Goal: Task Accomplishment & Management: Manage account settings

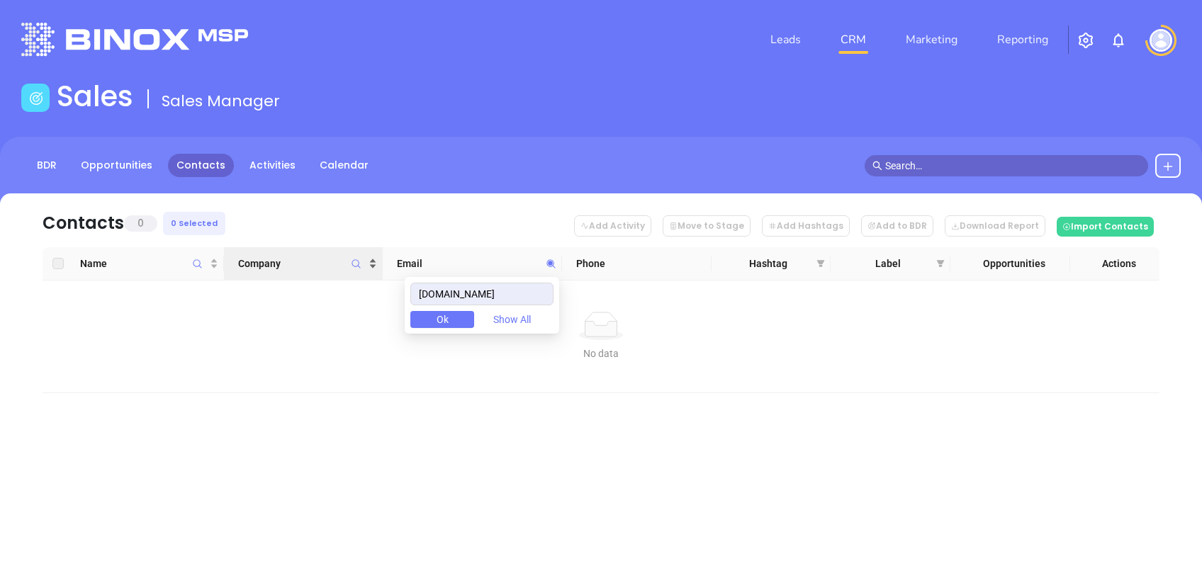
click at [320, 262] on body "Leads CRM Marketing Reporting Financial Leads Leads Sales Sales Manager BDR Opp…" at bounding box center [601, 280] width 1202 height 561
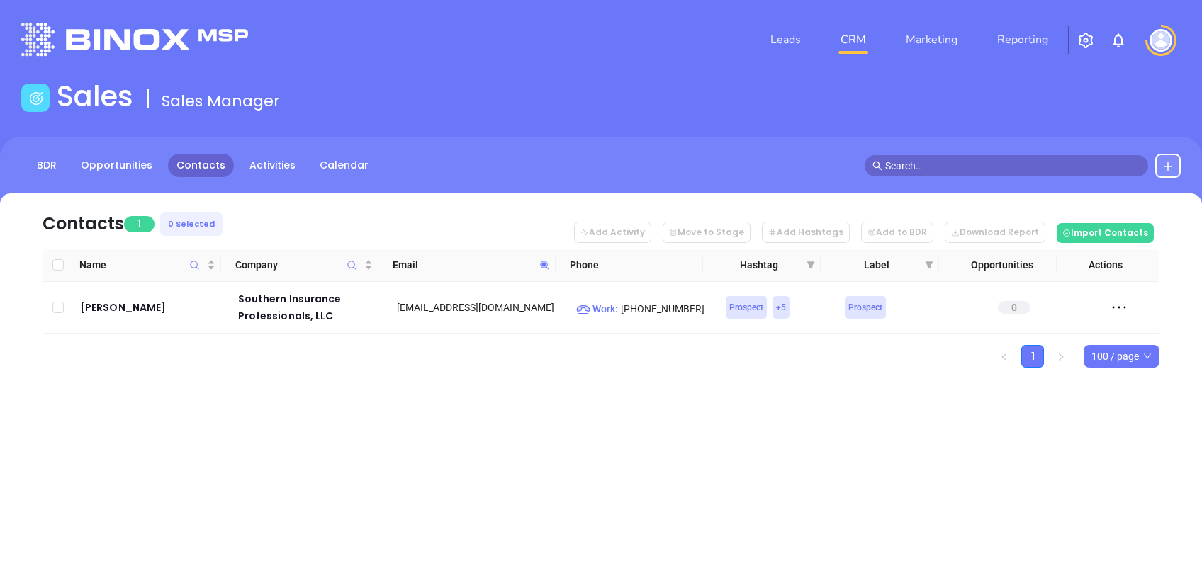
click at [547, 270] on span at bounding box center [544, 264] width 16 height 21
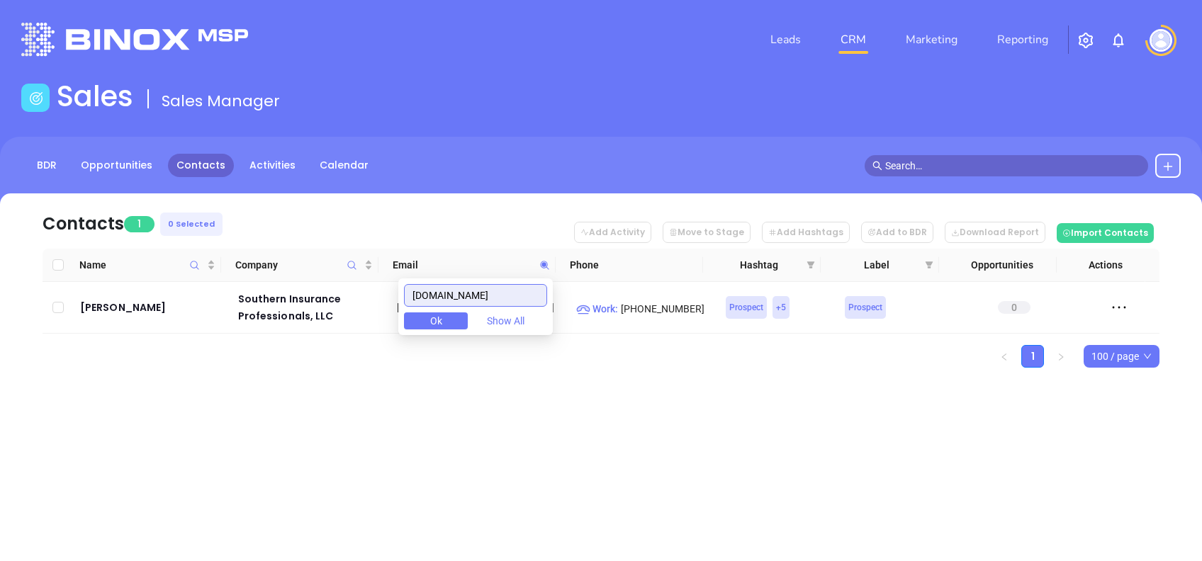
paste input "brightway"
click at [646, 430] on div "Leads CRM Marketing Reporting Financial Leads Leads Sales Sales Manager BDR Opp…" at bounding box center [601, 280] width 1202 height 561
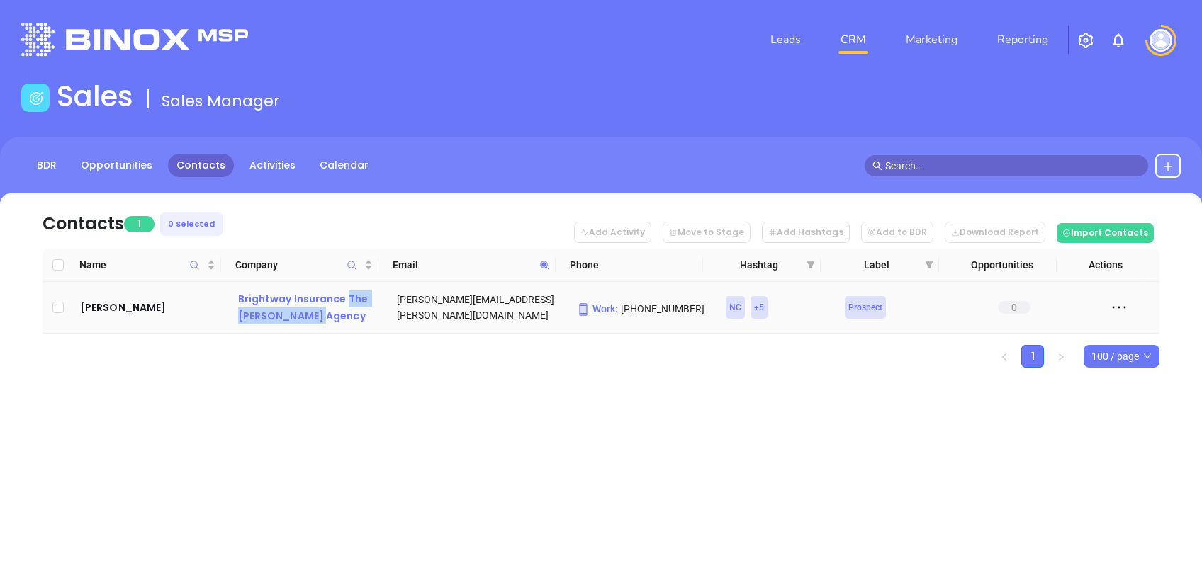
drag, startPoint x: 340, startPoint y: 327, endPoint x: 346, endPoint y: 300, distance: 27.5
click at [346, 300] on td "Brightway Insurance The [PERSON_NAME] Agency" at bounding box center [303, 308] width 159 height 52
copy div "The [PERSON_NAME] Agency"
click at [549, 270] on span at bounding box center [544, 264] width 16 height 21
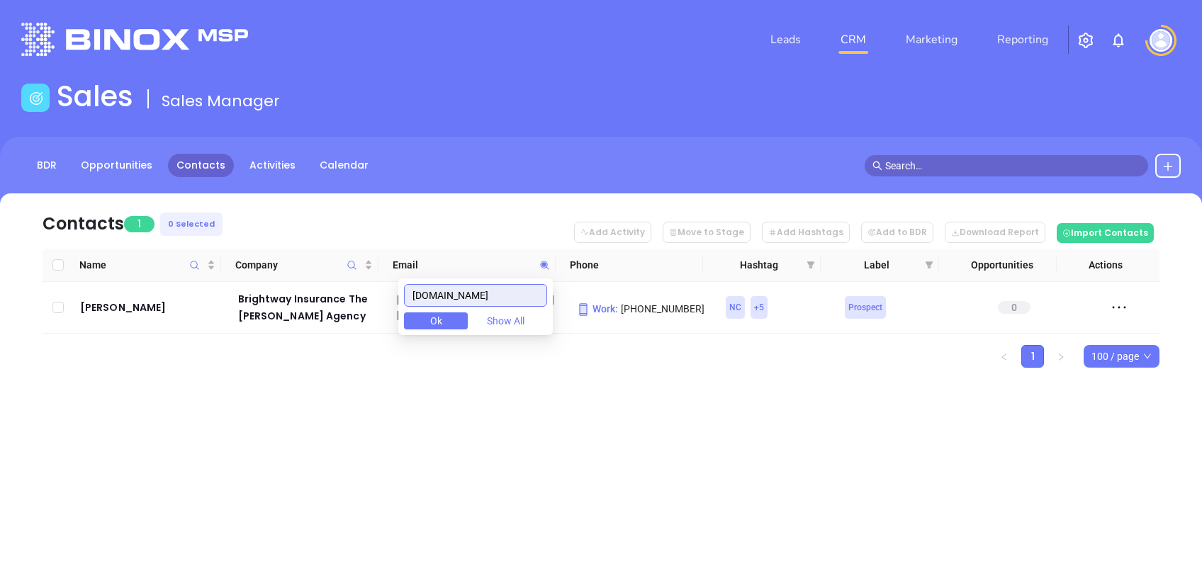
paste input "iainsures"
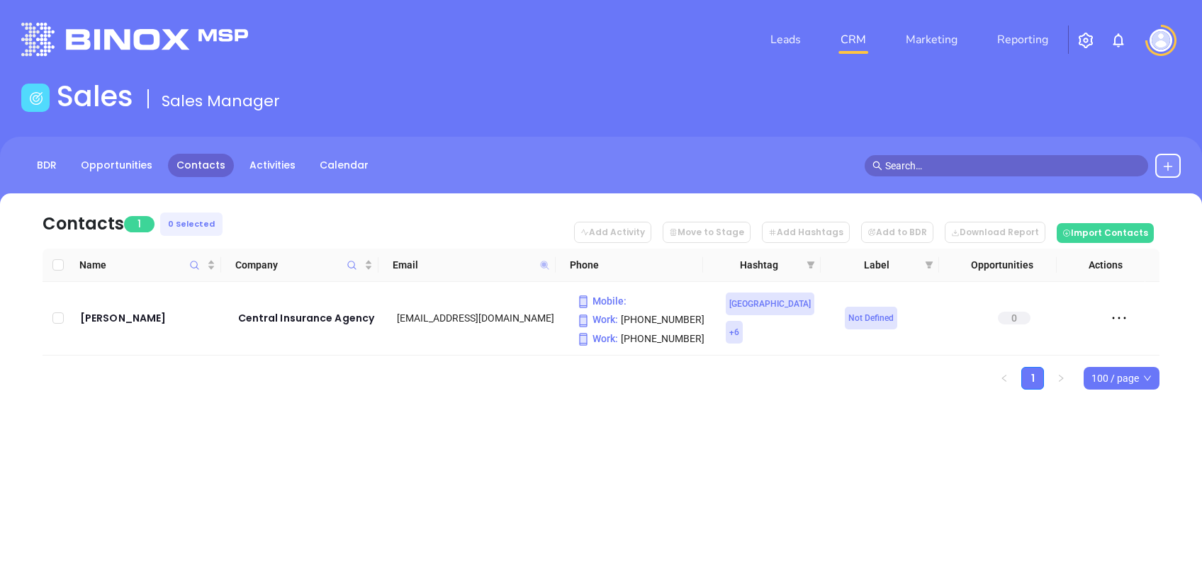
click at [543, 267] on icon at bounding box center [544, 265] width 9 height 9
paste input "myinsurancegalore"
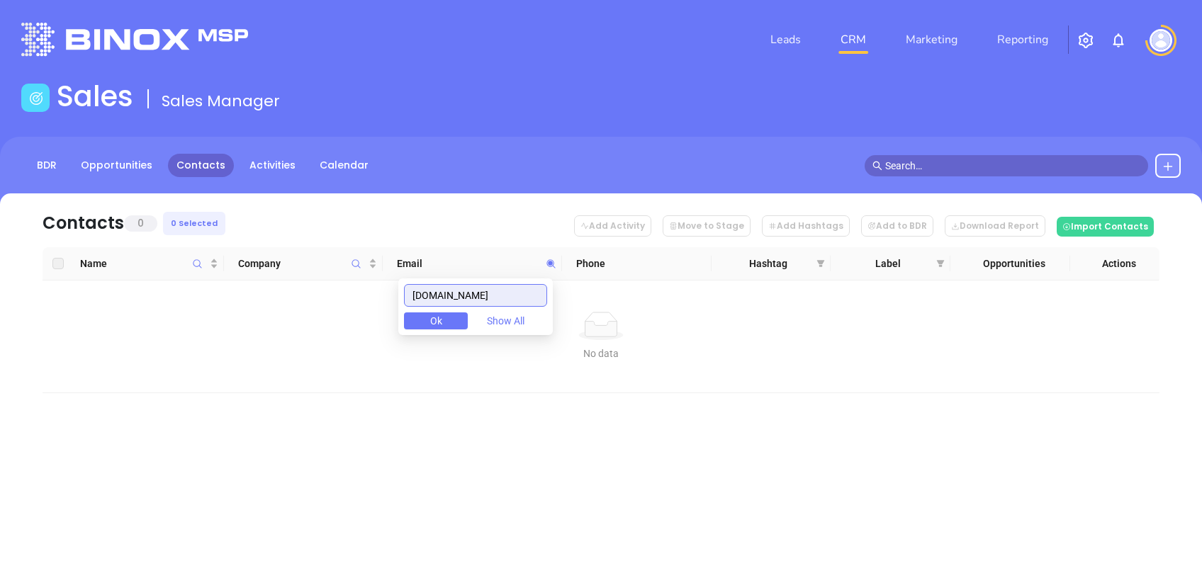
drag, startPoint x: 527, startPoint y: 293, endPoint x: 340, endPoint y: 291, distance: 187.1
click at [345, 293] on body "Leads CRM Marketing Reporting Financial Leads Leads Sales Sales Manager BDR Opp…" at bounding box center [601, 280] width 1202 height 561
drag, startPoint x: 514, startPoint y: 289, endPoint x: 303, endPoint y: 298, distance: 211.4
click at [317, 299] on body "Leads CRM Marketing Reporting Financial Leads Leads Sales Sales Manager BDR Opp…" at bounding box center [601, 280] width 1202 height 561
paste input "reddfamilyinsuranc"
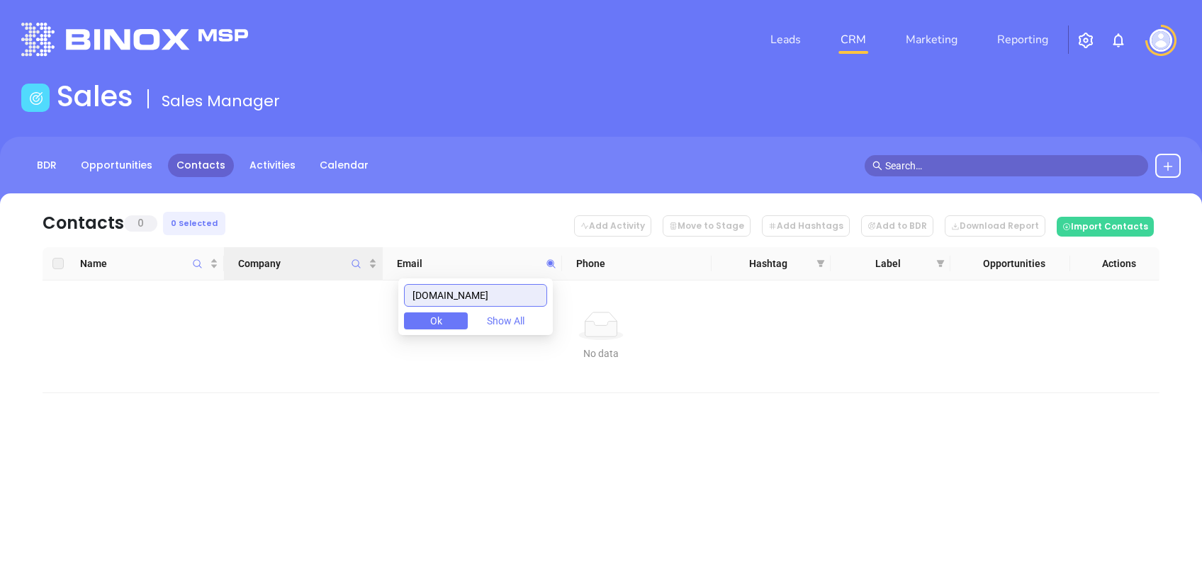
drag, startPoint x: 531, startPoint y: 295, endPoint x: 317, endPoint y: 249, distance: 218.7
click at [330, 254] on body "Leads CRM Marketing Reporting Financial Leads Leads Sales Sales Manager BDR Opp…" at bounding box center [601, 280] width 1202 height 561
paste input "budagency"
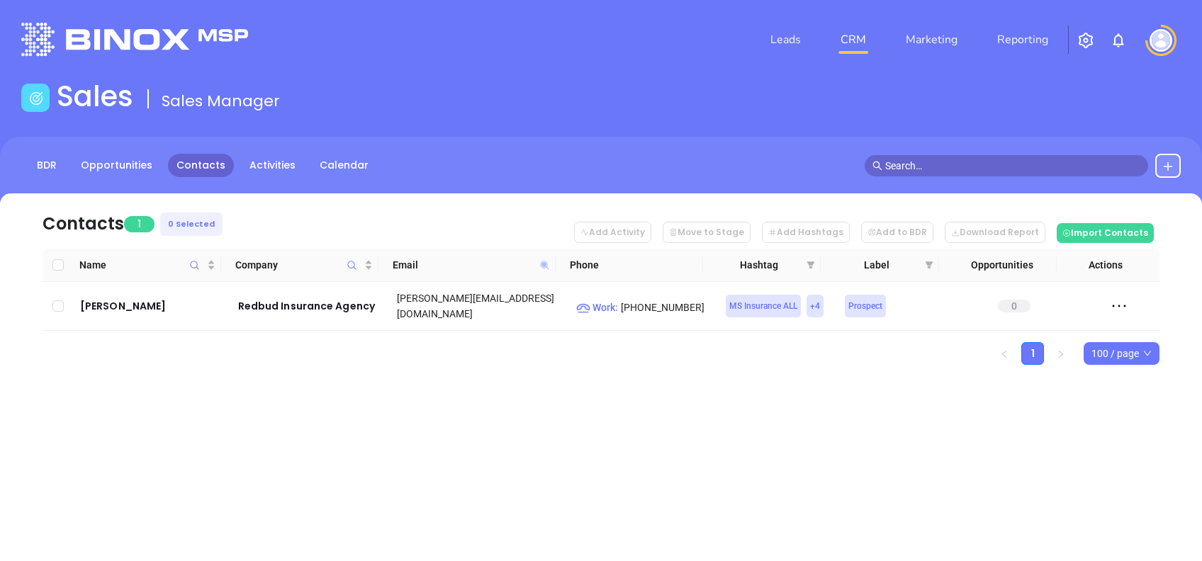
click at [546, 261] on icon at bounding box center [544, 265] width 9 height 9
paste input "tabbsouthinsurance"
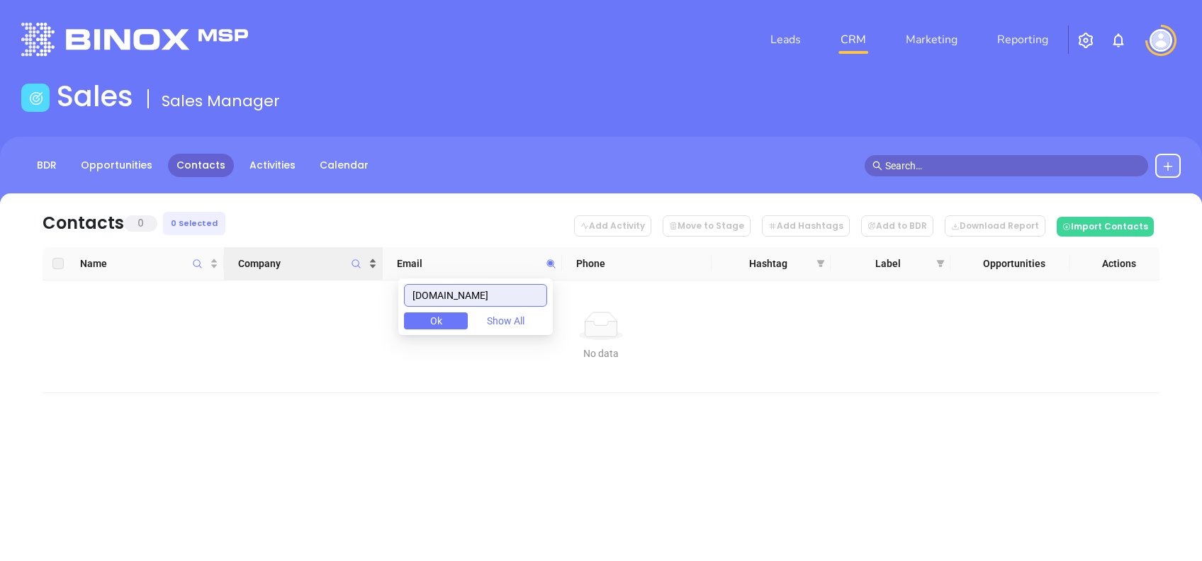
drag, startPoint x: 541, startPoint y: 294, endPoint x: 338, endPoint y: 271, distance: 204.0
click at [342, 273] on body "Leads CRM Marketing Reporting Financial Leads Leads Sales Sales Manager BDR Opp…" at bounding box center [601, 280] width 1202 height 561
paste input "houstonrealestateand"
type input "houstonrealestateandinsurance.com"
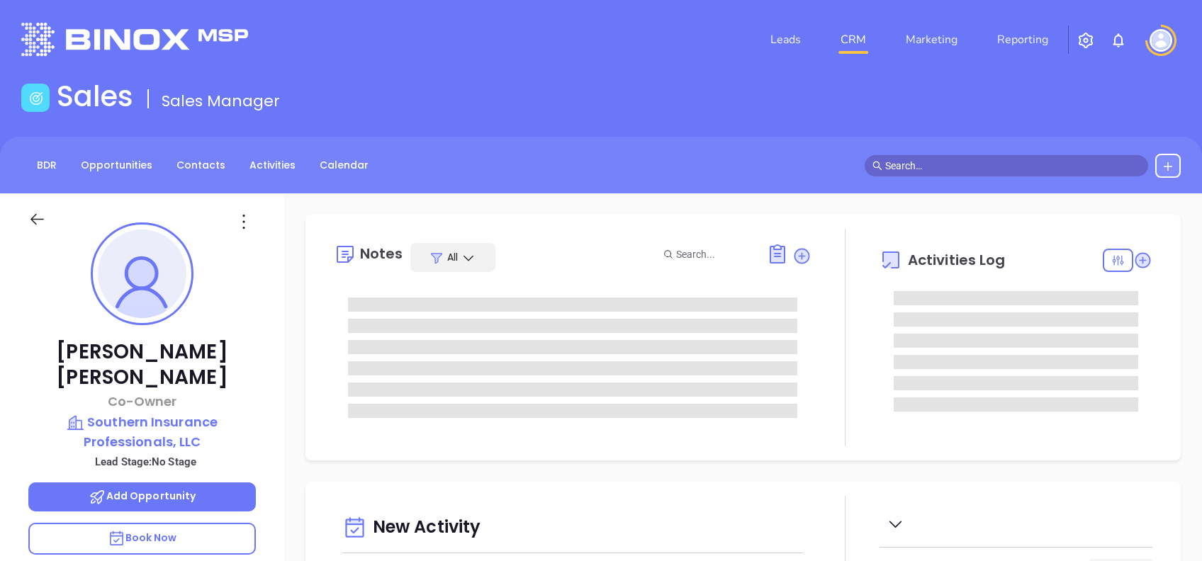
type input "[DATE]"
type input "[PERSON_NAME]"
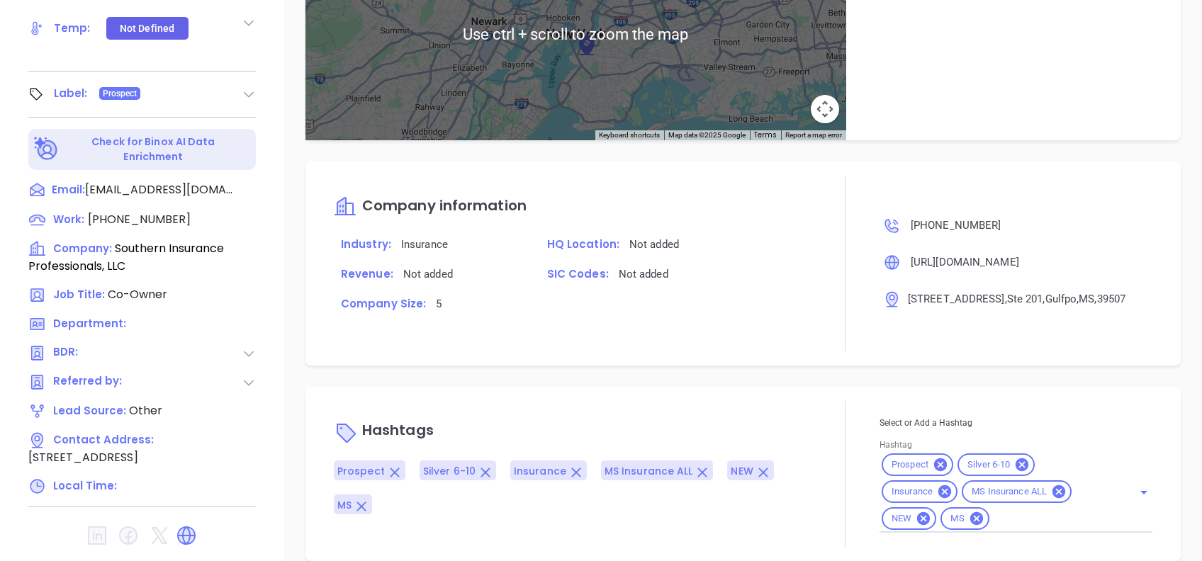
scroll to position [624, 0]
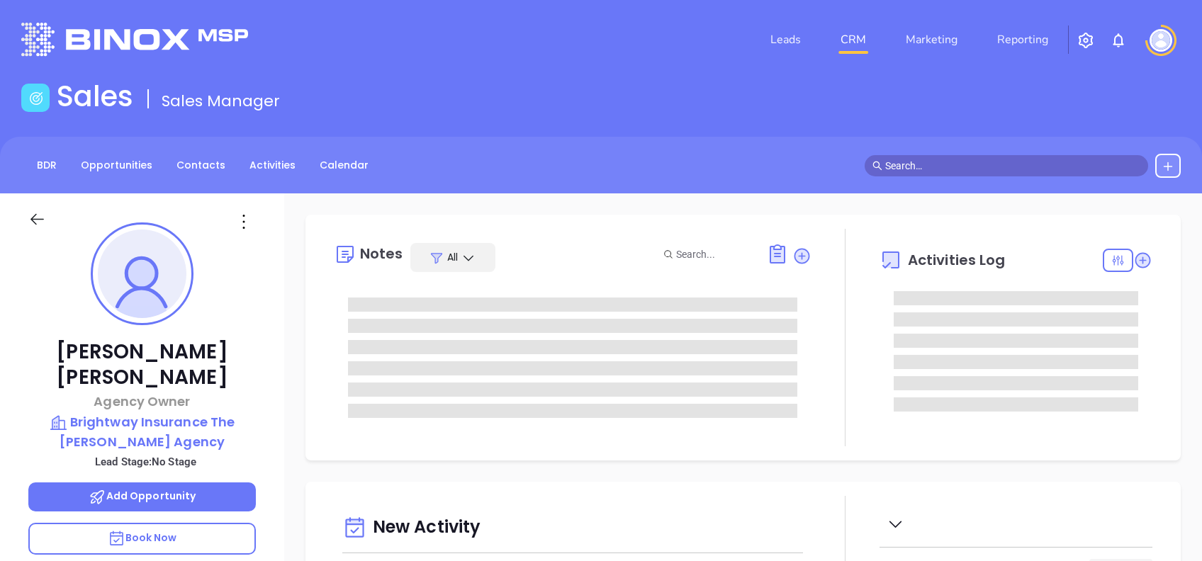
type input "[DATE]"
type input "[PERSON_NAME]"
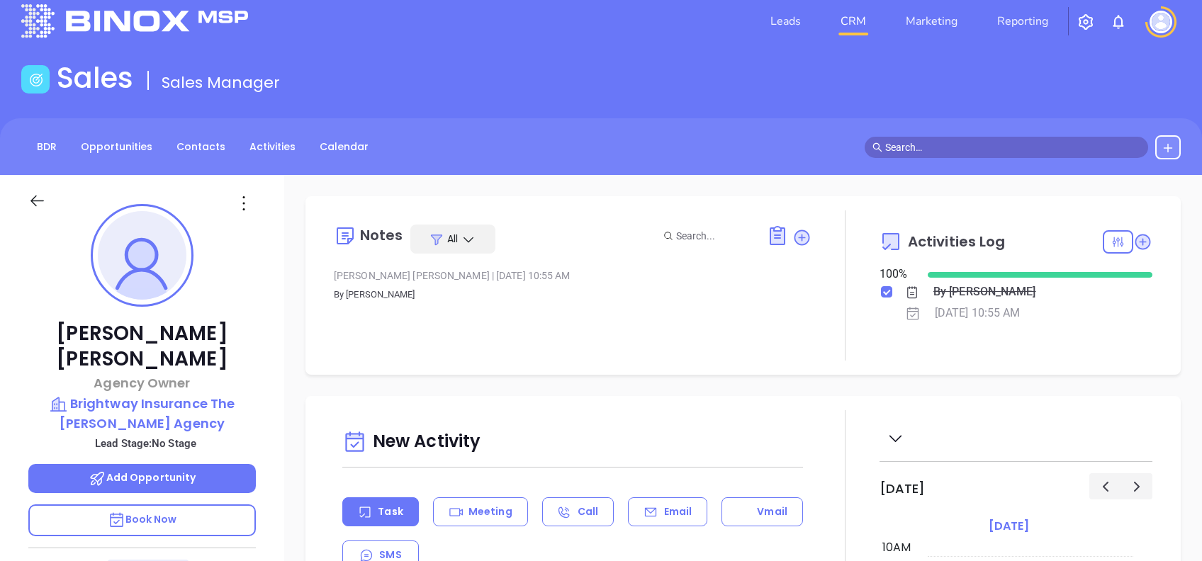
scroll to position [0, 0]
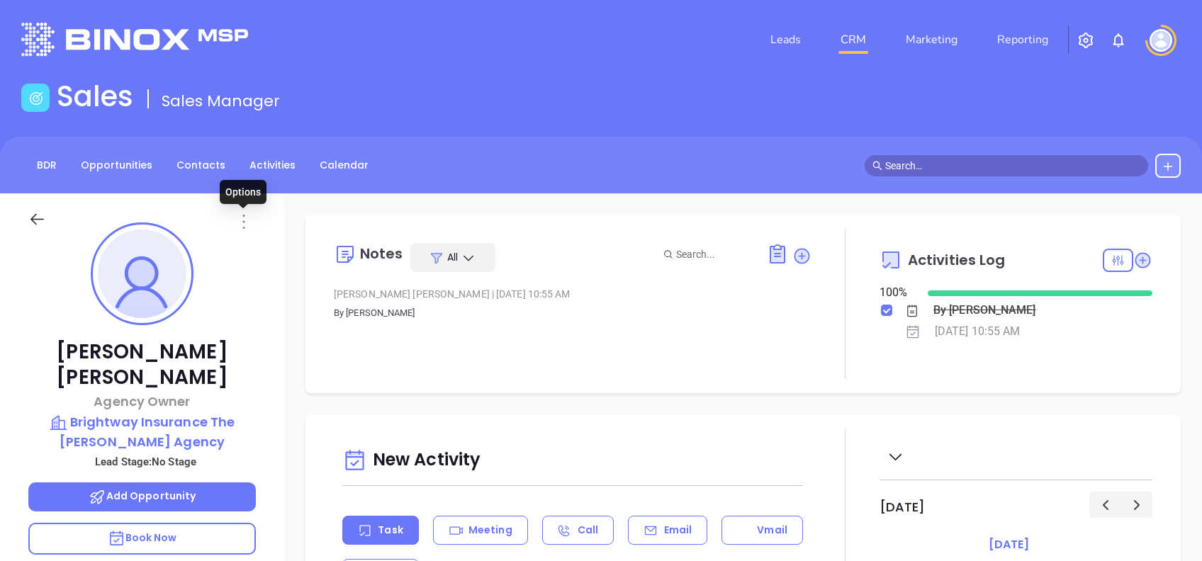
click at [243, 221] on icon at bounding box center [243, 222] width 2 height 14
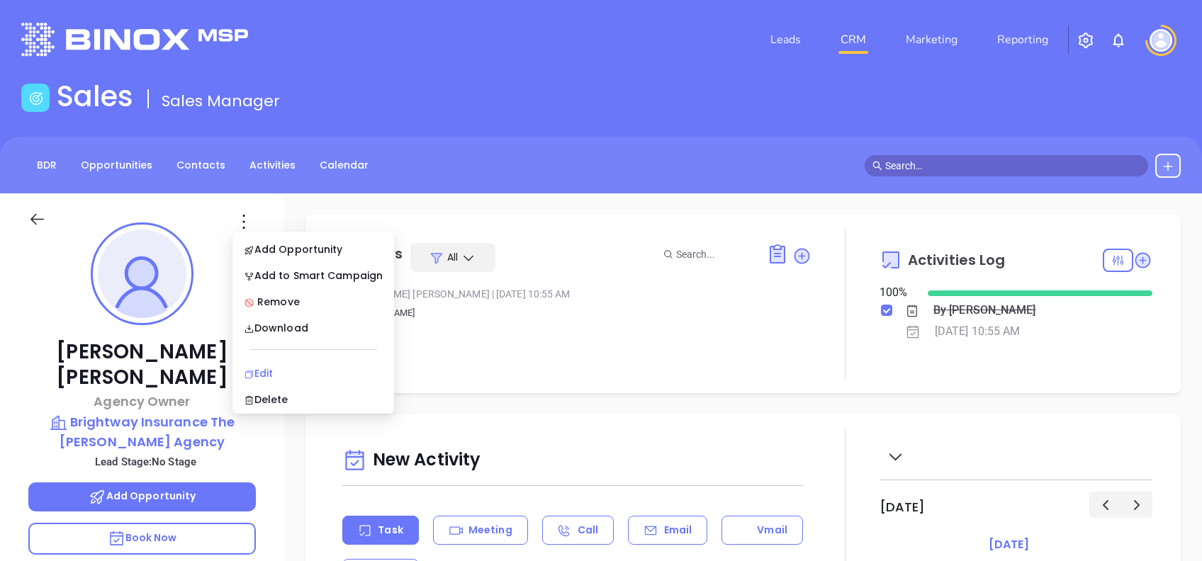
click at [312, 370] on div "Edit" at bounding box center [313, 374] width 139 height 16
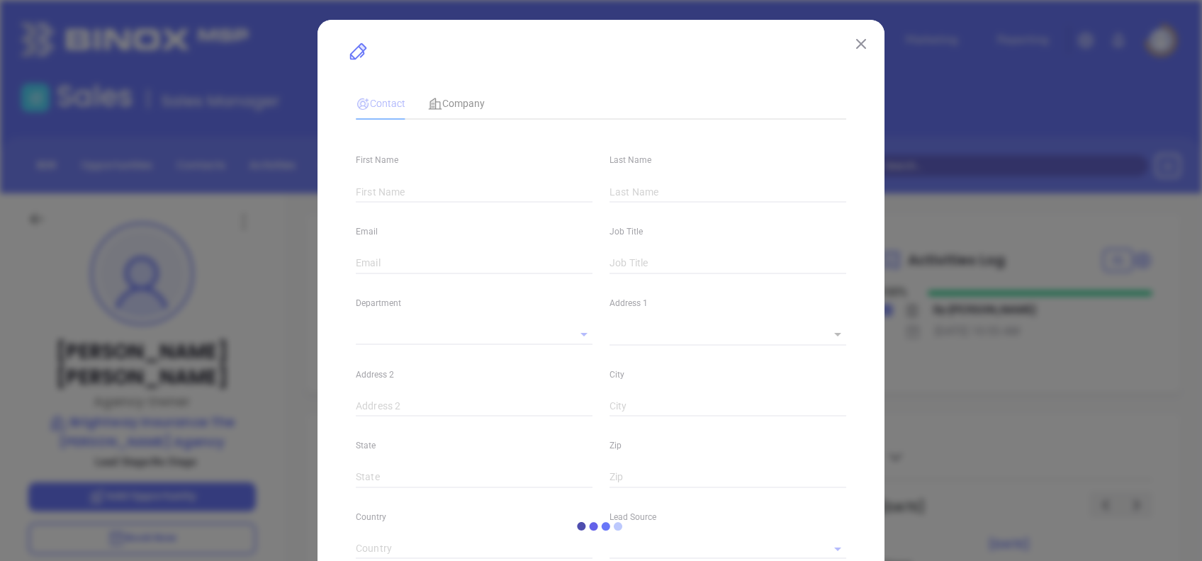
type input "[PERSON_NAME]"
type input "[PERSON_NAME][EMAIL_ADDRESS][PERSON_NAME][DOMAIN_NAME]"
type input "Agency Owner"
type textarea "[STREET_ADDRESS]"
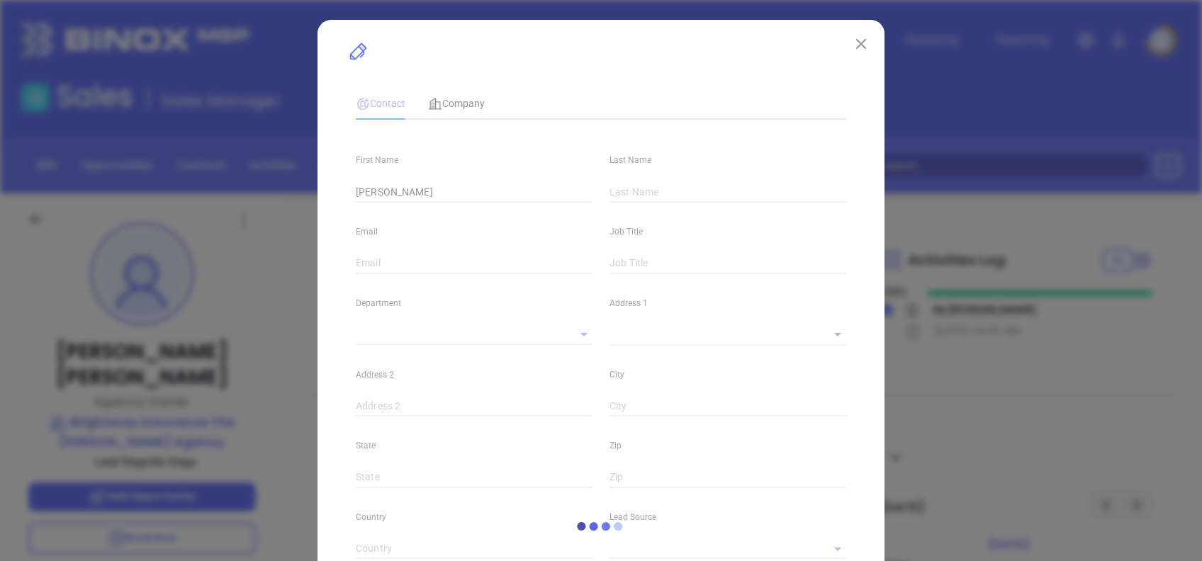
type input "1"
type input "Suite 200"
type input "[GEOGRAPHIC_DATA]"
type input "NC"
type input "27615"
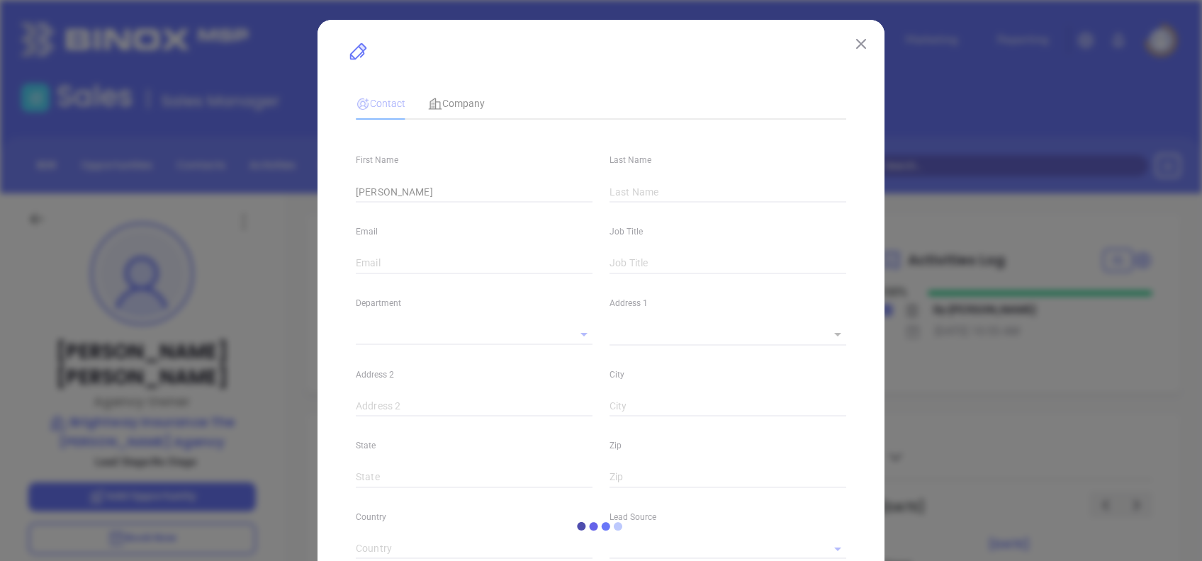
type input "US"
type input "www.linkedin.com/in/jessicacoleosborne/"
type input "Marketing"
type input "Binox"
type input "undefined undefined"
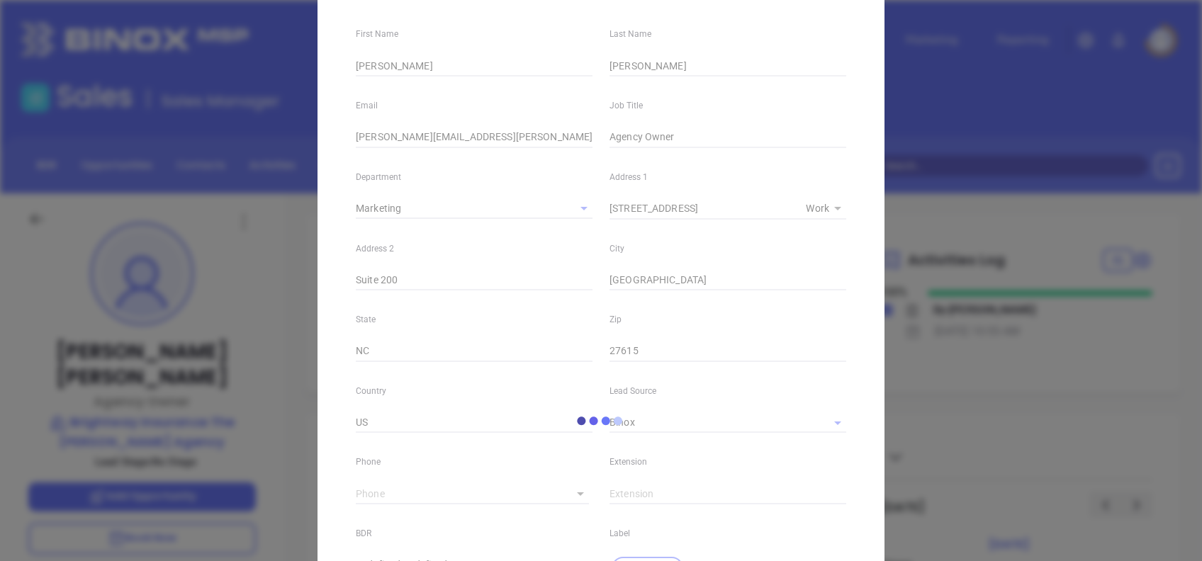
scroll to position [506, 0]
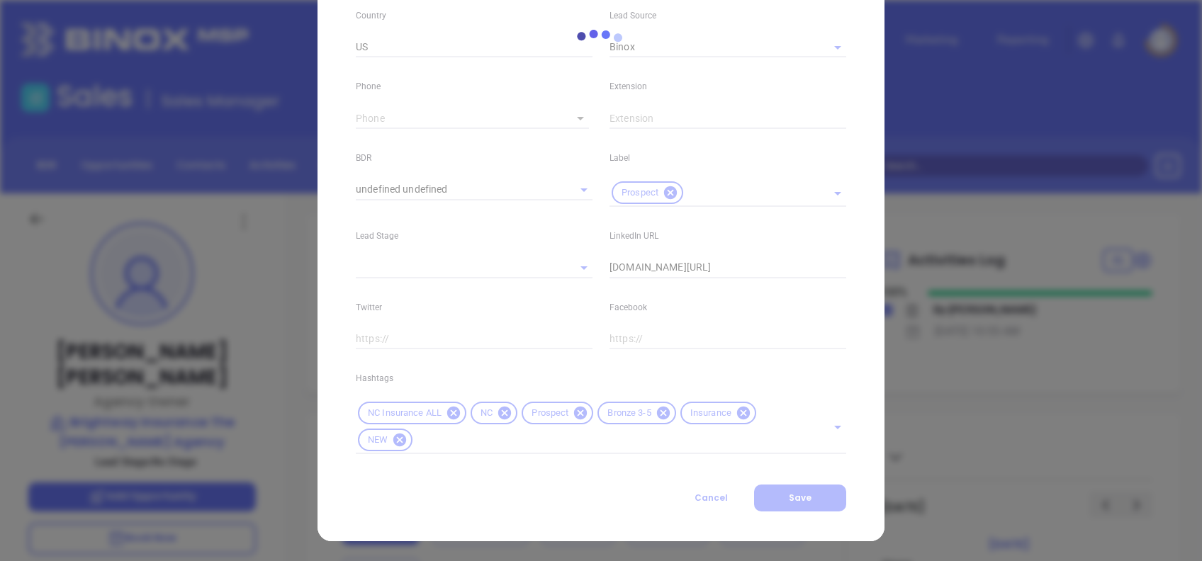
type input "[PHONE_NUMBER]"
type input "1"
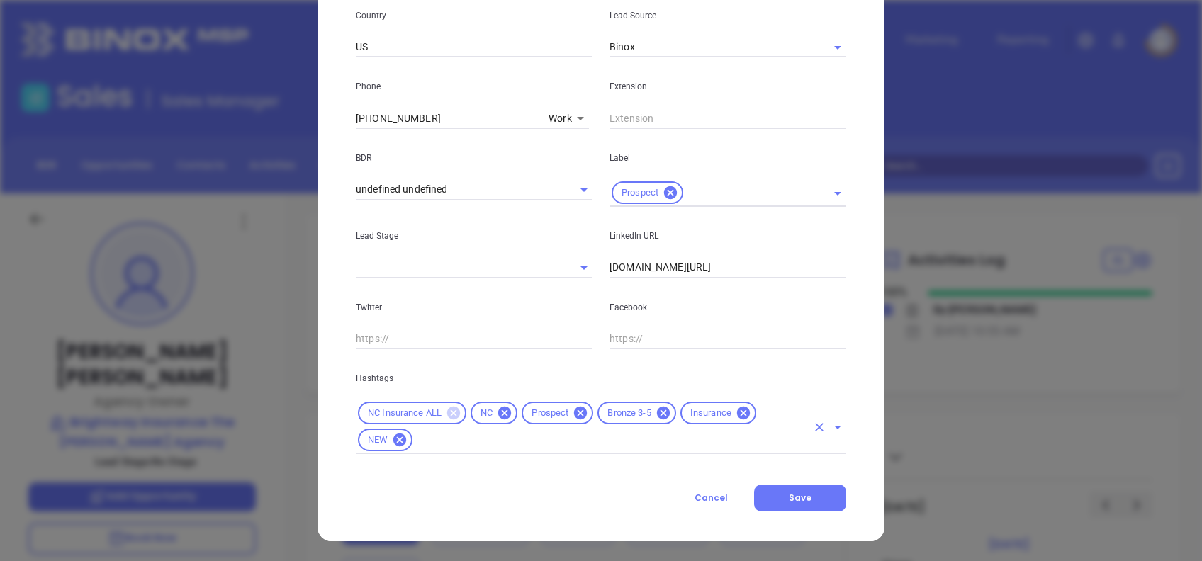
click at [449, 412] on icon at bounding box center [453, 413] width 13 height 13
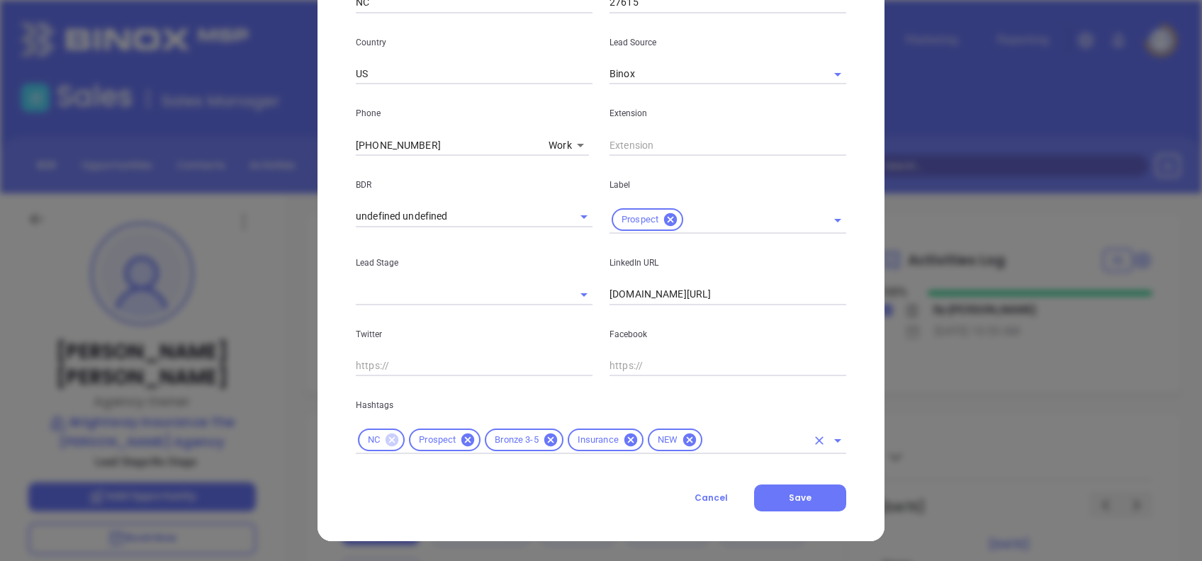
click at [388, 441] on icon at bounding box center [391, 440] width 13 height 13
click at [499, 439] on icon at bounding box center [498, 440] width 13 height 13
click at [549, 439] on icon at bounding box center [555, 440] width 13 height 13
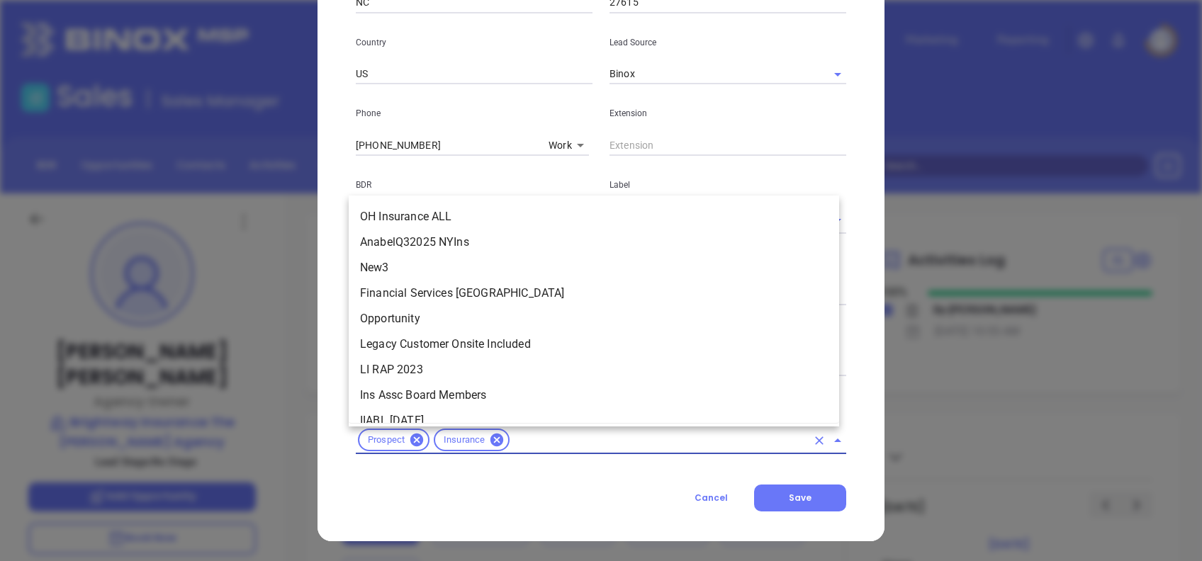
click at [541, 439] on input "text" at bounding box center [659, 441] width 295 height 18
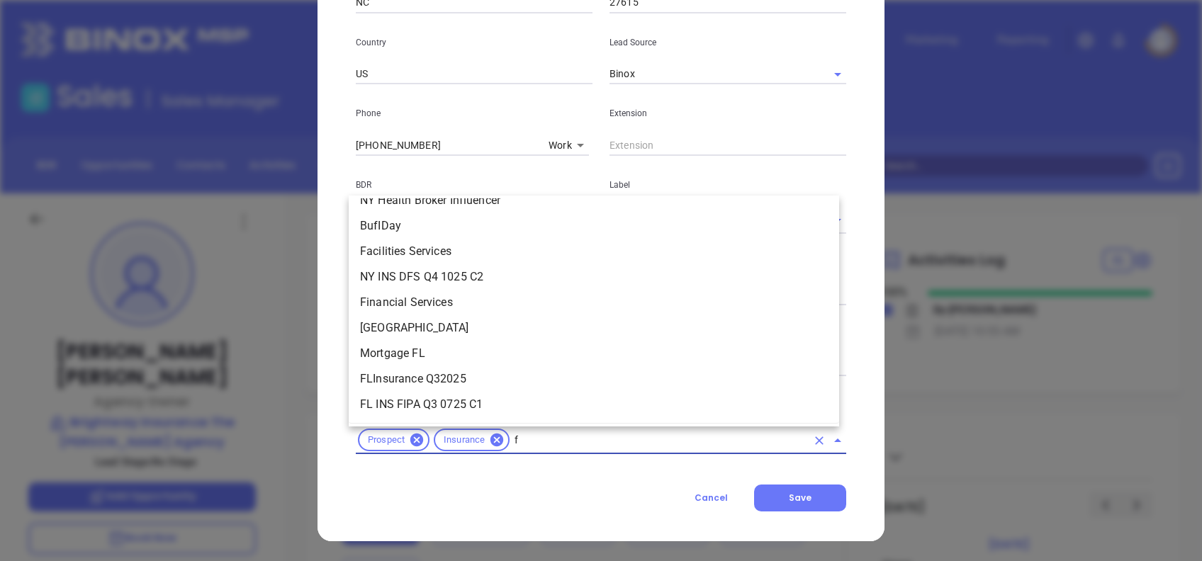
scroll to position [0, 0]
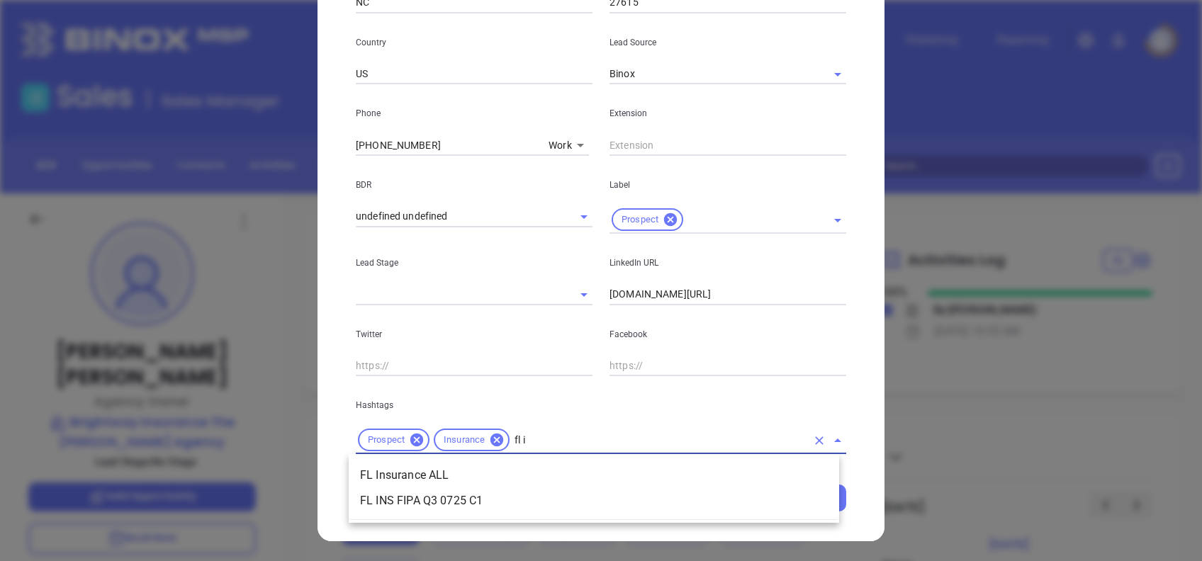
type input "fl in"
click at [534, 473] on li "FL Insurance ALL" at bounding box center [594, 476] width 490 height 26
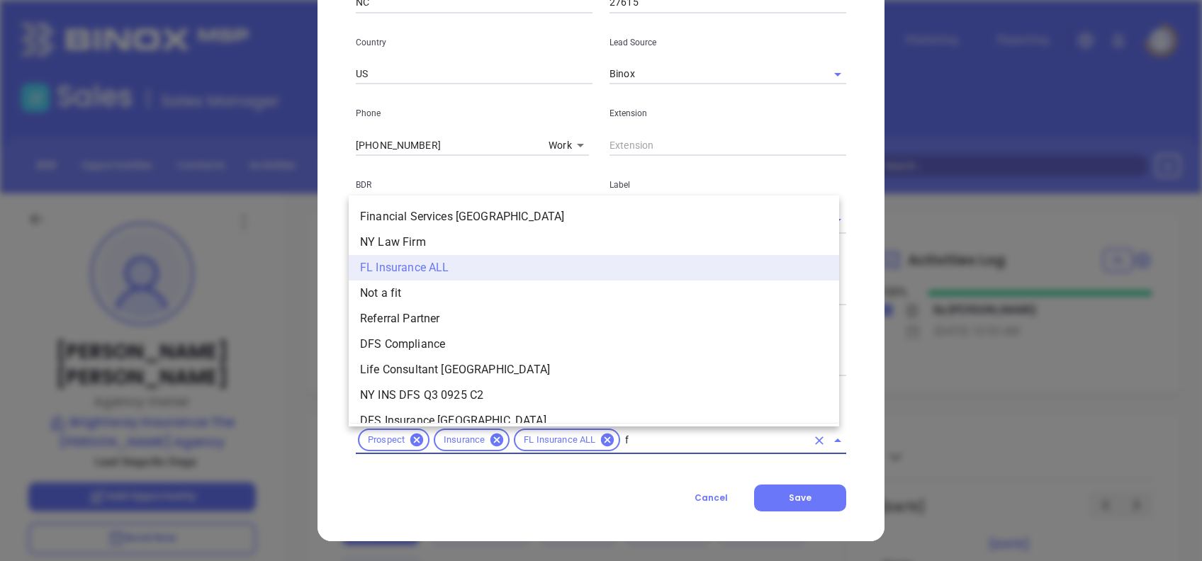
type input "fl"
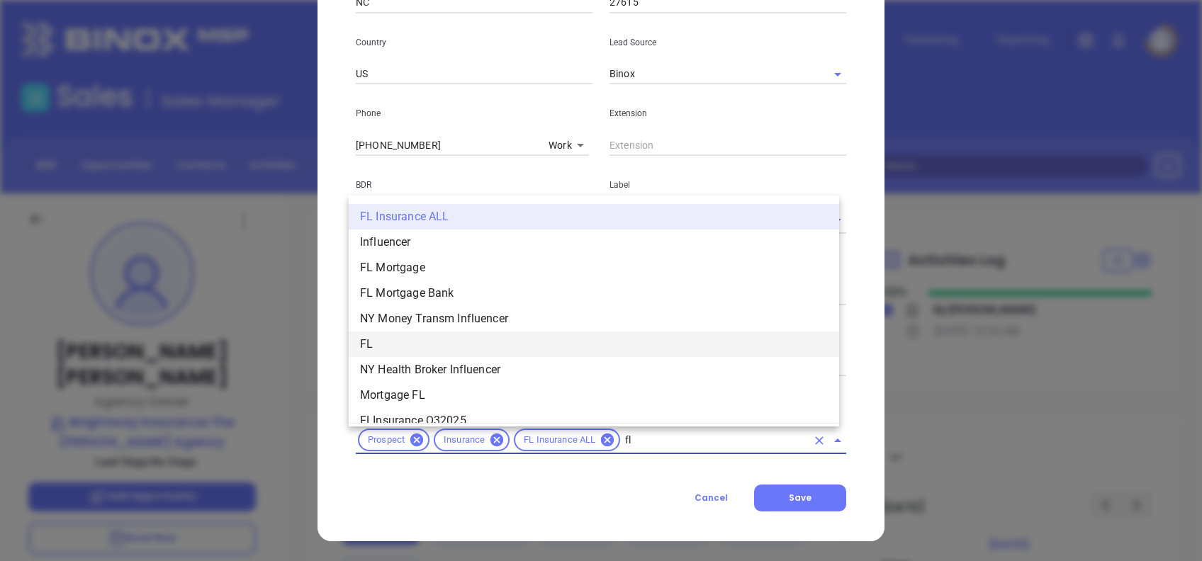
click at [468, 351] on li "FL" at bounding box center [594, 345] width 490 height 26
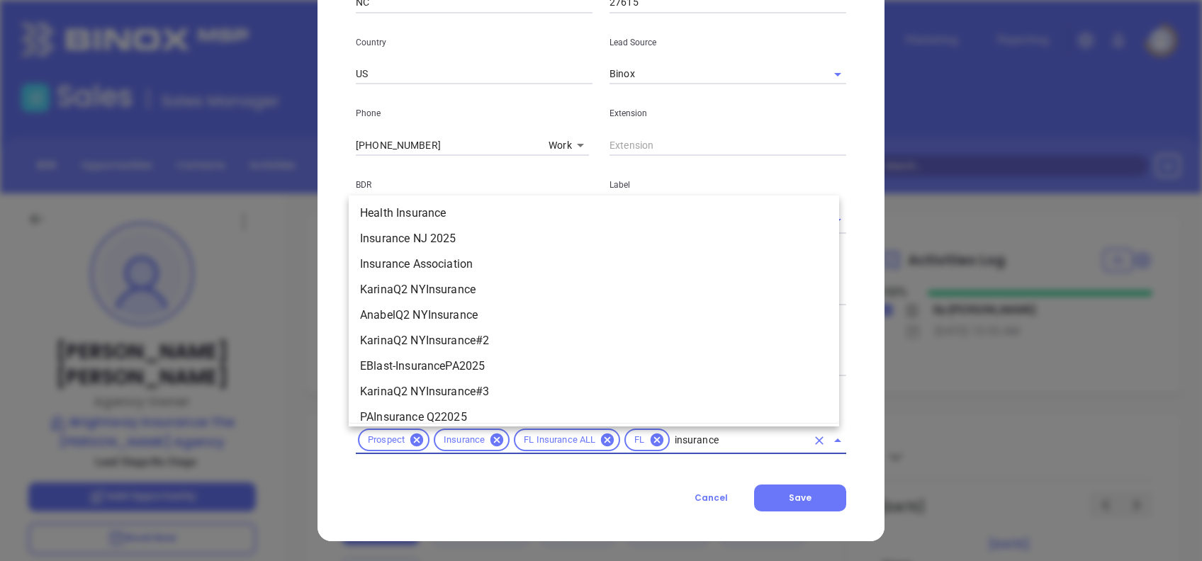
scroll to position [850, 0]
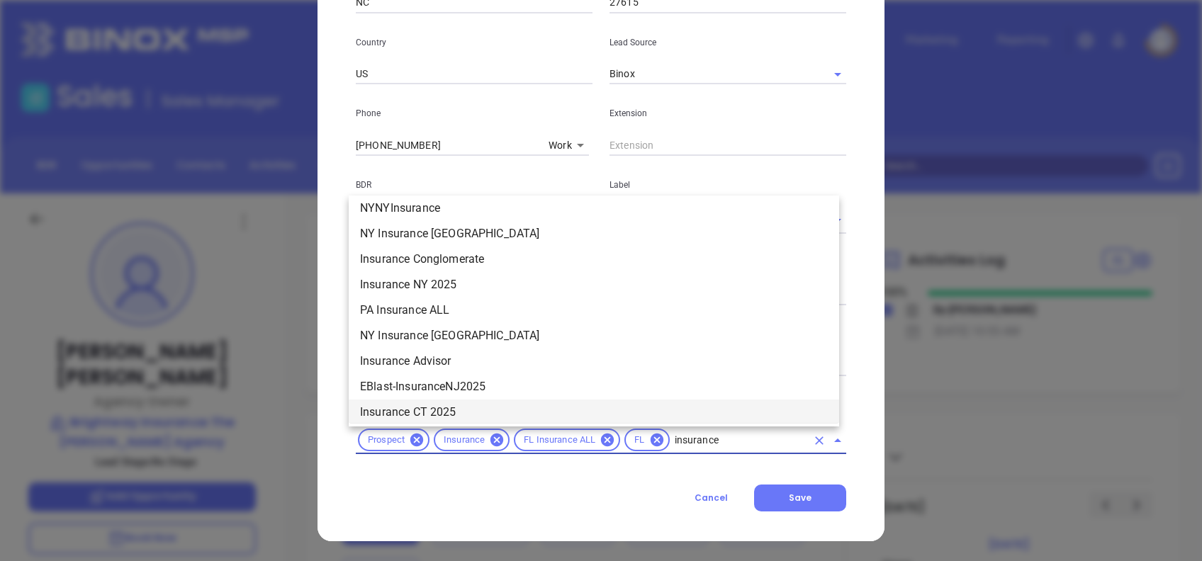
drag, startPoint x: 721, startPoint y: 444, endPoint x: 668, endPoint y: 454, distance: 54.2
click at [668, 454] on div "Contact Company First Name Jessica Last Name Osborne Email jessica.osborne@brig…" at bounding box center [601, 58] width 490 height 906
type input "i"
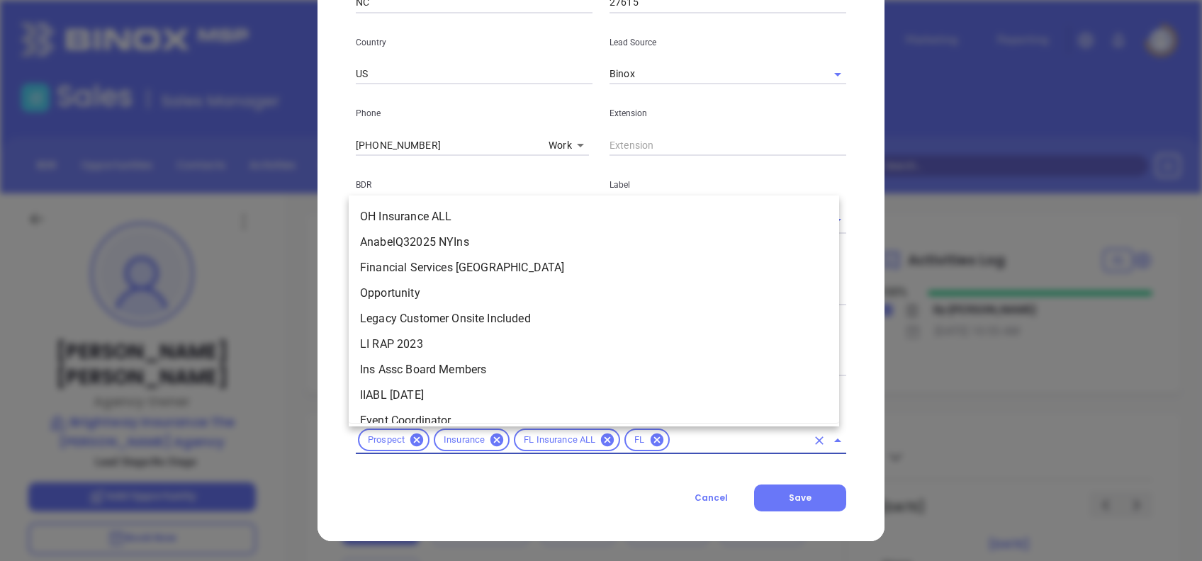
scroll to position [2002, 0]
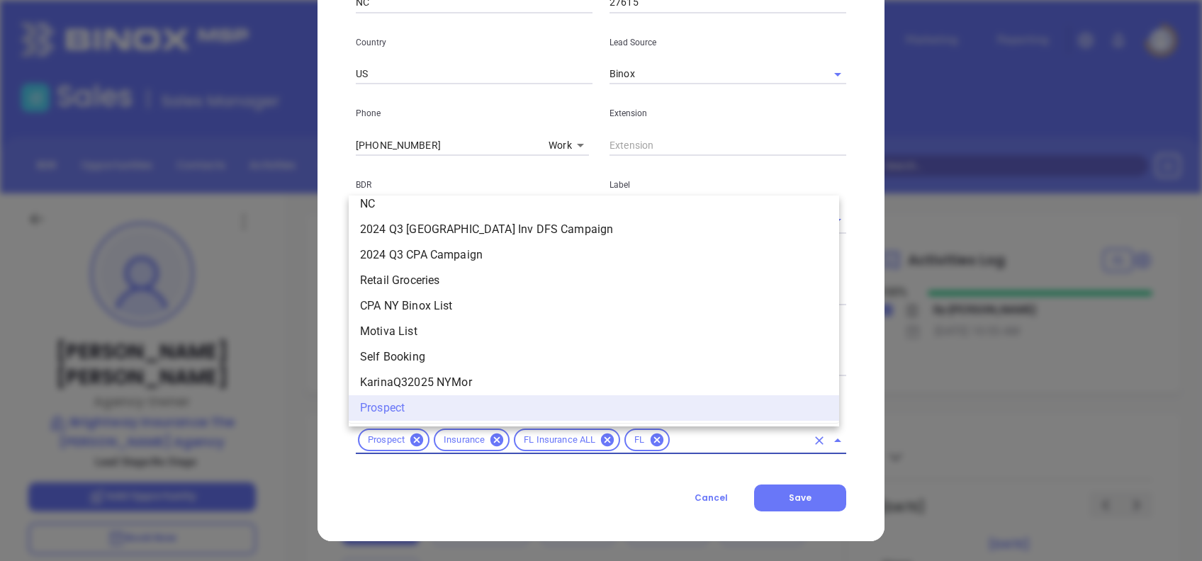
click at [616, 476] on div "Contact Company First Name Jessica Last Name Osborne Email jessica.osborne@brig…" at bounding box center [601, 58] width 490 height 906
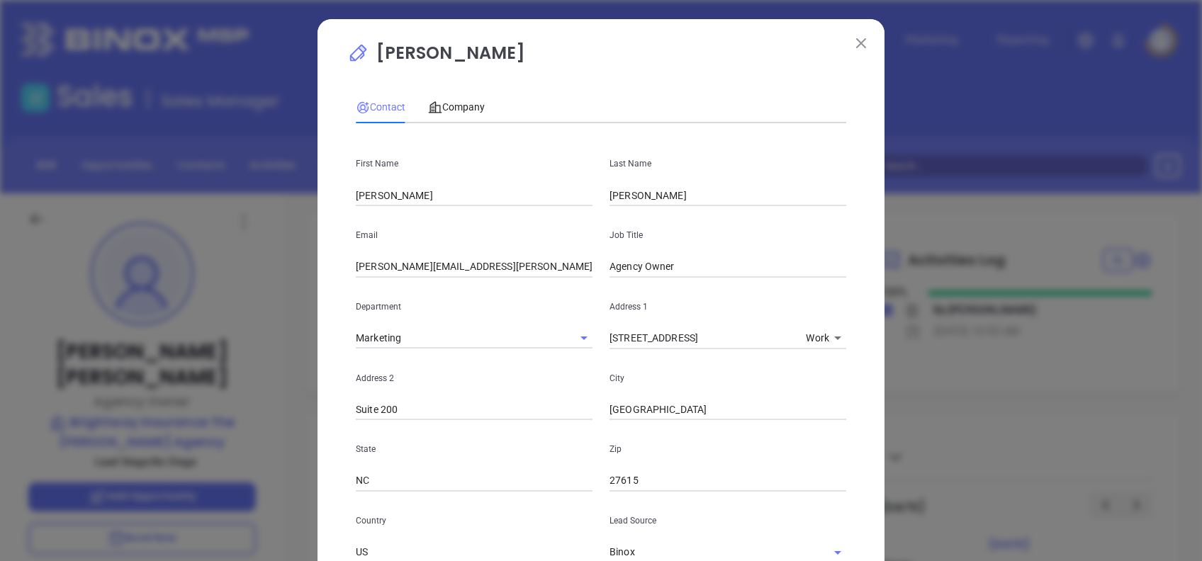
scroll to position [0, 0]
click at [465, 106] on span "Company" at bounding box center [456, 107] width 57 height 11
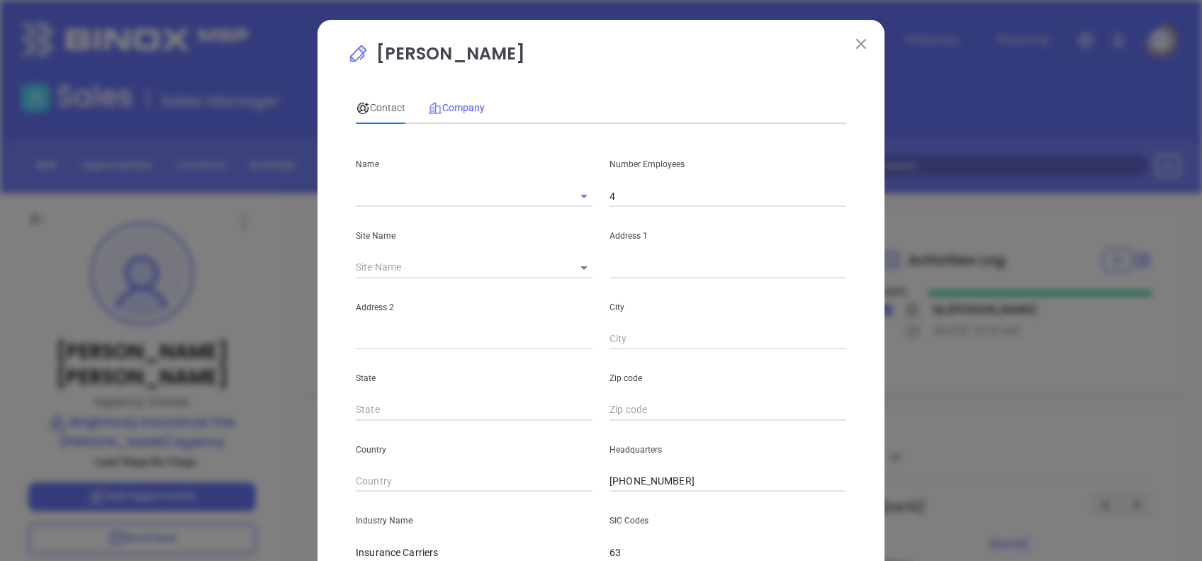
type input "Brightway Insurance The [PERSON_NAME] Agency"
click at [578, 269] on body "Leads CRM Marketing Reporting Financial Leads Leads Sales Sales Manager BDR Opp…" at bounding box center [601, 280] width 1202 height 561
click at [590, 276] on li "Creedmoor" at bounding box center [596, 269] width 78 height 26
type input "Creedmoor"
type input "124763"
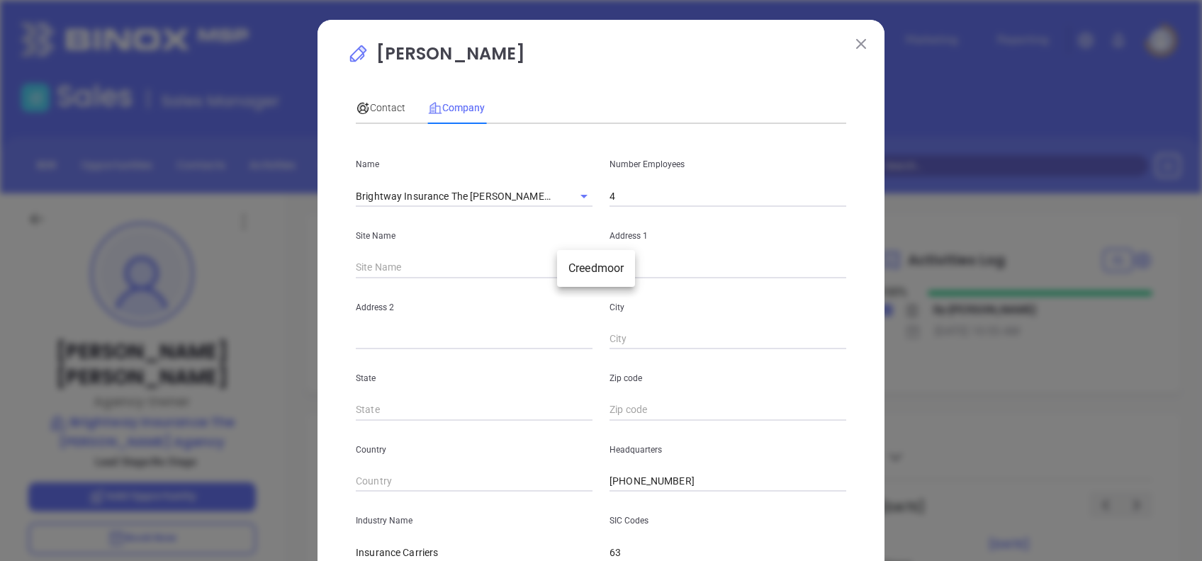
type input "[STREET_ADDRESS]"
type input "Suite 200"
type input "[GEOGRAPHIC_DATA]"
type input "NC"
type input "27615"
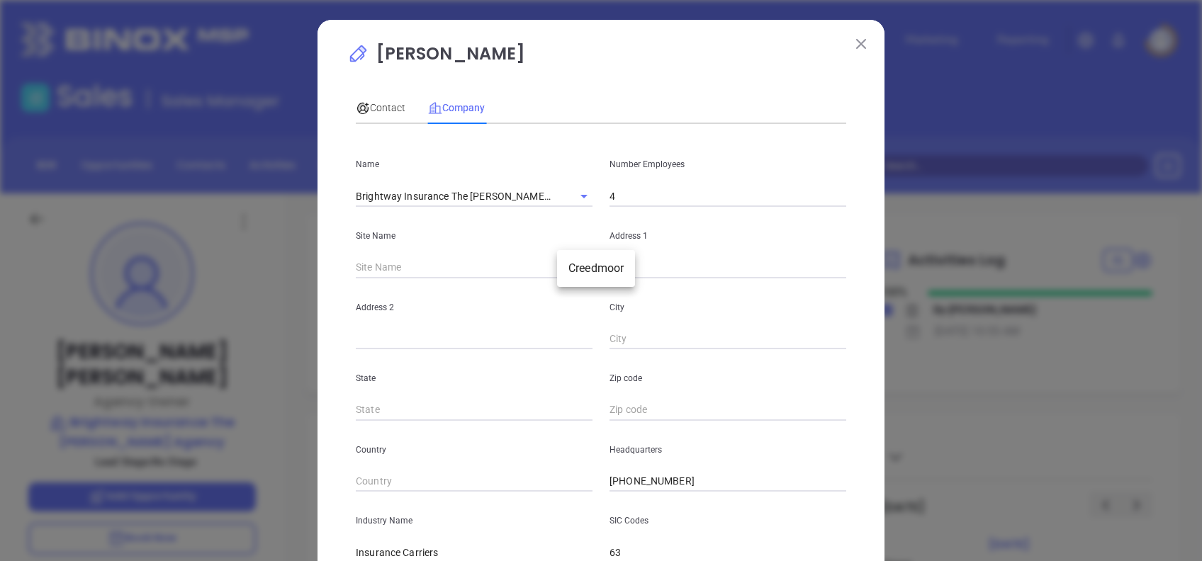
type input "US"
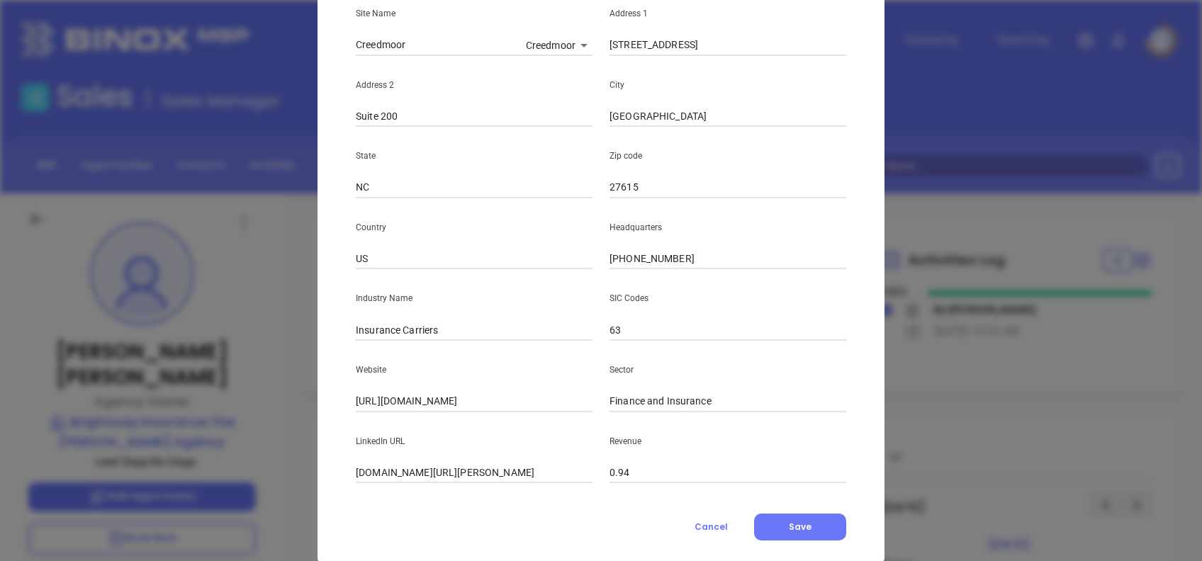
scroll to position [252, 0]
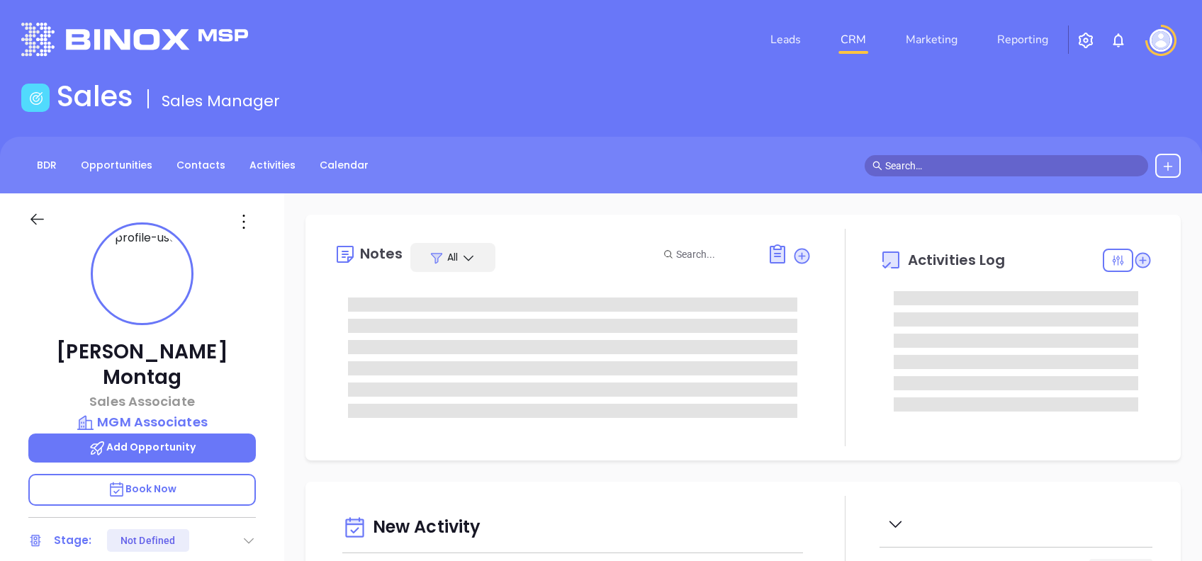
type input "10/14/2025"
type input "Alejandra Lara"
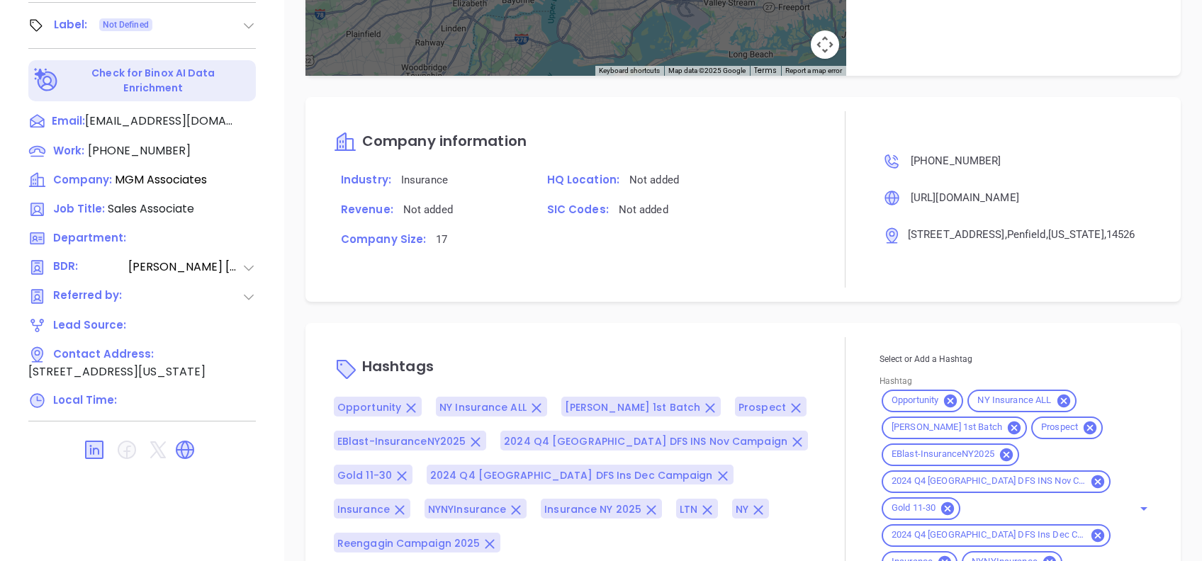
scroll to position [1543, 0]
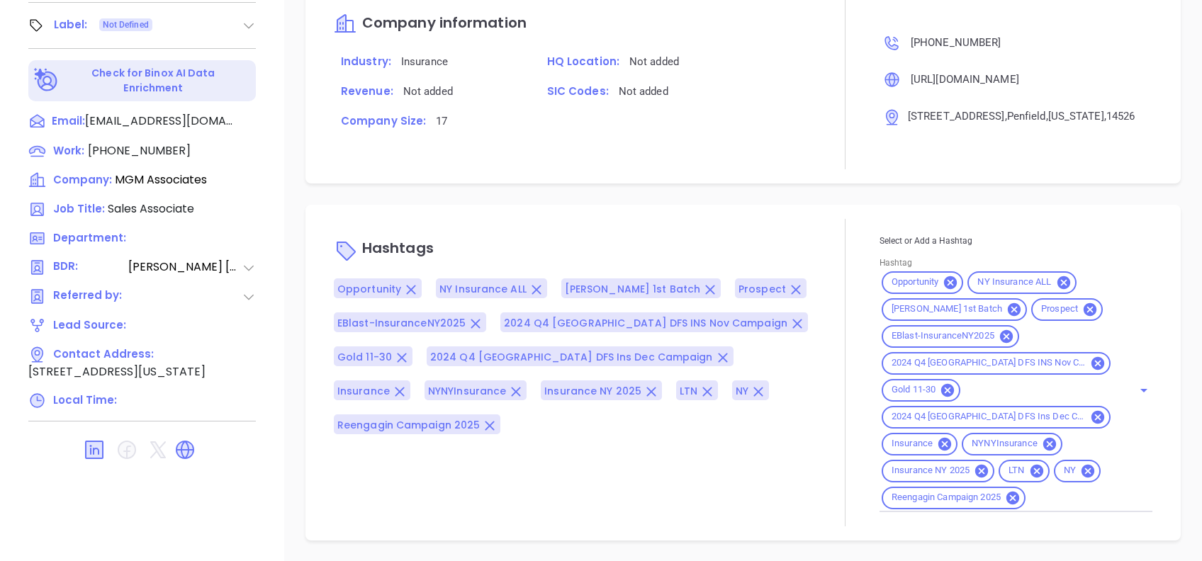
click at [947, 276] on icon at bounding box center [950, 283] width 16 height 16
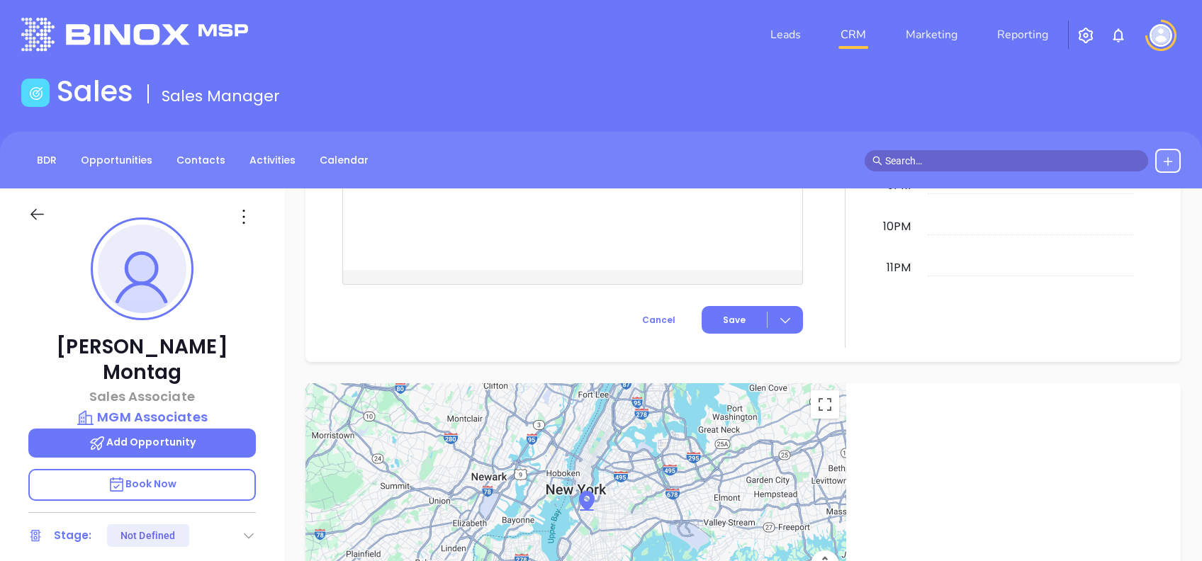
scroll to position [0, 0]
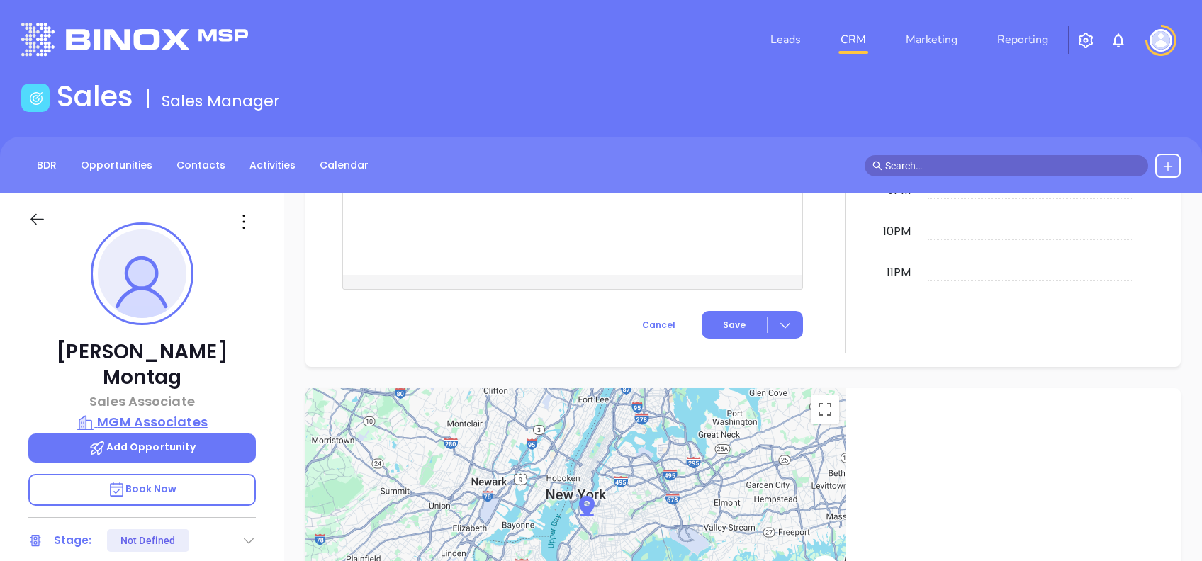
click at [187, 412] on p "MGM Associates" at bounding box center [141, 422] width 227 height 20
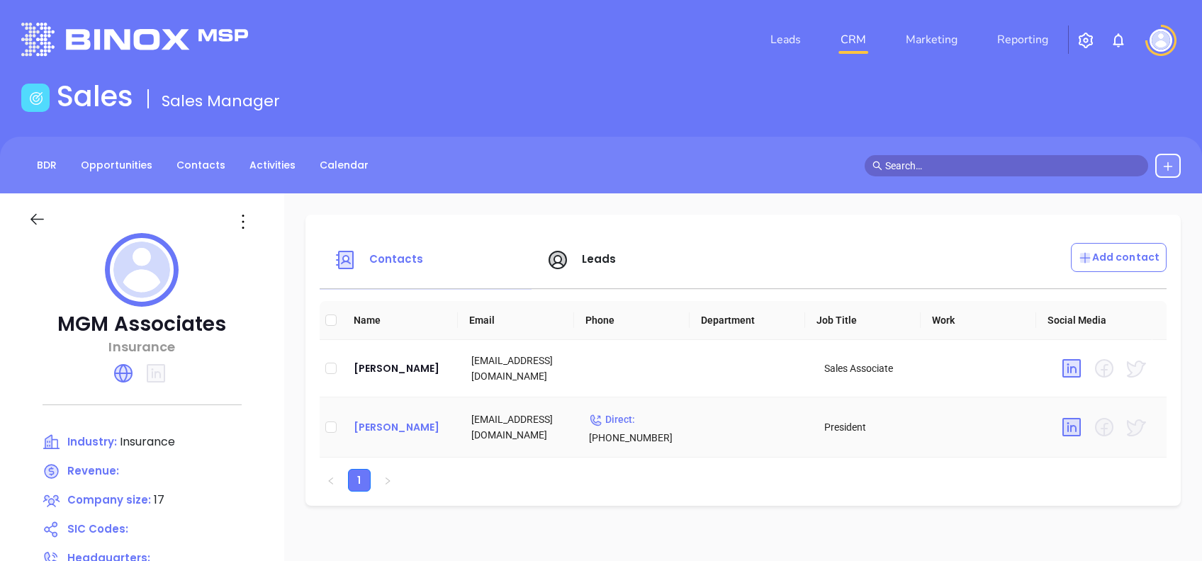
click at [422, 424] on div "Michael Montag" at bounding box center [401, 427] width 95 height 17
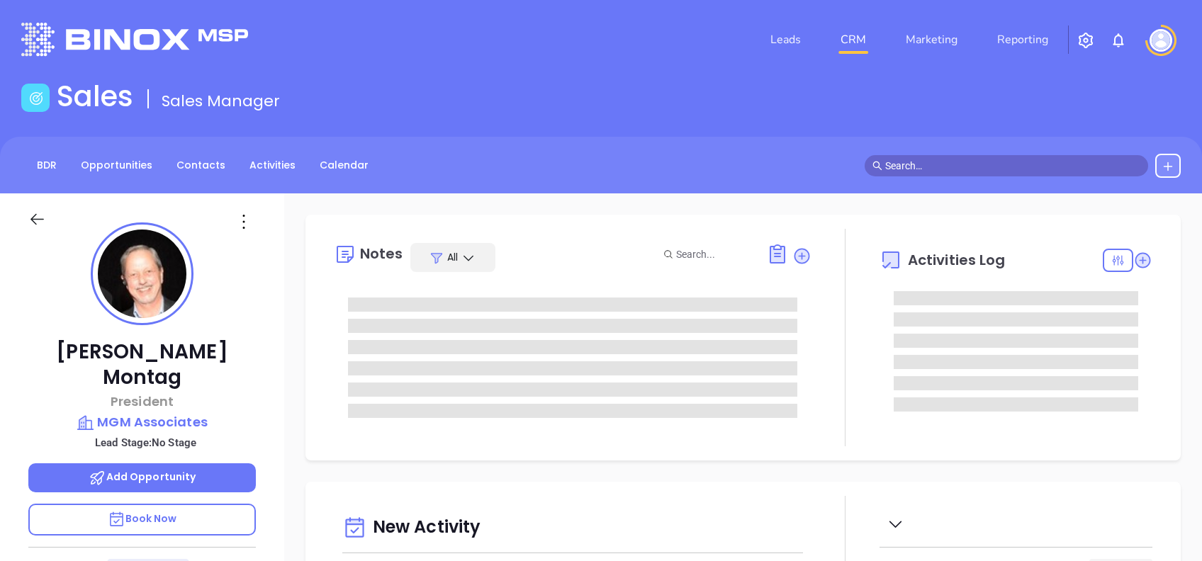
type input "[DATE]"
type input "Alejandra Lara"
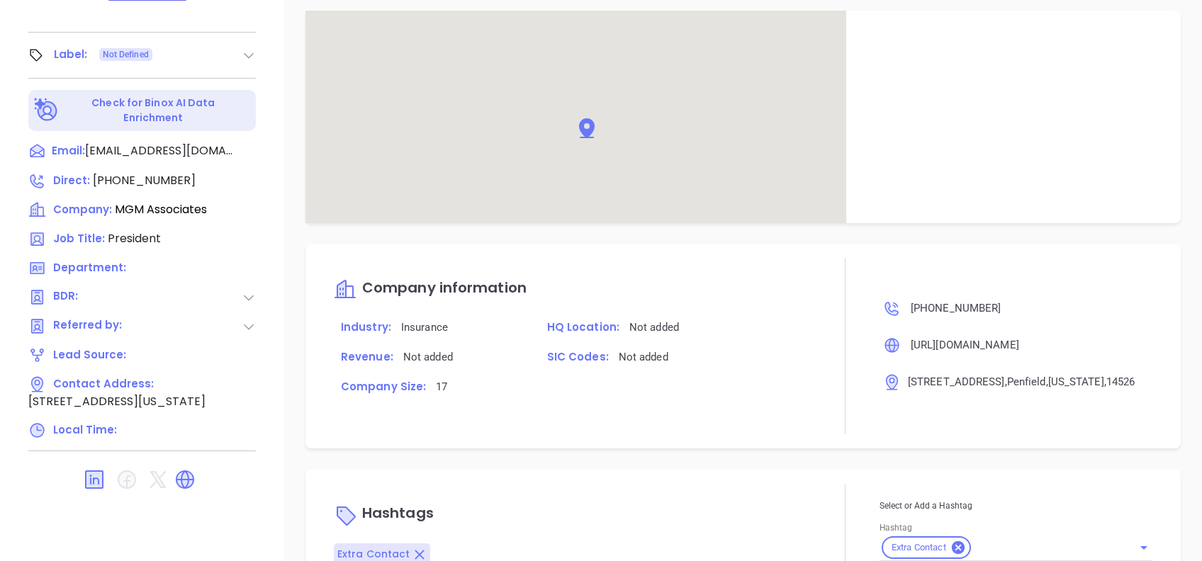
scroll to position [765, 0]
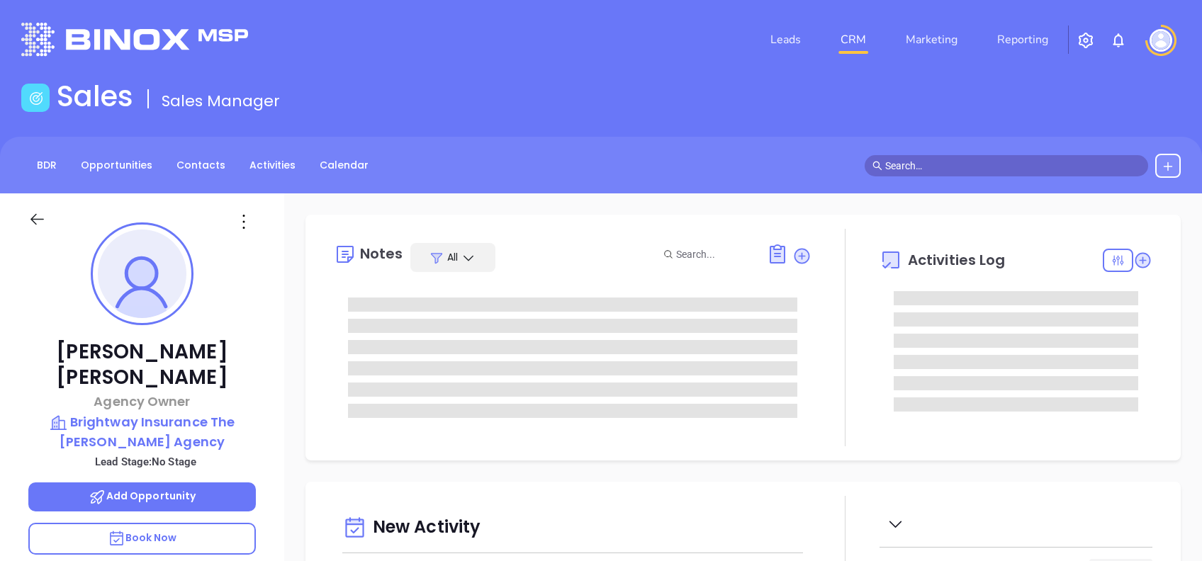
type input "[PERSON_NAME]"
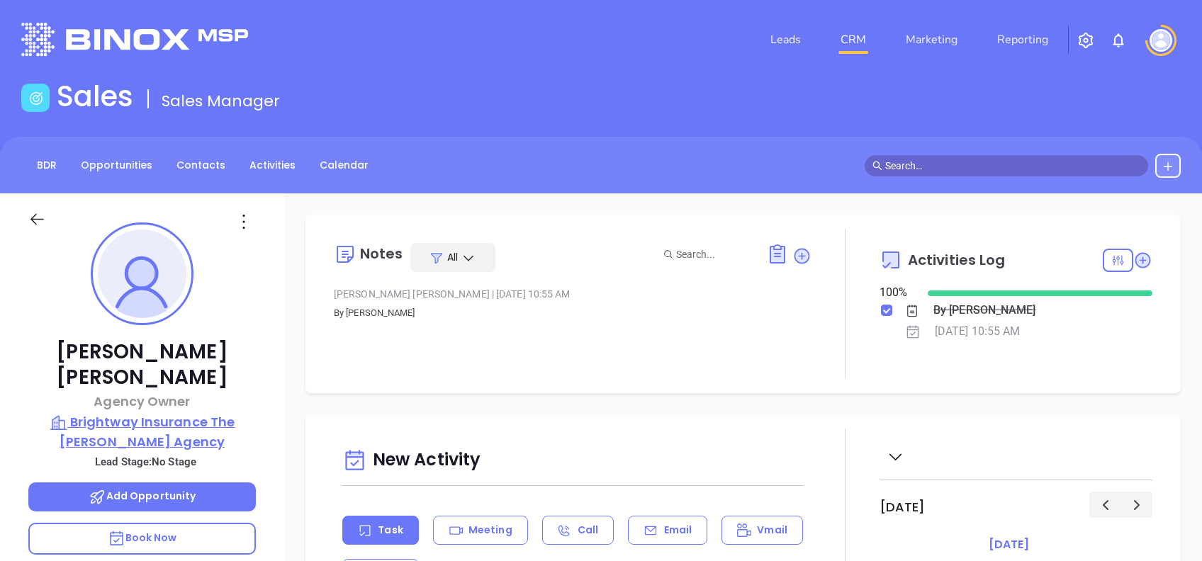
click at [206, 412] on p "Brightway Insurance The [PERSON_NAME] Agency" at bounding box center [141, 431] width 227 height 39
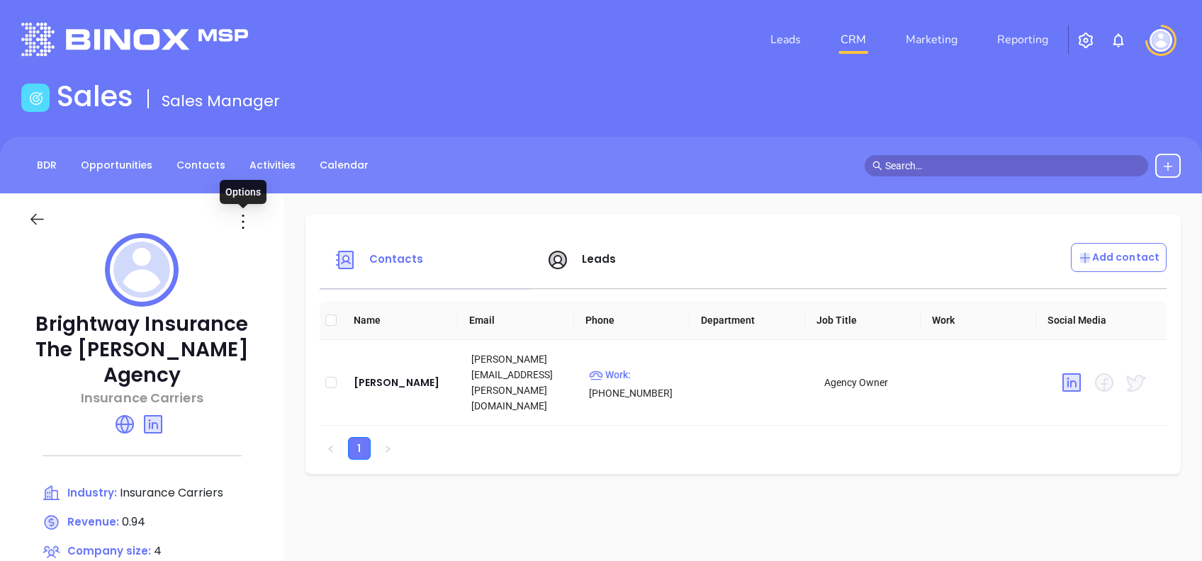
click at [244, 218] on icon at bounding box center [243, 221] width 23 height 23
click at [268, 249] on div "Edit" at bounding box center [307, 250] width 128 height 16
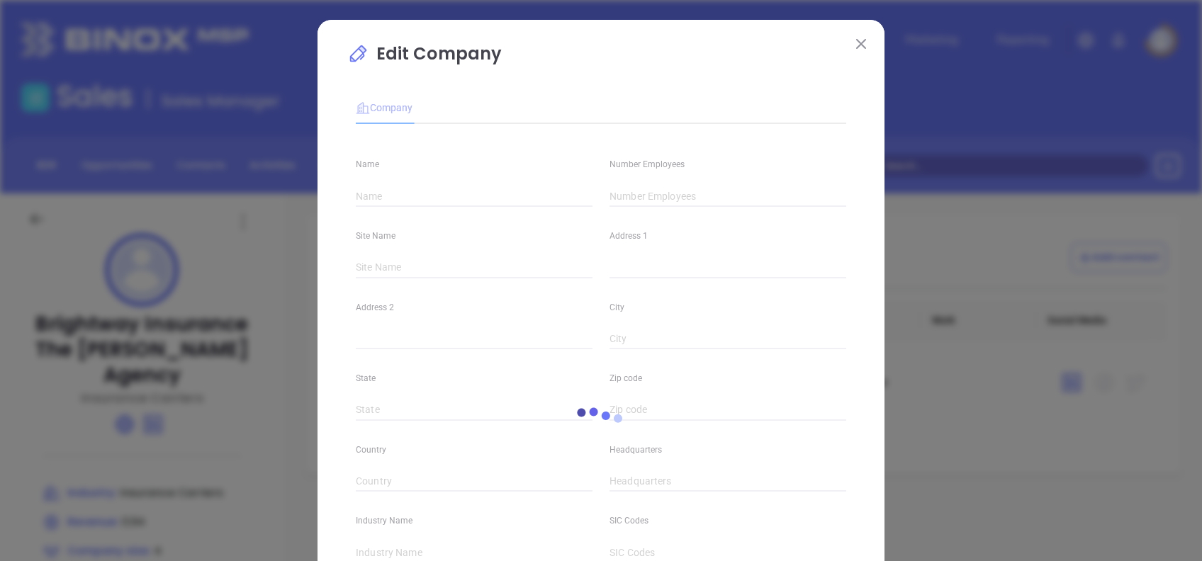
type input "Brightway Insurance The [PERSON_NAME] Agency"
type input "4"
type input "[PHONE_NUMBER]"
type input "Insurance Carriers"
type input "63"
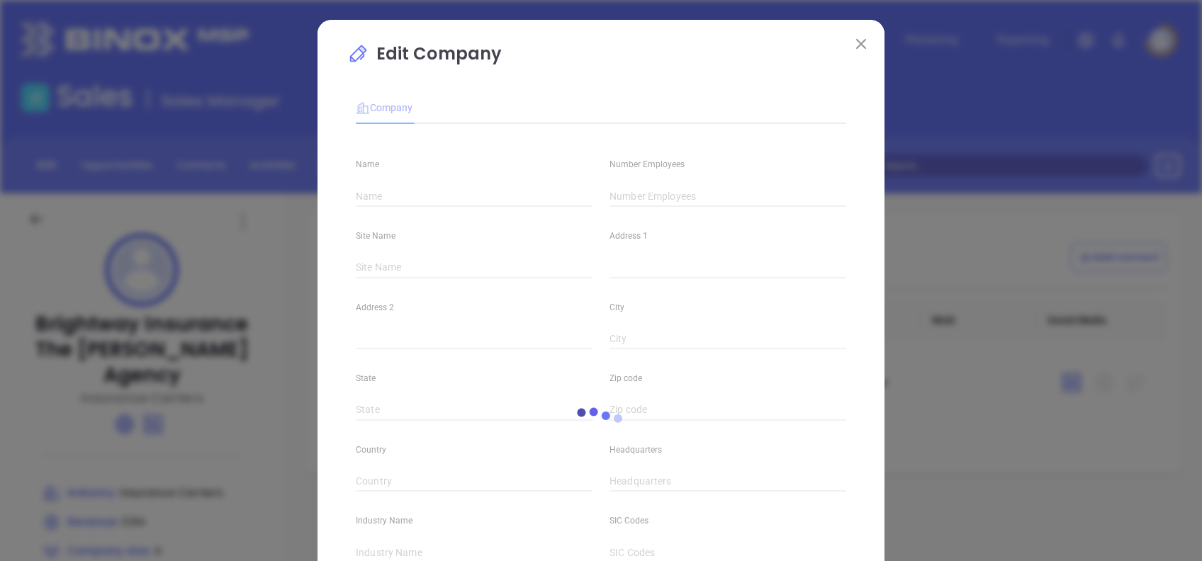
type input "[URL][DOMAIN_NAME]"
type input "Finance and Insurance"
type input "[DOMAIN_NAME][URL][PERSON_NAME]"
type input "0.94"
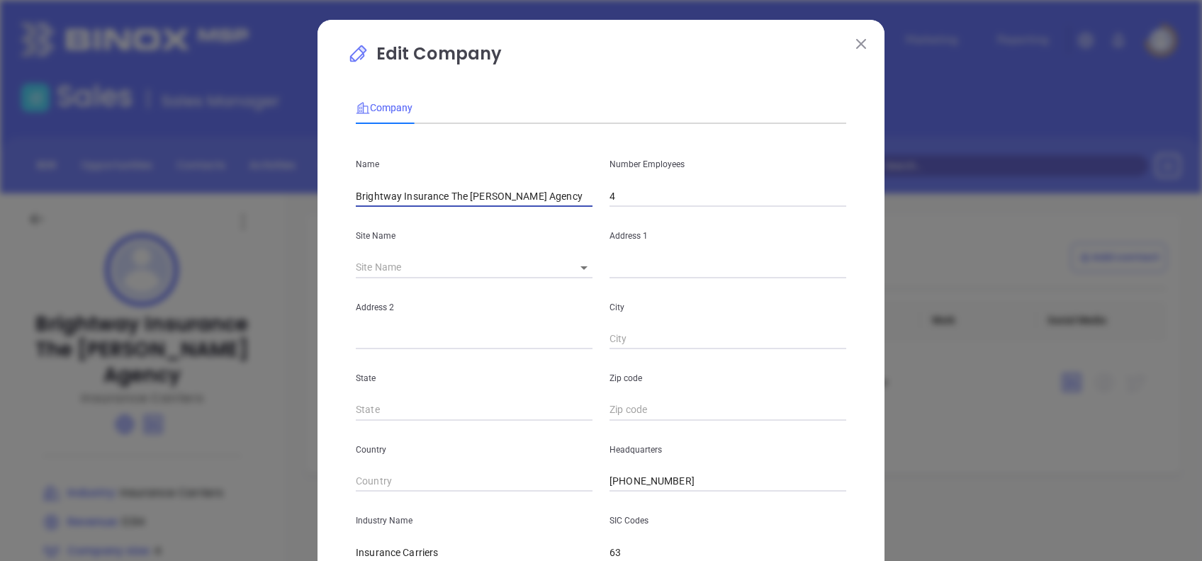
drag, startPoint x: 442, startPoint y: 193, endPoint x: 242, endPoint y: 206, distance: 200.3
click at [248, 204] on div "Edit Company Company Name Brightway Insurance The [PERSON_NAME] Agency Number E…" at bounding box center [601, 280] width 1202 height 561
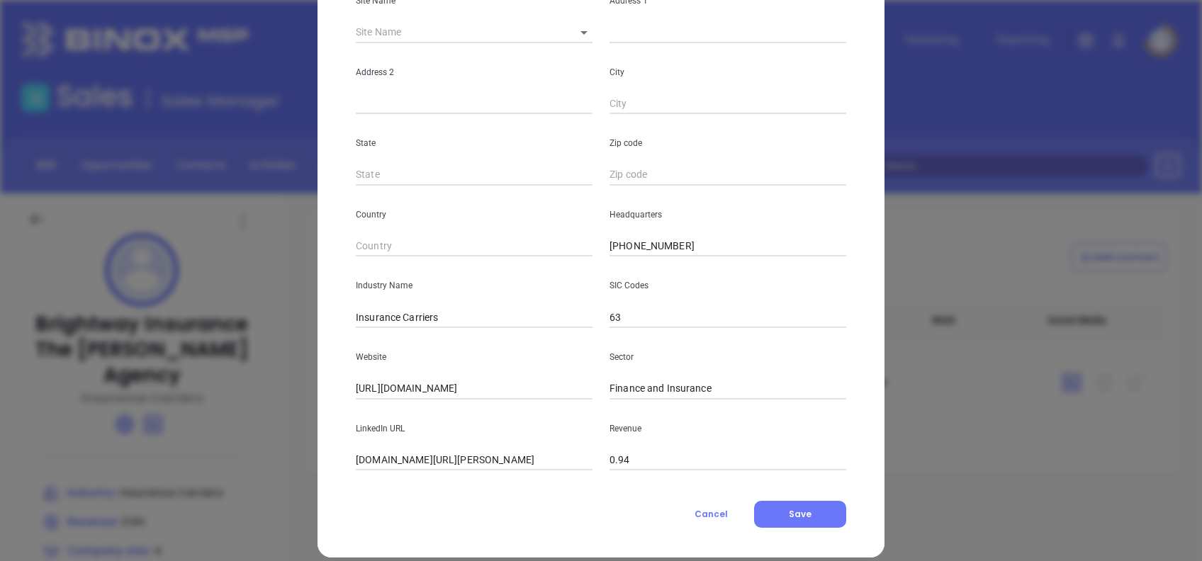
scroll to position [252, 0]
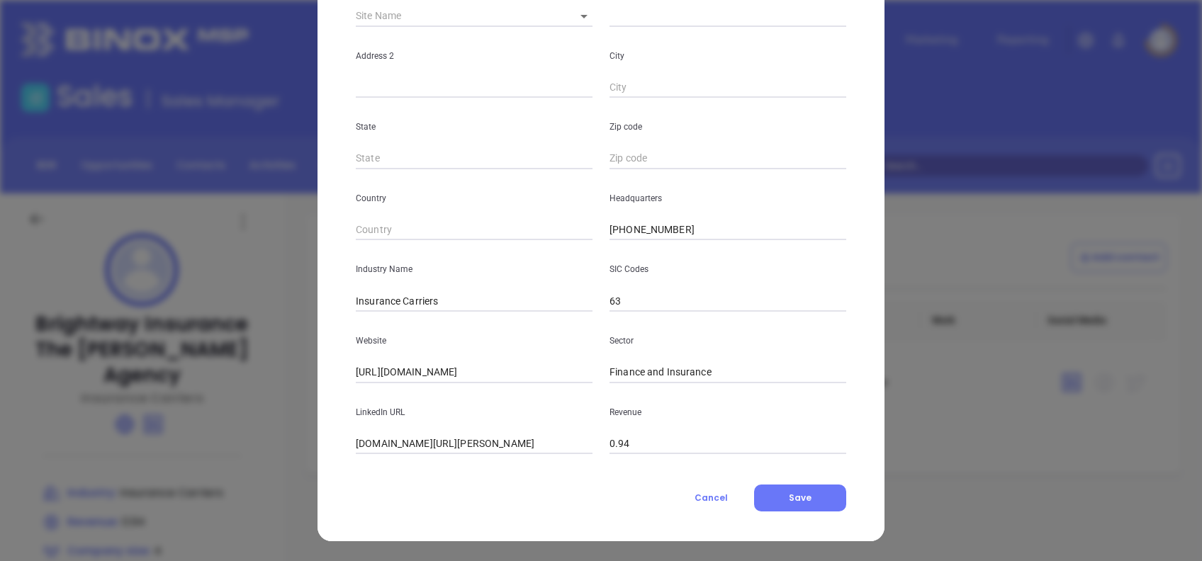
type input "The [PERSON_NAME] Agency"
click at [470, 368] on input "[URL][DOMAIN_NAME]" at bounding box center [474, 372] width 237 height 21
click at [441, 371] on input "[URL][DOMAIN_NAME][PERSON_NAME]" at bounding box center [474, 372] width 237 height 21
drag, startPoint x: 538, startPoint y: 363, endPoint x: 227, endPoint y: 356, distance: 310.4
click at [227, 356] on div "Edit Company Company Name The [PERSON_NAME] Agency Number Employees 4 Site Name…" at bounding box center [601, 280] width 1202 height 561
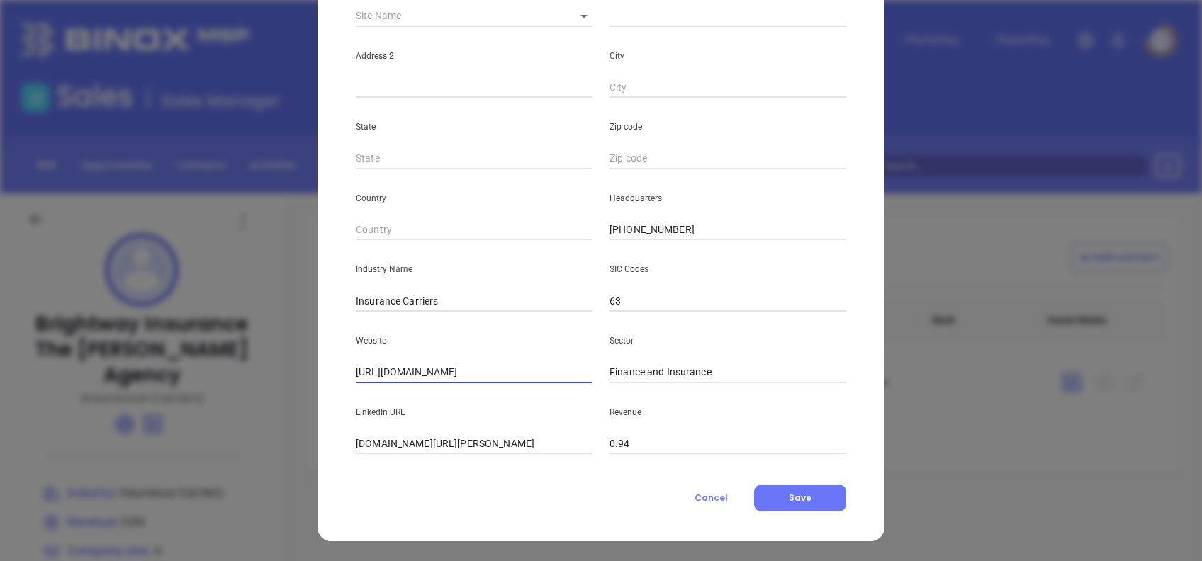
type input "[URL][DOMAIN_NAME]"
click at [422, 448] on input "[DOMAIN_NAME][URL][PERSON_NAME]" at bounding box center [474, 444] width 237 height 21
click at [499, 448] on input "[DOMAIN_NAME][URL][PERSON_NAME]" at bounding box center [474, 444] width 237 height 21
click at [499, 448] on input "www.linkedin.com/company/brightway-insurance-the-osborne-agency/" at bounding box center [474, 444] width 237 height 21
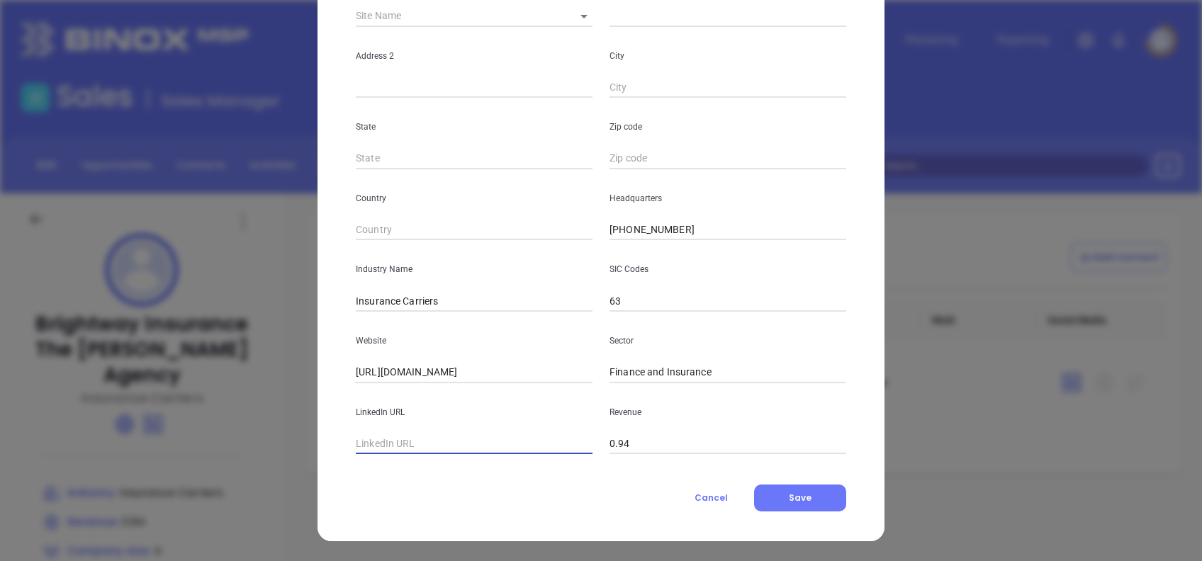
click at [797, 511] on button "Save" at bounding box center [800, 498] width 92 height 27
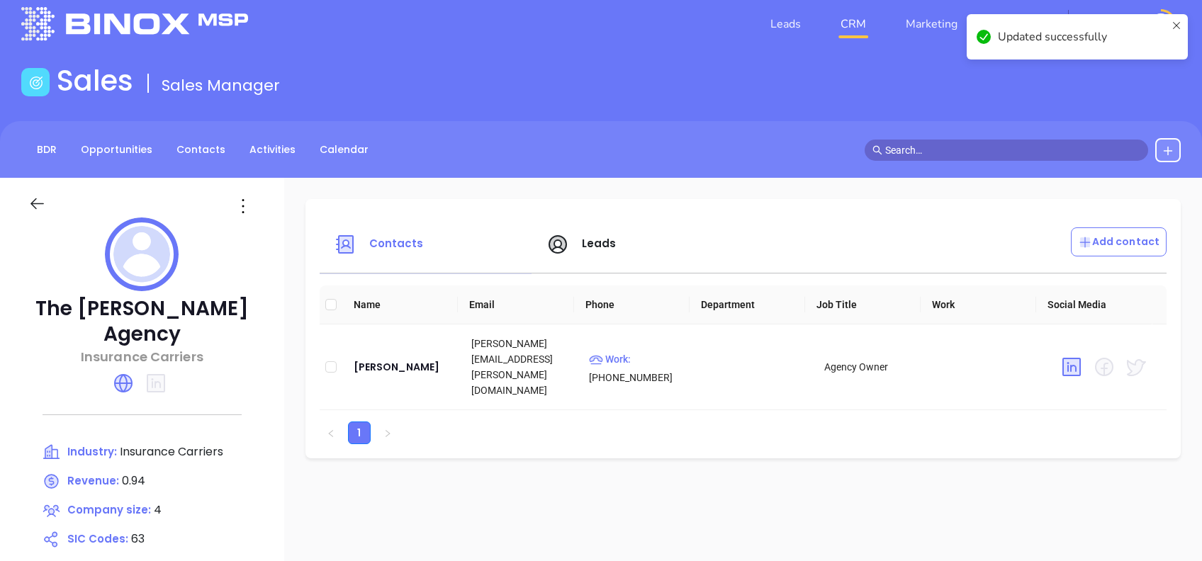
scroll to position [0, 0]
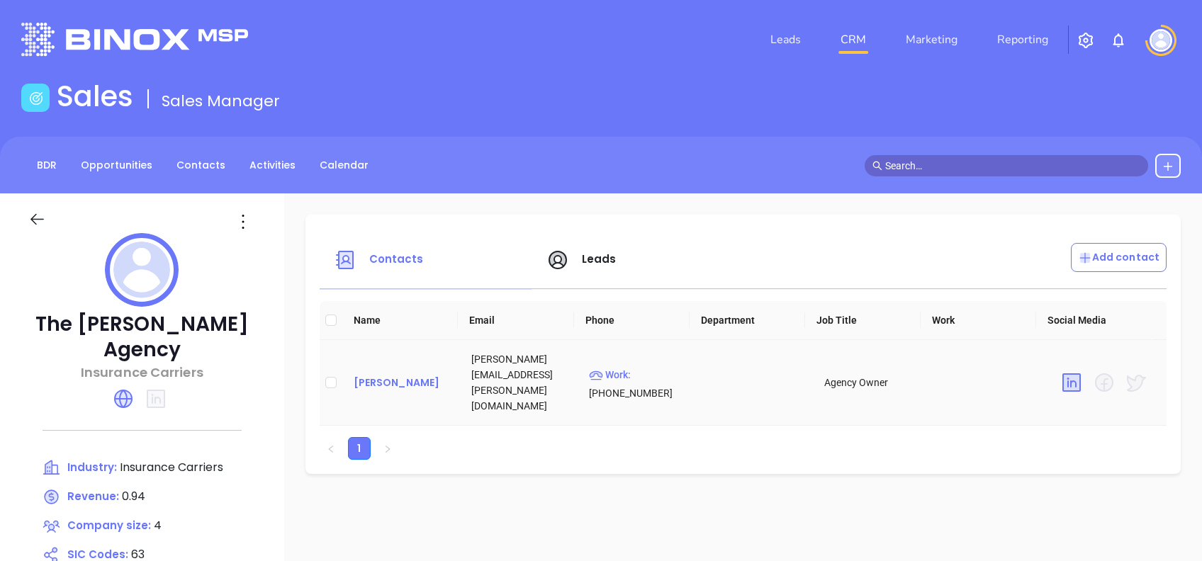
click at [417, 374] on div "Jessica Osborne" at bounding box center [401, 382] width 95 height 17
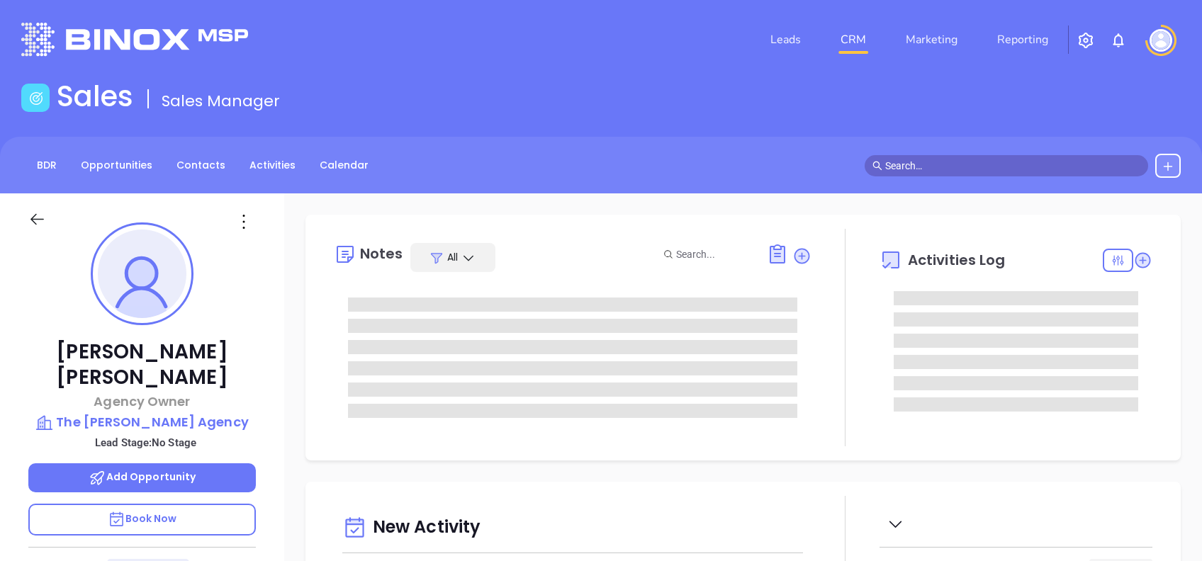
type input "10/14/2025"
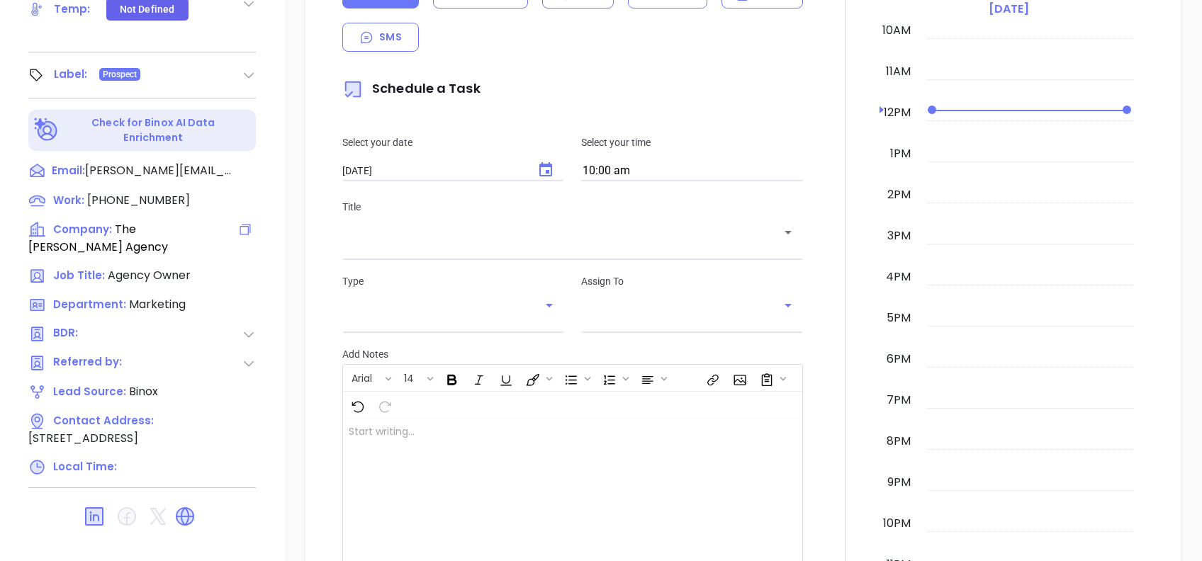
scroll to position [624, 0]
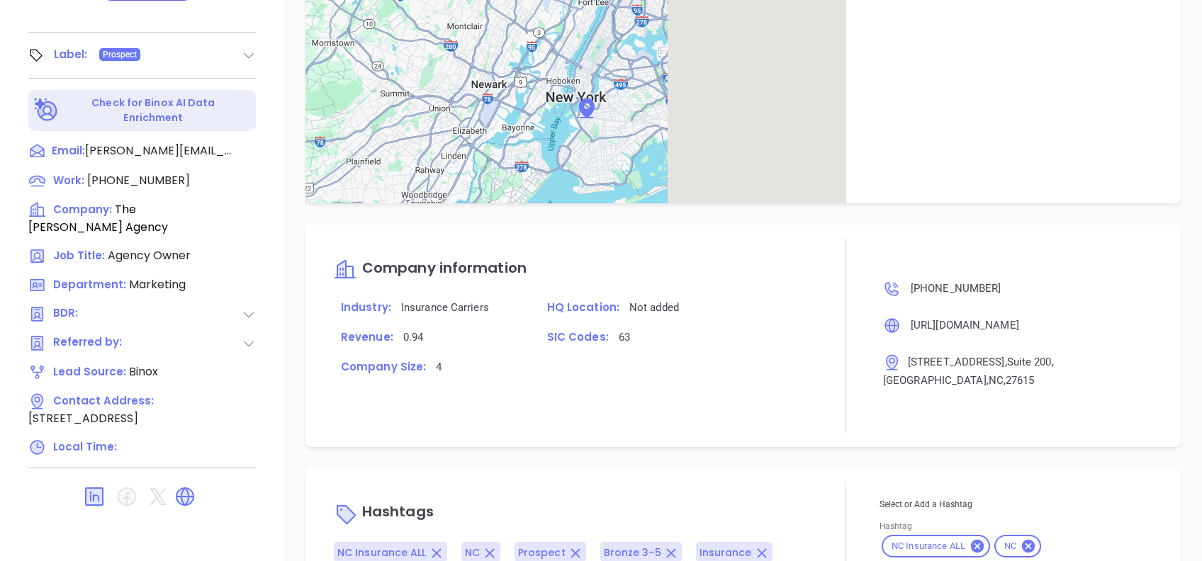
type input "[PERSON_NAME]"
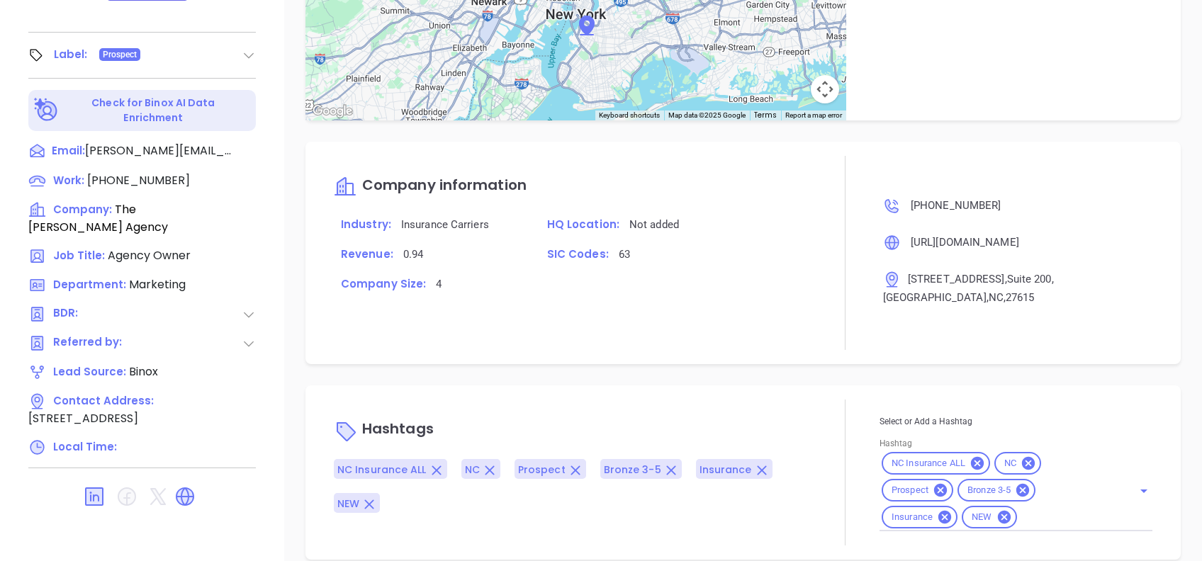
click at [1058, 509] on input "Hashtag" at bounding box center [1066, 518] width 94 height 18
type input "acquired"
click at [1050, 540] on li "Acquired" at bounding box center [1013, 553] width 268 height 26
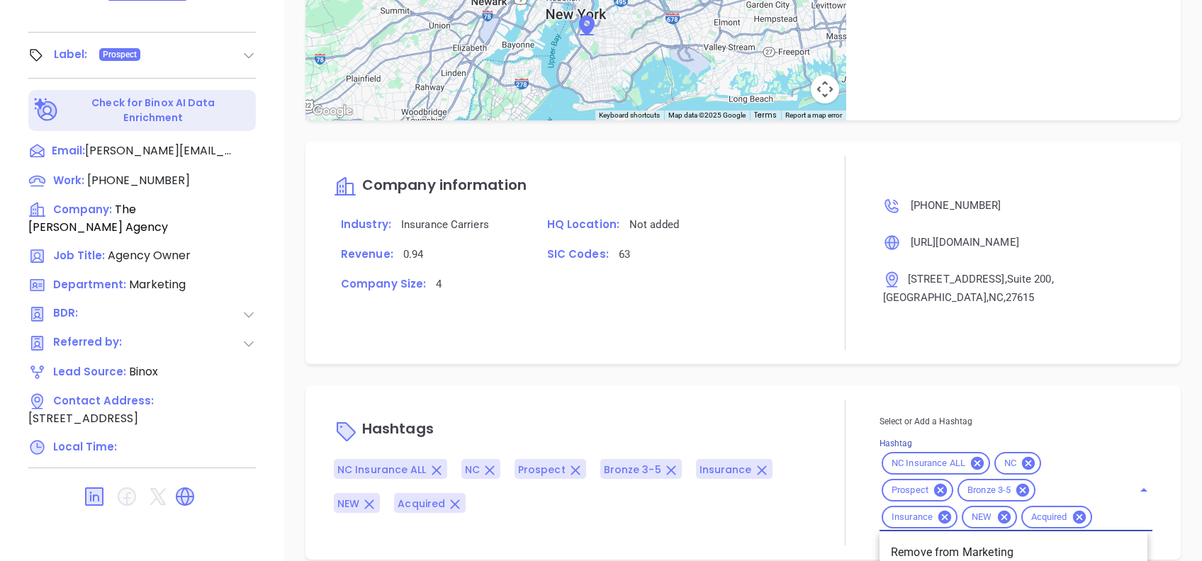
type input "remove from"
click at [971, 540] on li "Remove from Marketing" at bounding box center [1013, 553] width 268 height 26
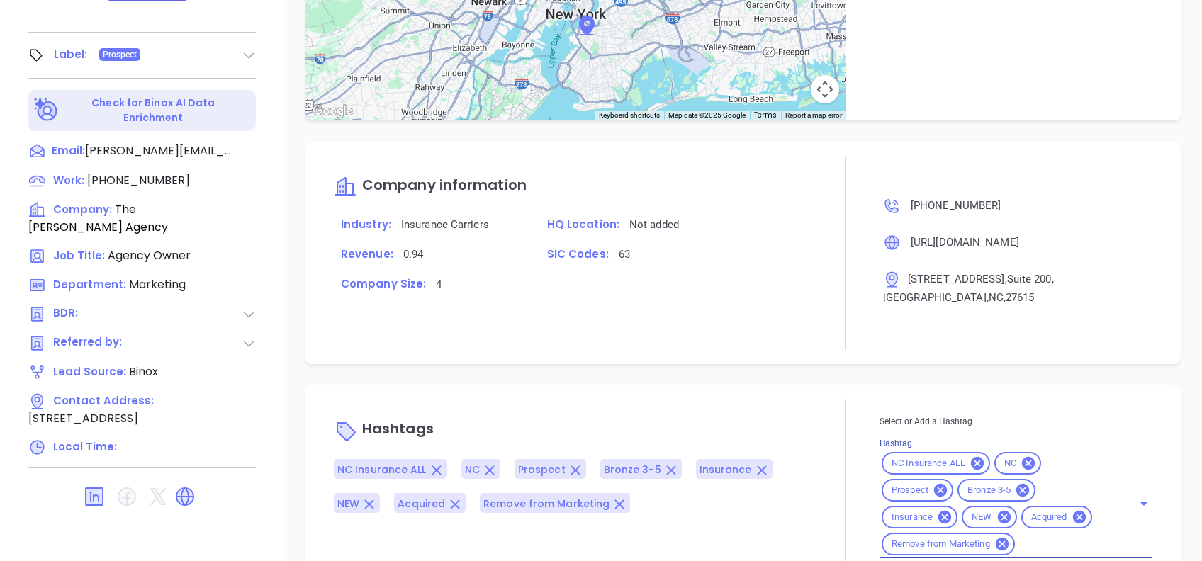
scroll to position [0, 0]
click at [757, 355] on div "Notes All Alejandra Lara | Aug 13, 2025 10:55 AM By Alejandra Lara Activities L…" at bounding box center [743, 66] width 918 height 992
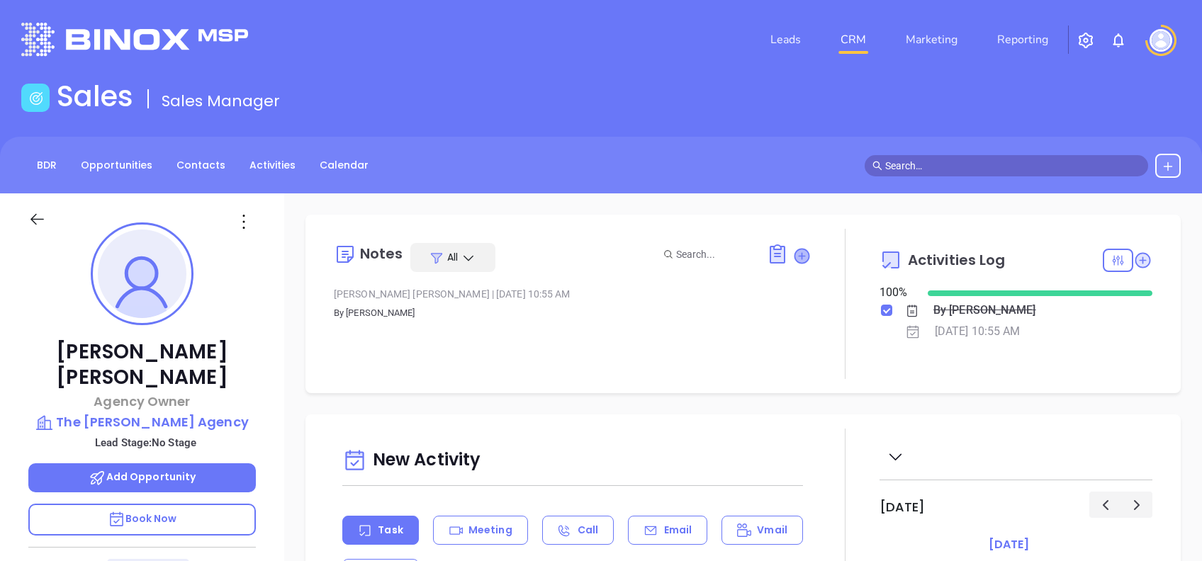
click at [799, 254] on icon at bounding box center [801, 256] width 14 height 14
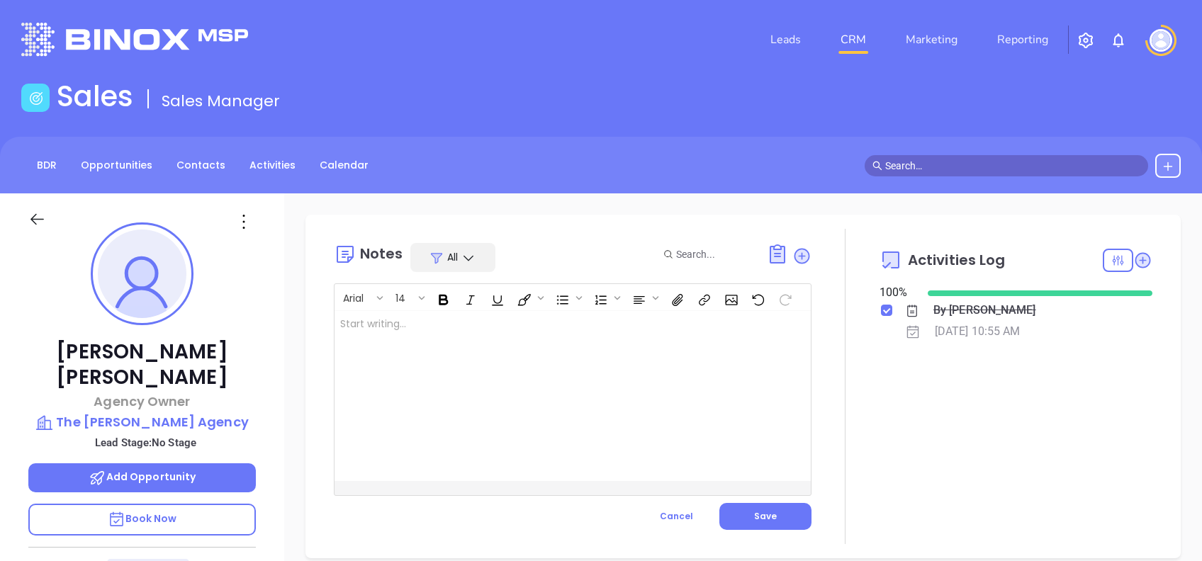
click at [527, 382] on div at bounding box center [555, 396] width 443 height 170
click at [769, 514] on button "Save" at bounding box center [765, 516] width 92 height 27
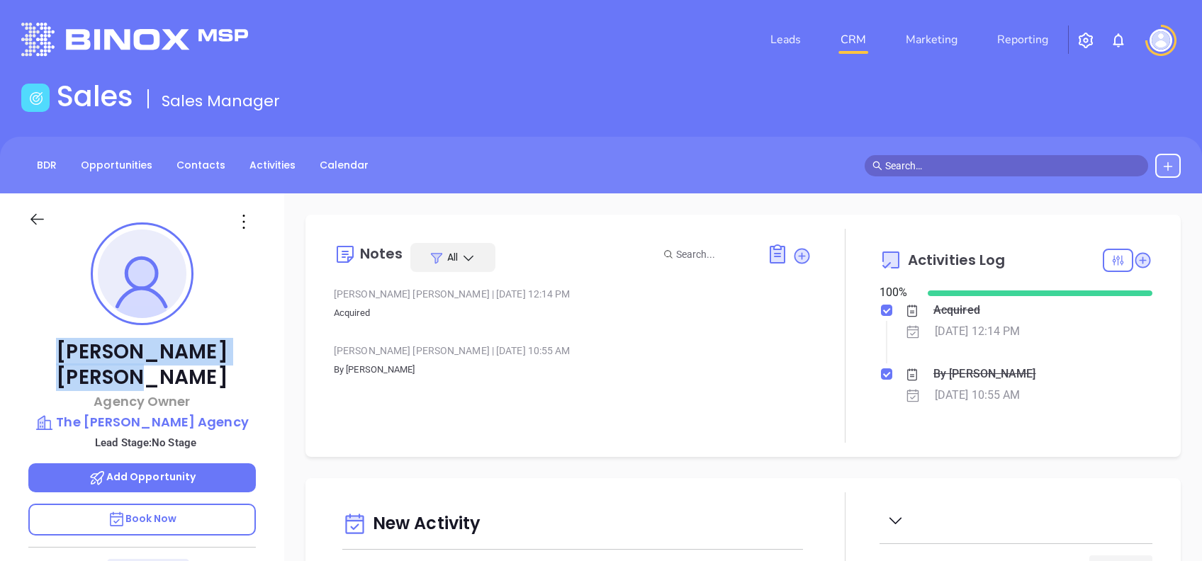
drag, startPoint x: 230, startPoint y: 351, endPoint x: 62, endPoint y: 348, distance: 167.3
click at [62, 348] on p "Jessica Osborne" at bounding box center [141, 364] width 227 height 51
copy p "Jessica Osborne"
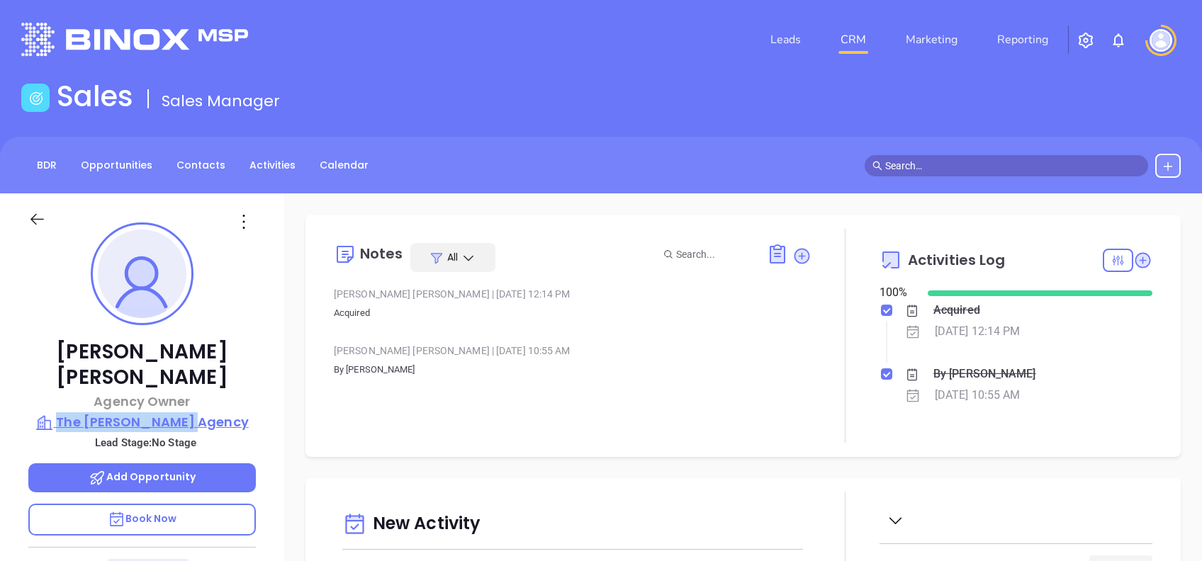
drag, startPoint x: 257, startPoint y: 397, endPoint x: 85, endPoint y: 391, distance: 171.6
click at [85, 391] on div "Jessica Osborne Agency Owner The Osborne Agency Lead Stage: No Stage Add Opport…" at bounding box center [142, 543] width 284 height 701
copy p "The Osborne Agency"
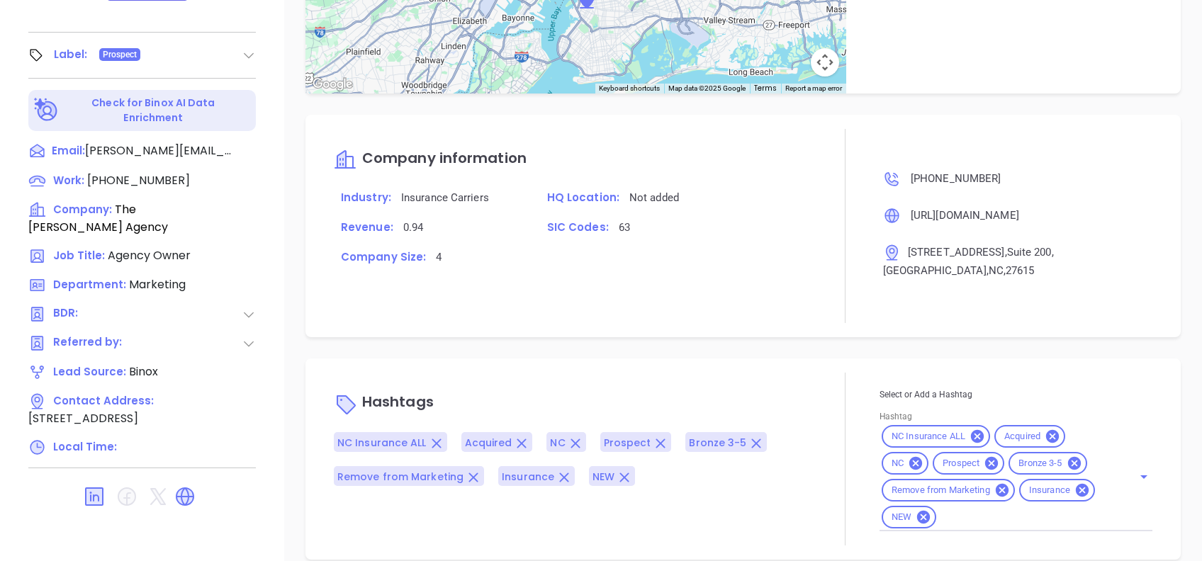
scroll to position [624, 0]
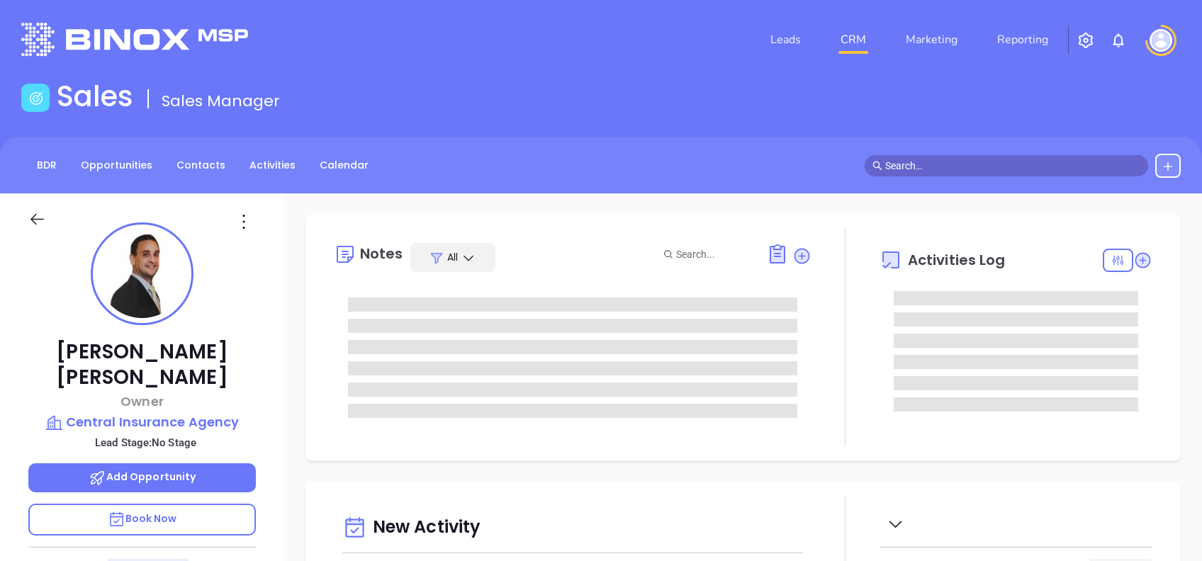
type input "[DATE]"
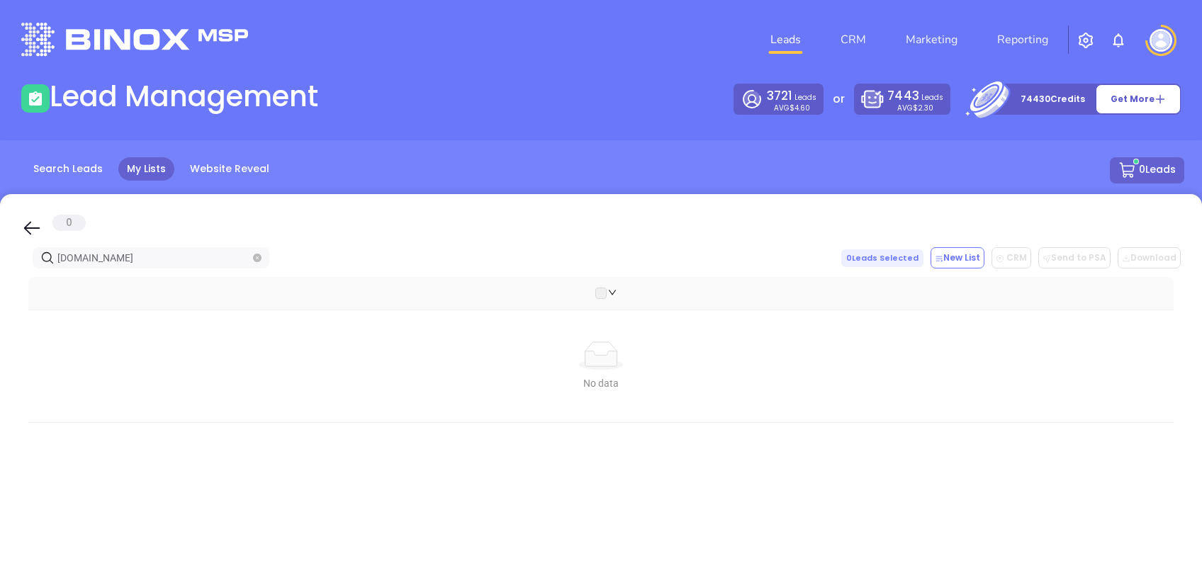
type input "iainsures.com"
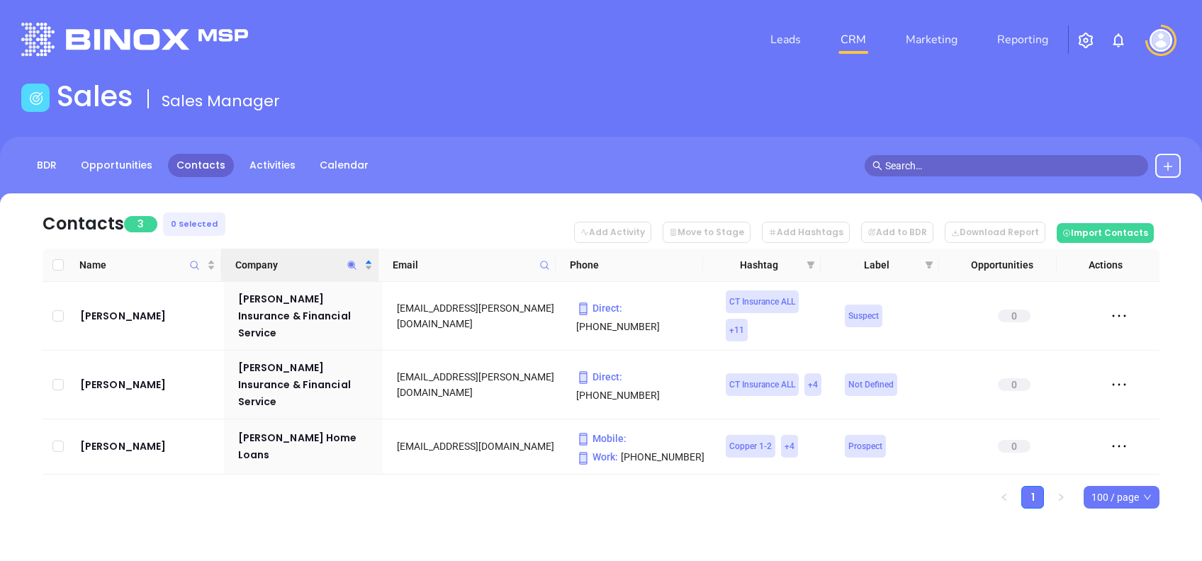
click at [347, 266] on icon "Company" at bounding box center [351, 265] width 11 height 11
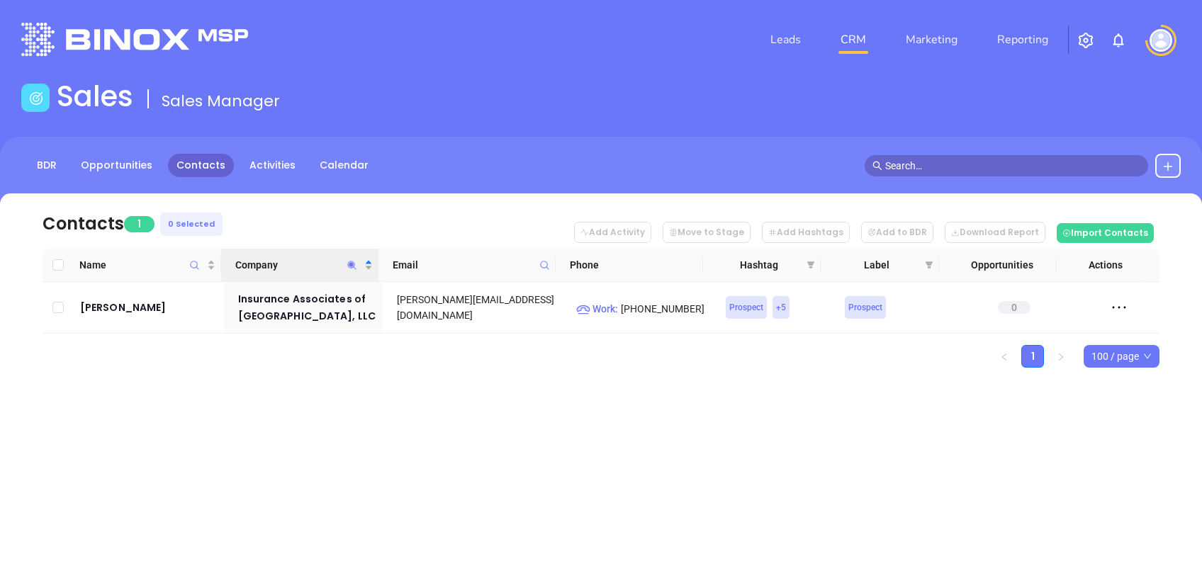
click at [476, 454] on div "Leads CRM Marketing Reporting Financial Leads Leads Sales Sales Manager BDR Opp…" at bounding box center [601, 280] width 1202 height 561
click at [351, 267] on icon "Company" at bounding box center [351, 265] width 11 height 11
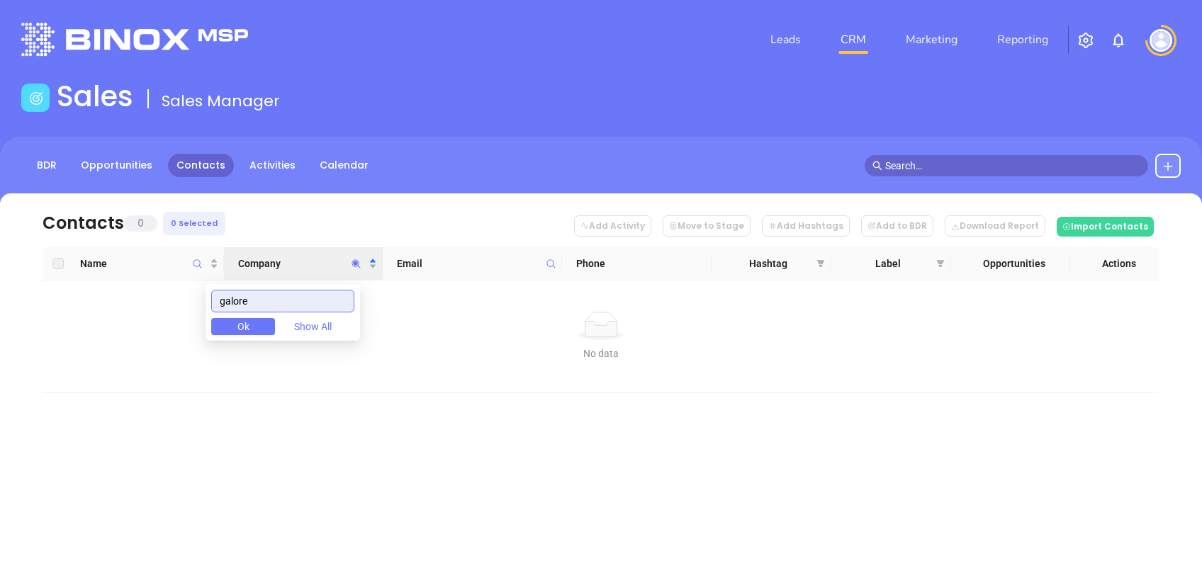
drag, startPoint x: 309, startPoint y: 301, endPoint x: 127, endPoint y: 291, distance: 182.4
click at [130, 293] on body "Leads CRM Marketing Reporting Financial Leads Leads Sales Sales Manager BDR Opp…" at bounding box center [601, 280] width 1202 height 561
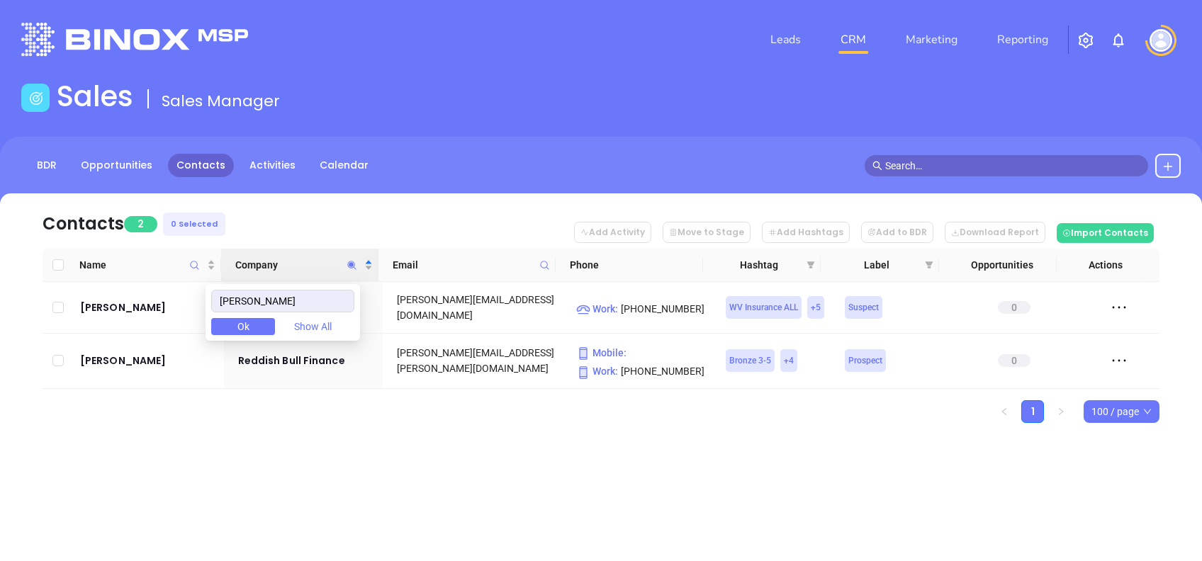
click at [359, 218] on nav "Contacts 2 0 Selected Add Activity Move to Stage Add Hashtags Add to BDR Downlo…" at bounding box center [601, 220] width 1117 height 55
click at [354, 259] on span "Company" at bounding box center [352, 265] width 16 height 33
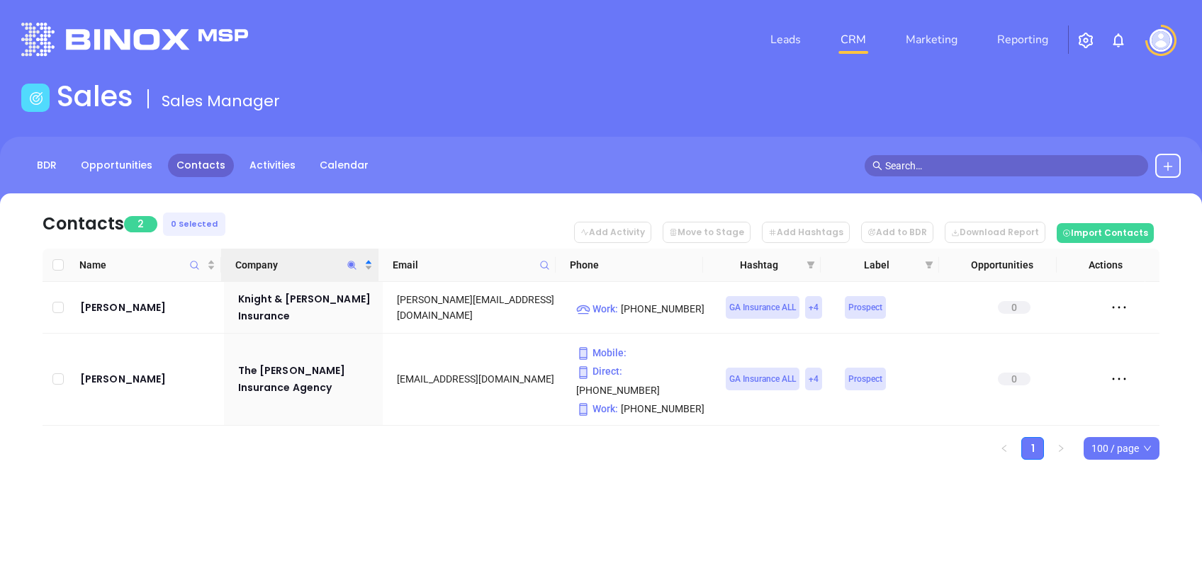
click at [322, 454] on div "Contacts 2 0 Selected Add Activity Move to Stage Add Hashtags Add to BDR Downlo…" at bounding box center [601, 351] width 1202 height 316
click at [355, 266] on icon "Company" at bounding box center [351, 265] width 11 height 11
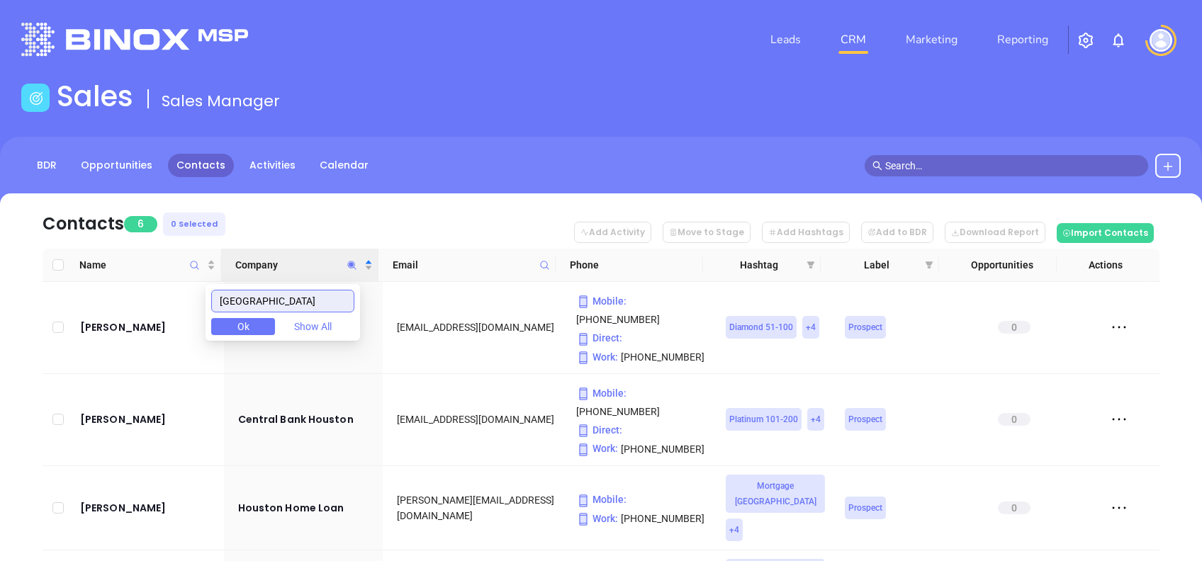
type input "houston"
click at [301, 216] on nav "Contacts 6 0 Selected Add Activity Move to Stage Add Hashtags Add to BDR Downlo…" at bounding box center [601, 220] width 1117 height 55
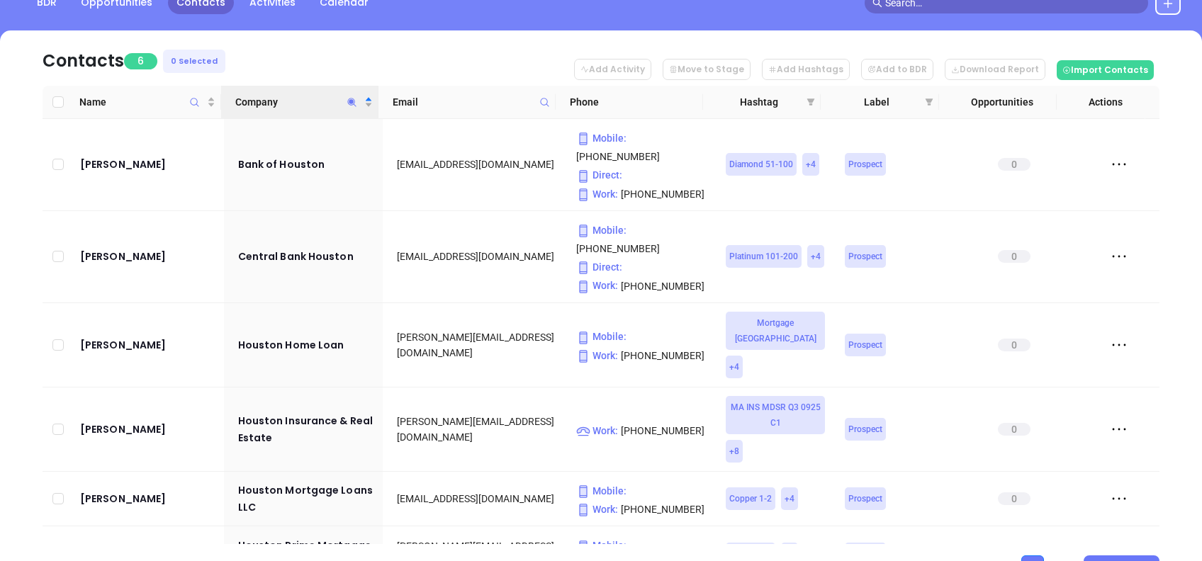
scroll to position [202, 0]
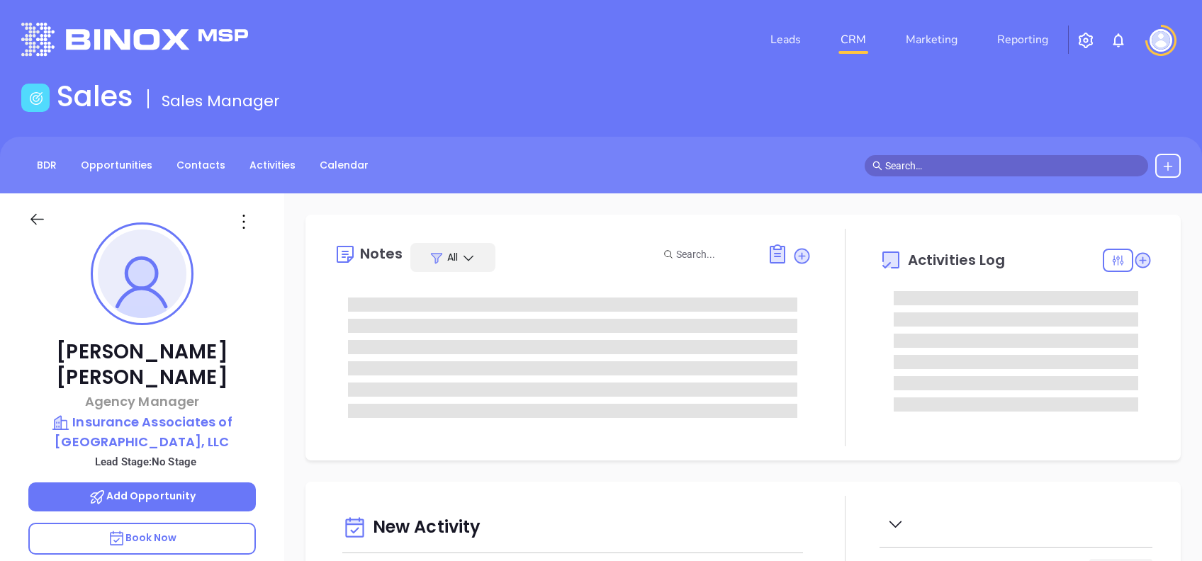
type input "[DATE]"
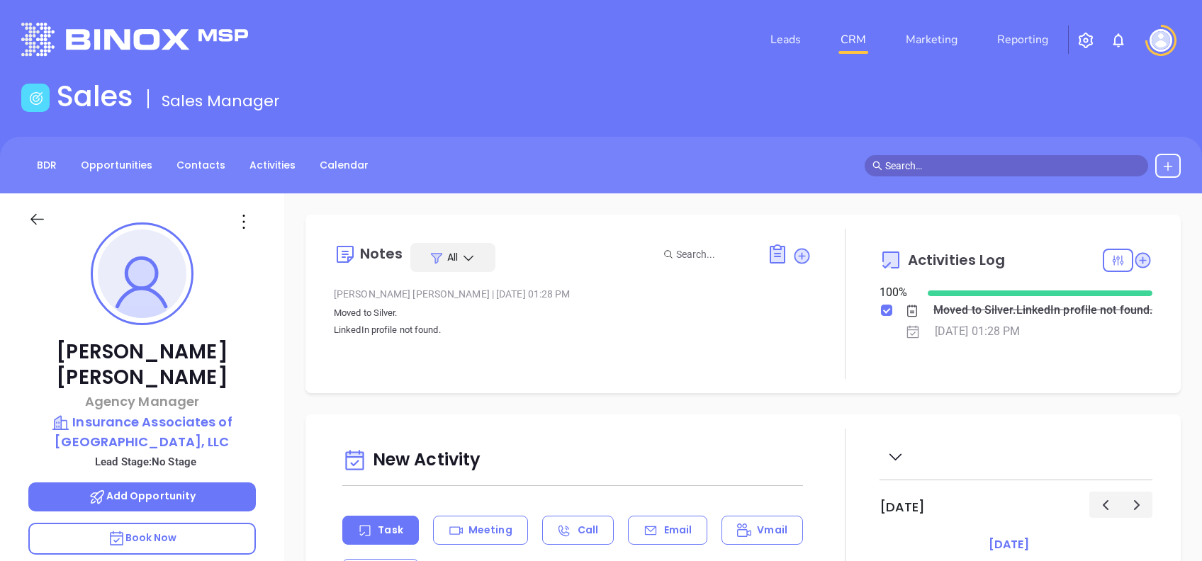
type input "[PERSON_NAME]"
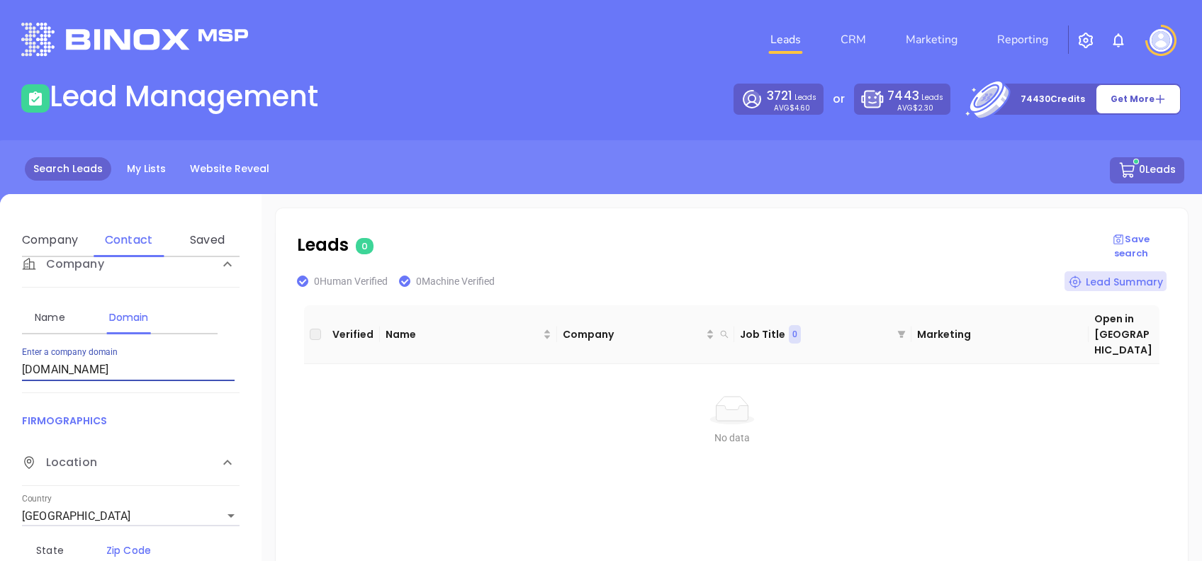
scroll to position [299, 0]
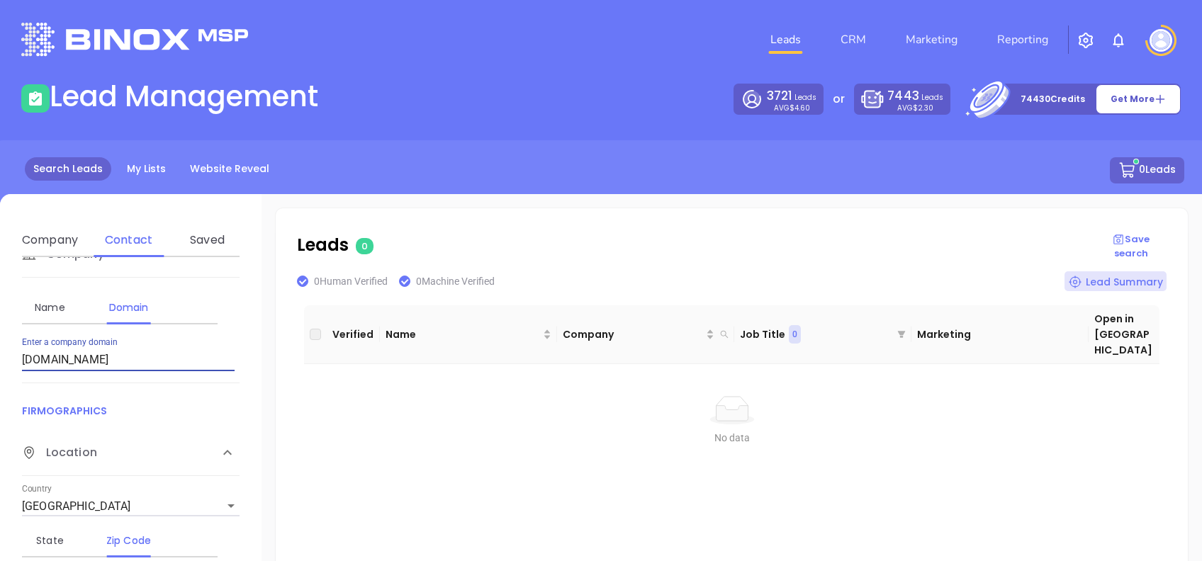
drag, startPoint x: 118, startPoint y: 360, endPoint x: 0, endPoint y: 361, distance: 118.3
click at [0, 361] on html "Leads CRM Marketing Reporting Financial Leads Leads Lead Management 3721 Leads …" at bounding box center [601, 280] width 1202 height 561
drag, startPoint x: 167, startPoint y: 357, endPoint x: -4, endPoint y: 354, distance: 171.5
click at [0, 354] on html "Leads CRM Marketing Reporting Financial Leads Leads Lead Management 3721 Leads …" at bounding box center [601, 280] width 1202 height 561
paste input "healthsherpa"
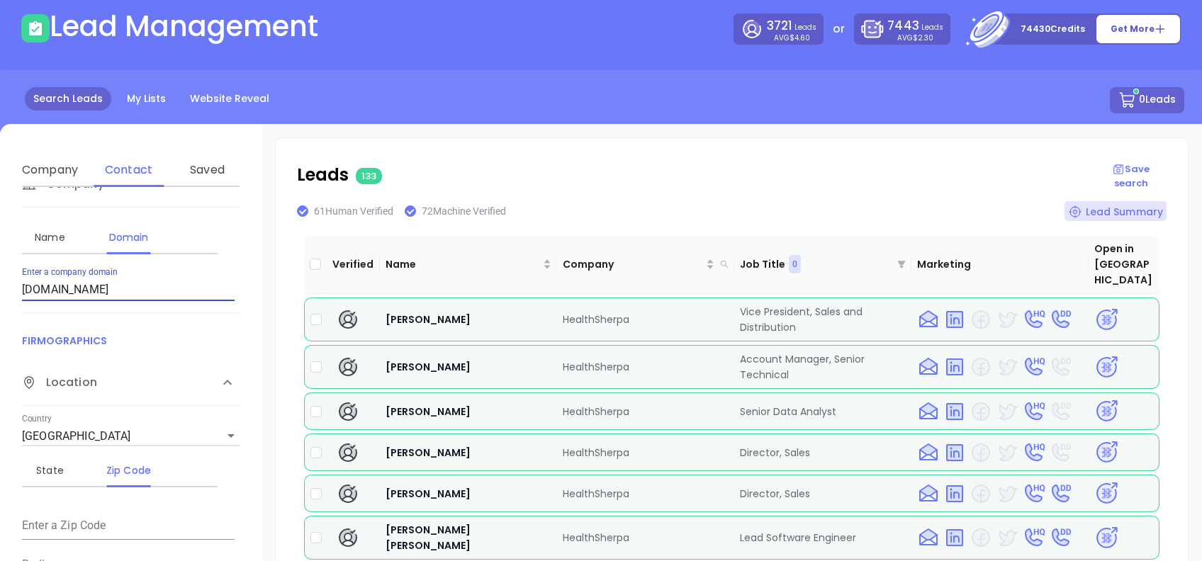
scroll to position [95, 0]
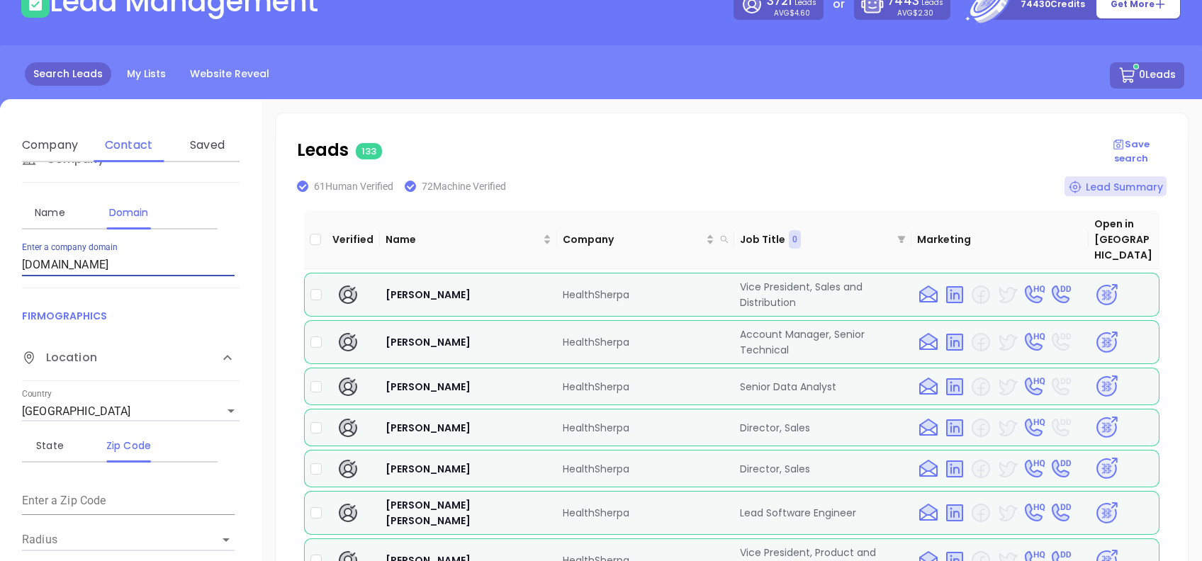
drag, startPoint x: 133, startPoint y: 265, endPoint x: 0, endPoint y: 264, distance: 132.5
click at [0, 266] on html "Leads CRM Marketing Reporting Financial Leads Leads Lead Management 3721 Leads …" at bounding box center [601, 185] width 1202 height 561
paste input "tabbsouthinsurance"
type input "tabbsouthinsurance.com"
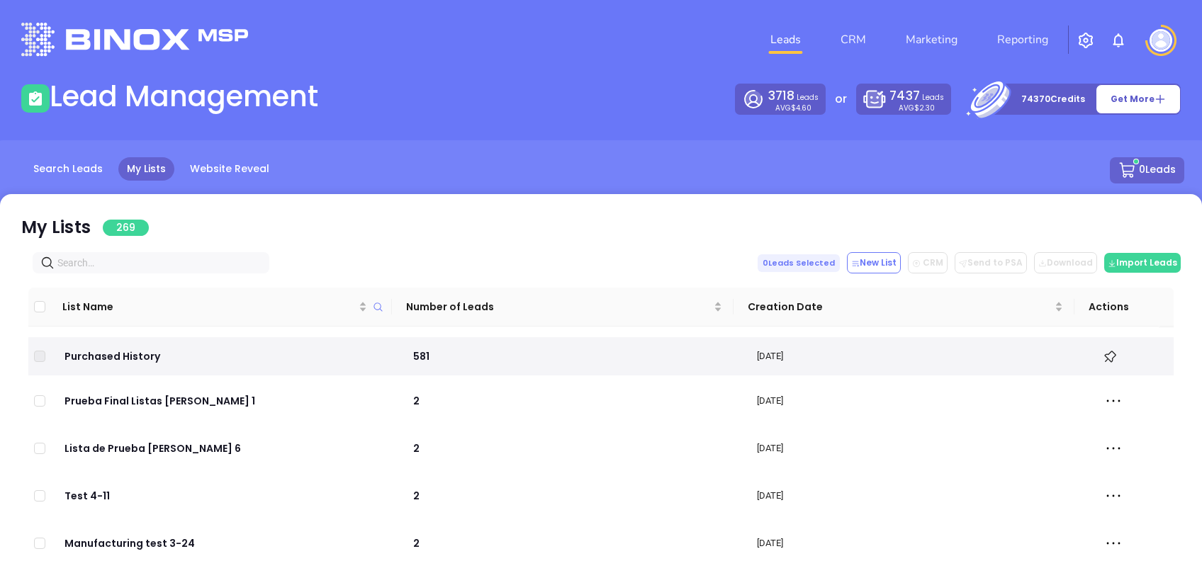
click at [210, 252] on span at bounding box center [151, 262] width 237 height 21
click at [205, 266] on input "text" at bounding box center [153, 263] width 193 height 16
paste input "healthsherpa.com"
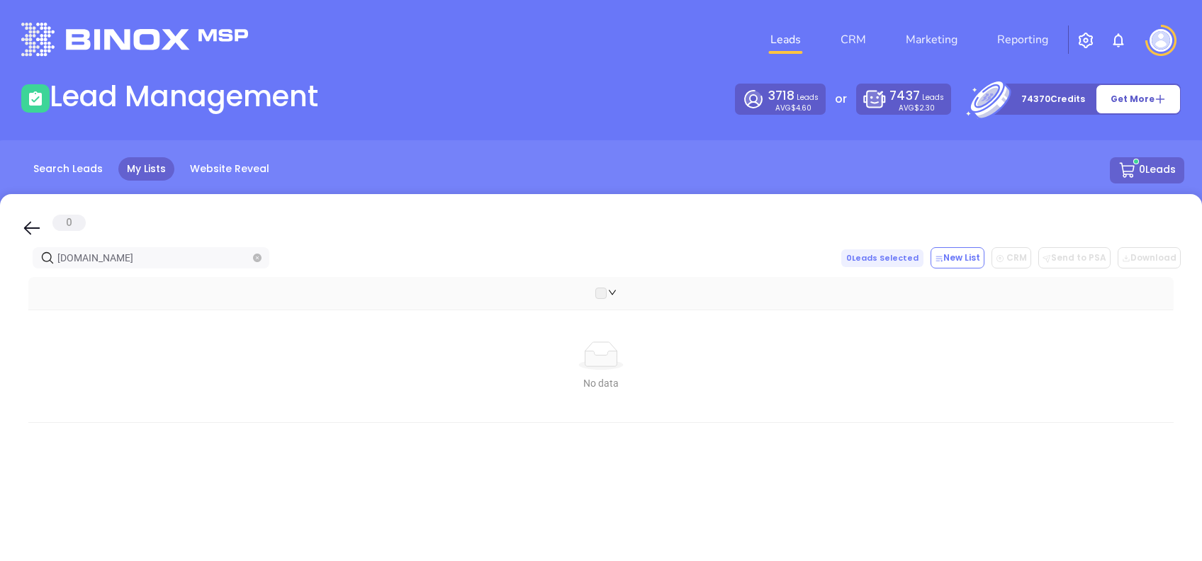
type input "healthsherpa.com"
drag, startPoint x: 27, startPoint y: 227, endPoint x: 178, endPoint y: 253, distance: 153.2
click at [27, 227] on icon at bounding box center [31, 228] width 21 height 21
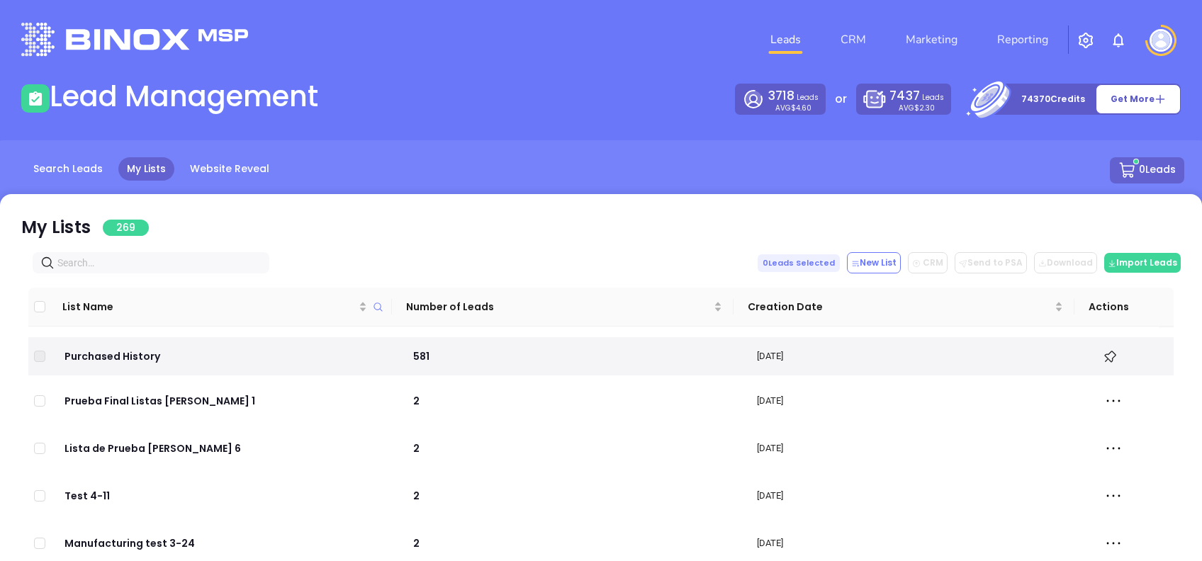
click at [176, 254] on span at bounding box center [151, 262] width 237 height 21
paste input "tabbsouthinsurance.com"
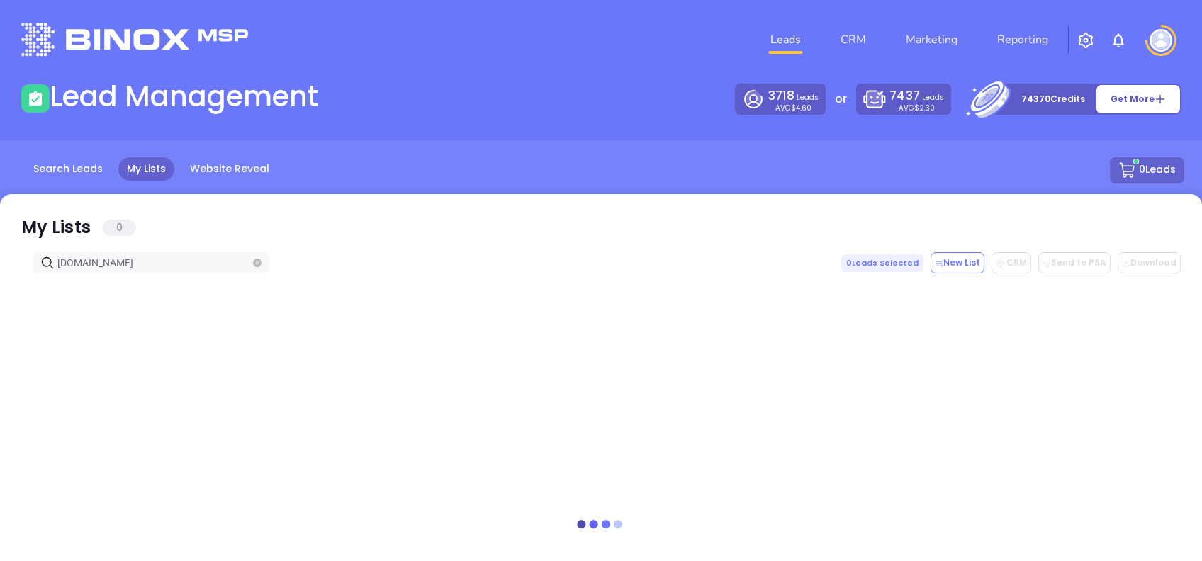
type input "tabbsouthinsurance.com"
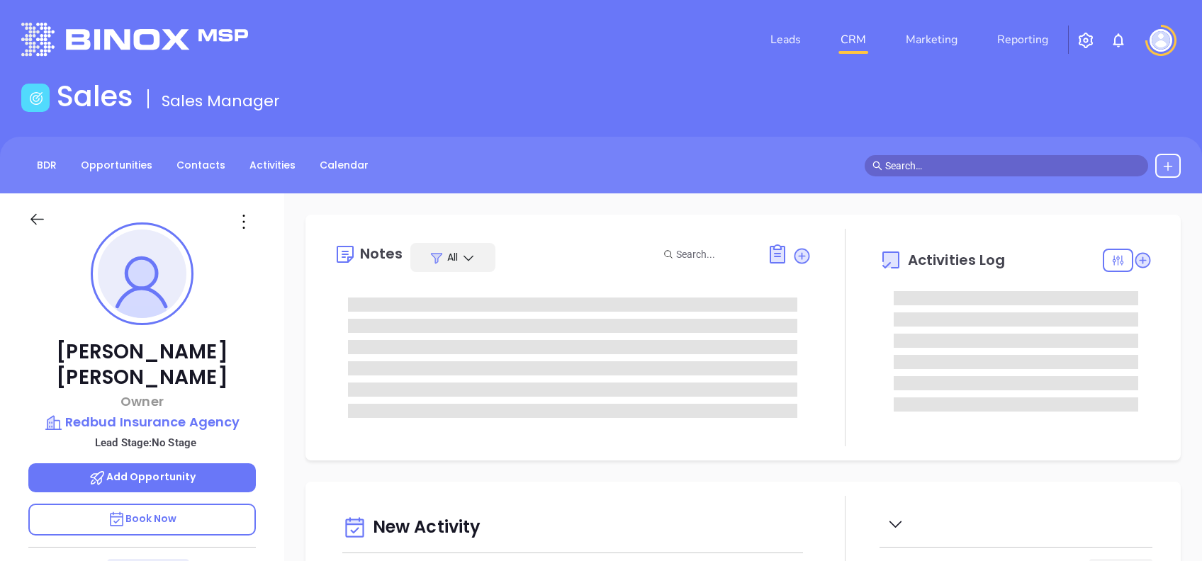
type input "[DATE]"
type input "[PERSON_NAME]"
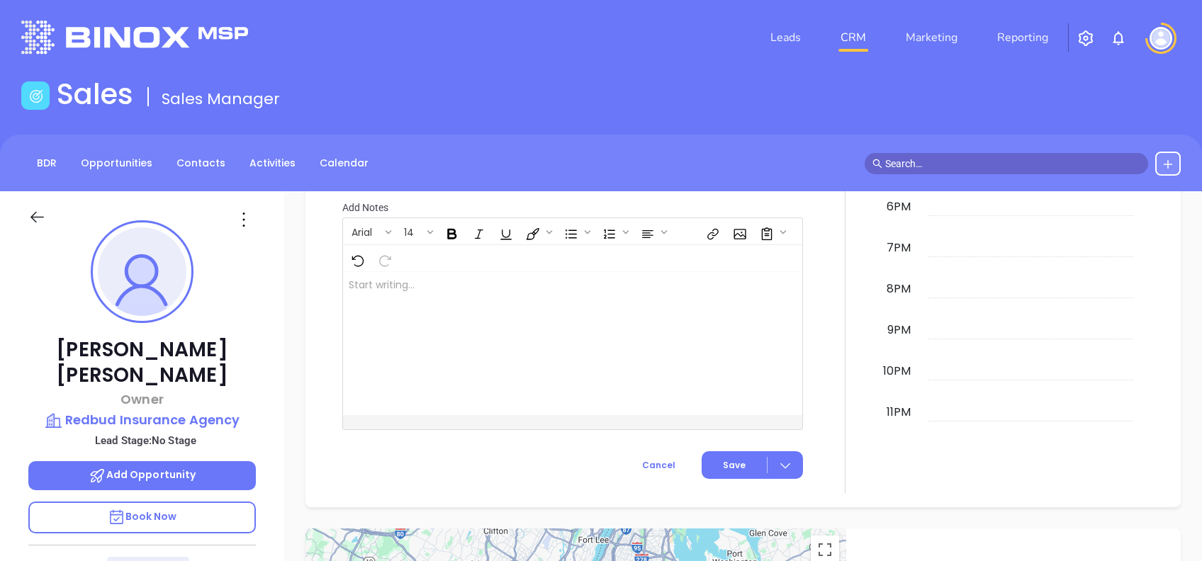
scroll to position [0, 0]
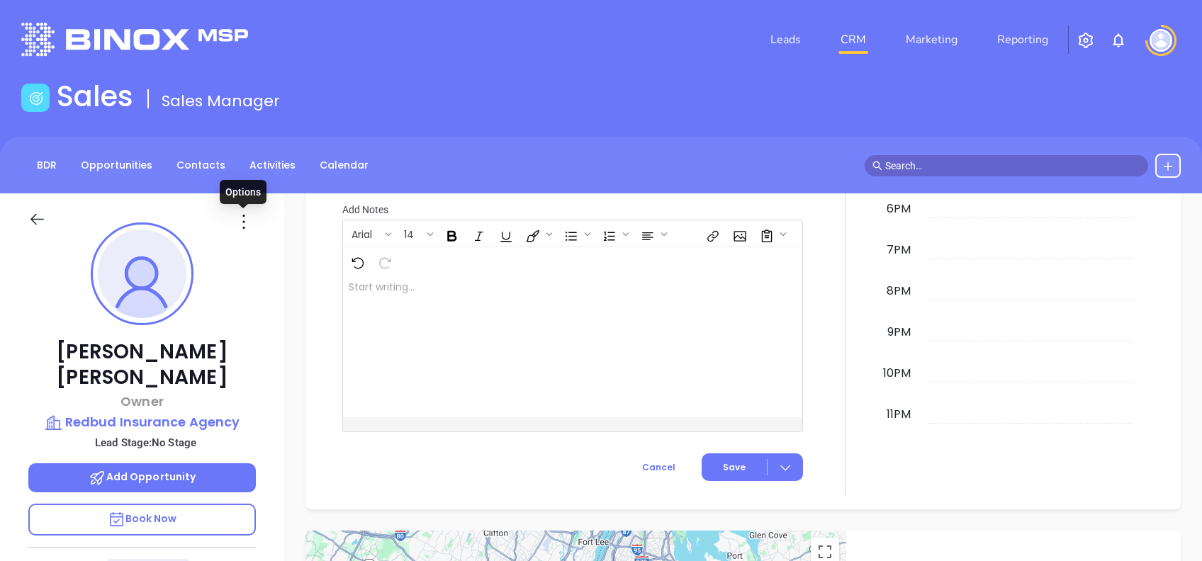
click at [247, 227] on icon at bounding box center [243, 221] width 23 height 23
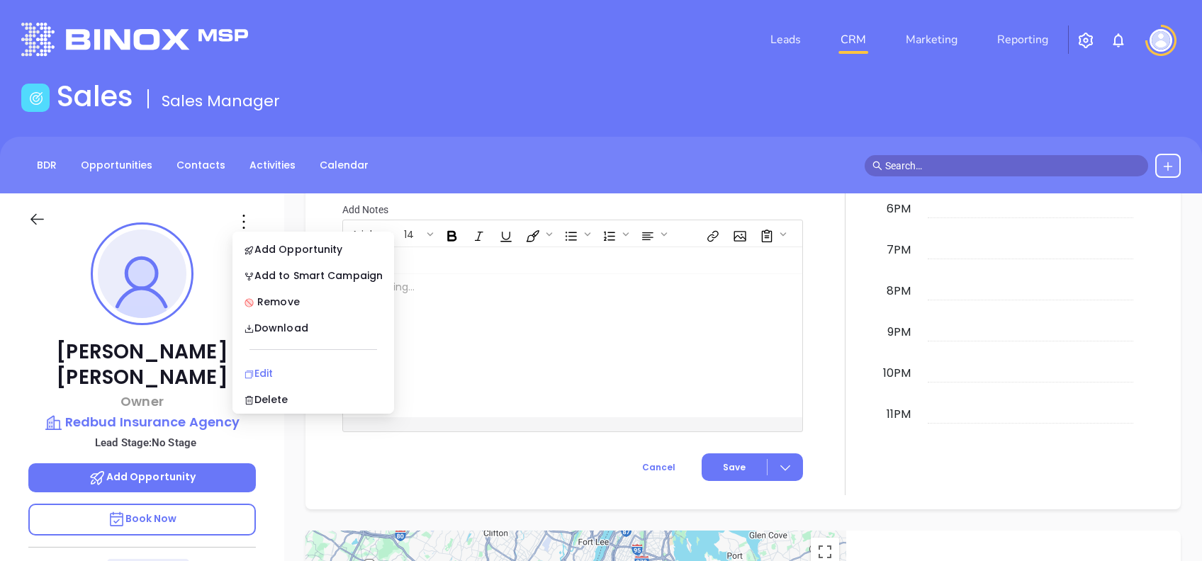
click at [317, 370] on div "Edit" at bounding box center [313, 374] width 139 height 16
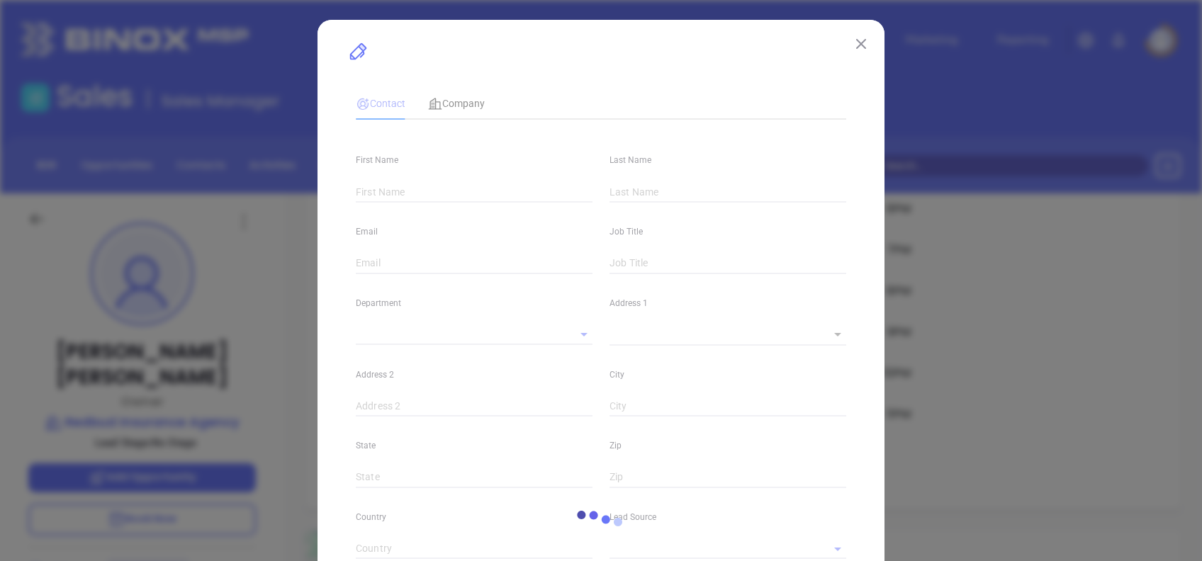
type input "Ryan"
type input "Lindsay"
type input "ryan@redbudagency.com"
type input "Owner"
type input "1"
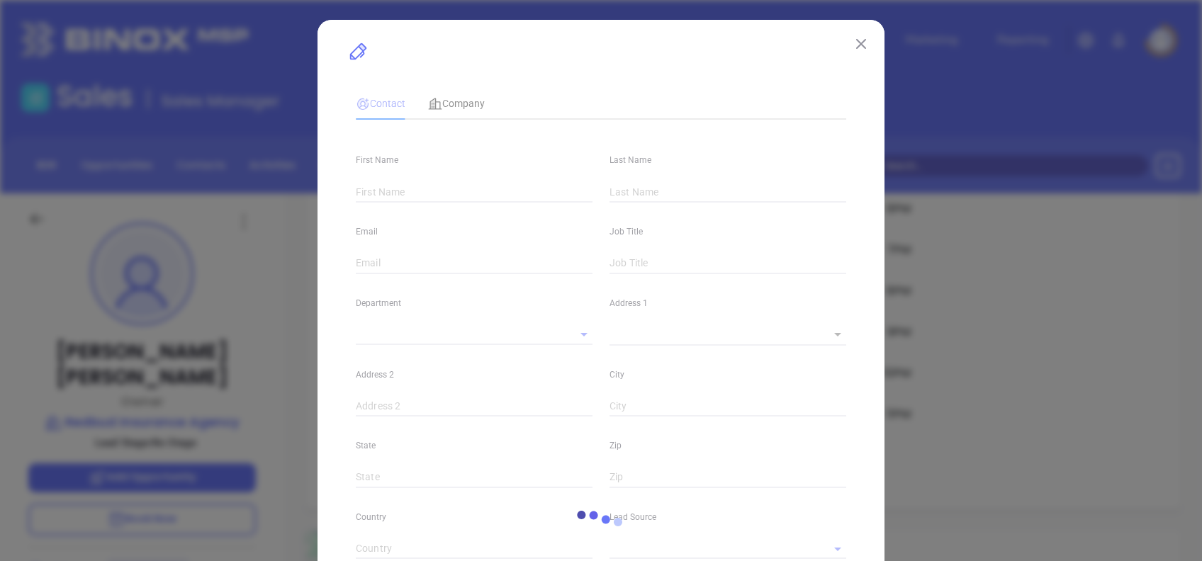
type input "https://www.linkedin.com/"
type input "Marketing"
type input "Binox"
type input "undefined undefined"
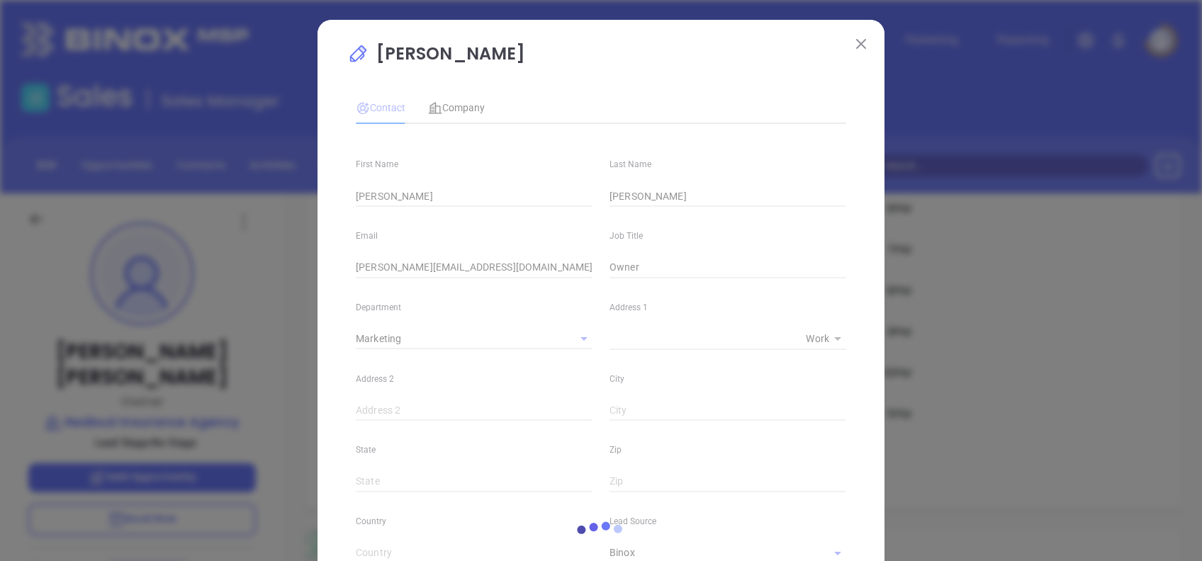
type input "(662) 289-9950"
type input "1"
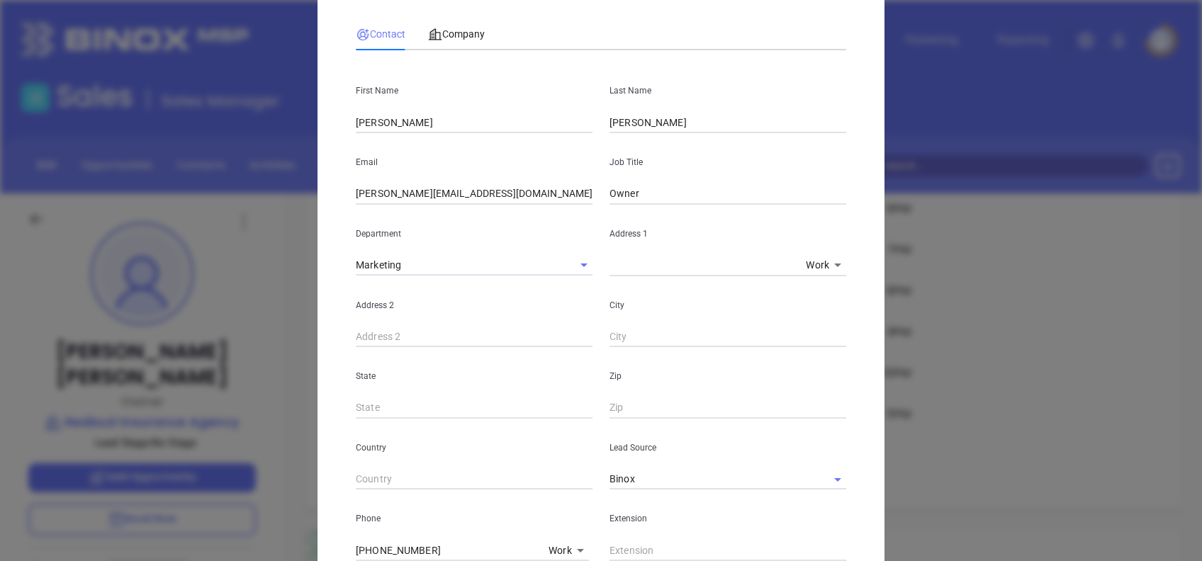
scroll to position [6, 0]
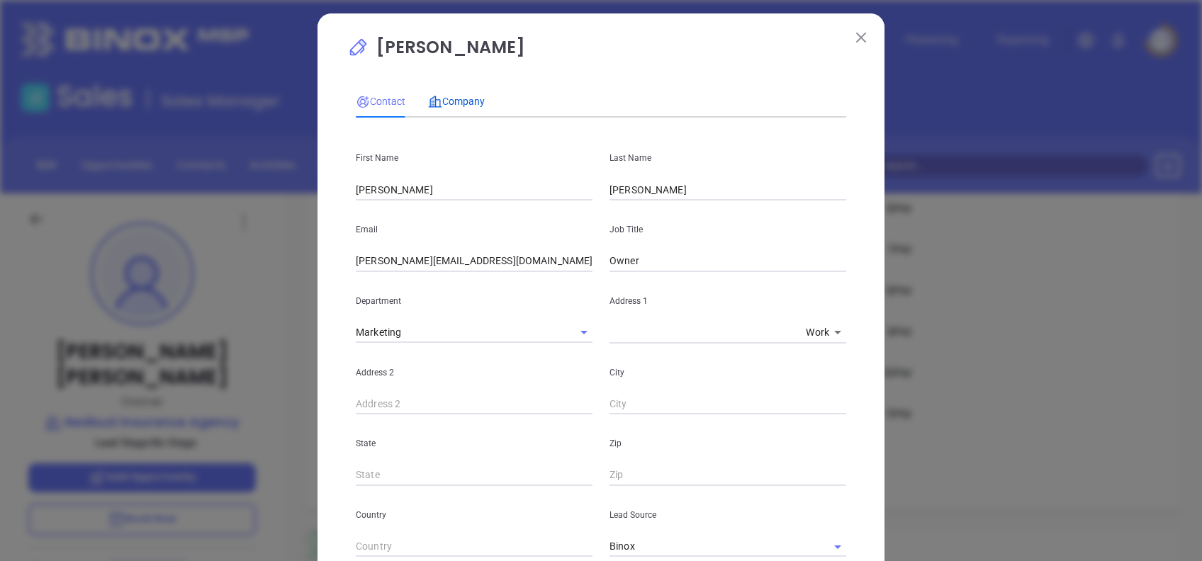
click at [451, 98] on span "Company" at bounding box center [456, 101] width 57 height 11
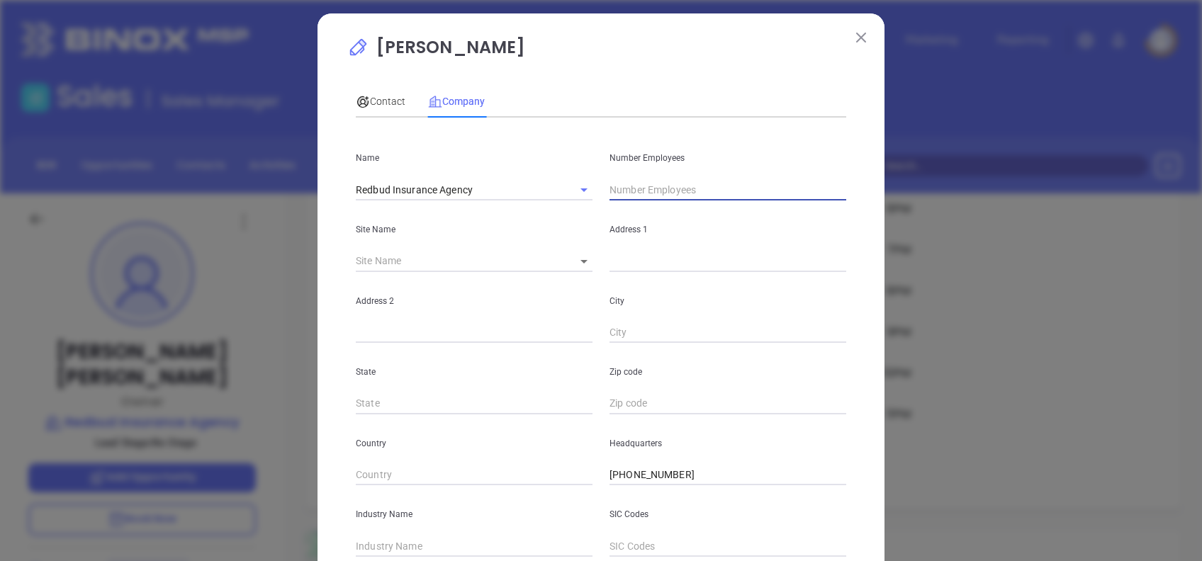
click at [641, 187] on input "text" at bounding box center [727, 189] width 237 height 21
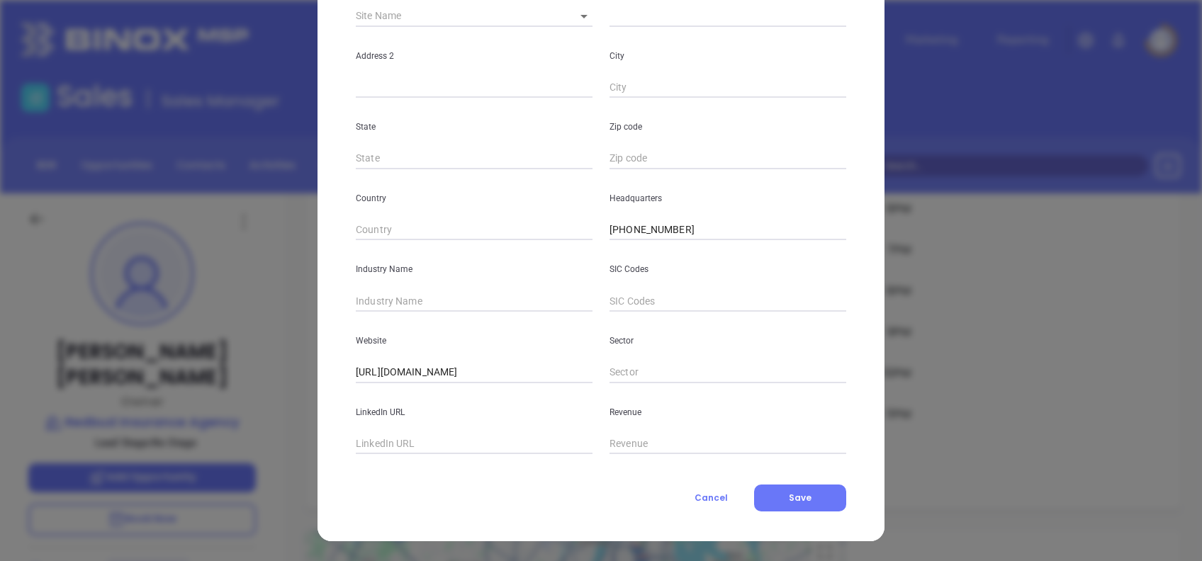
type input "9"
click at [471, 294] on input "text" at bounding box center [474, 301] width 237 height 21
type input "Insurance"
click at [811, 497] on button "Save" at bounding box center [800, 498] width 92 height 27
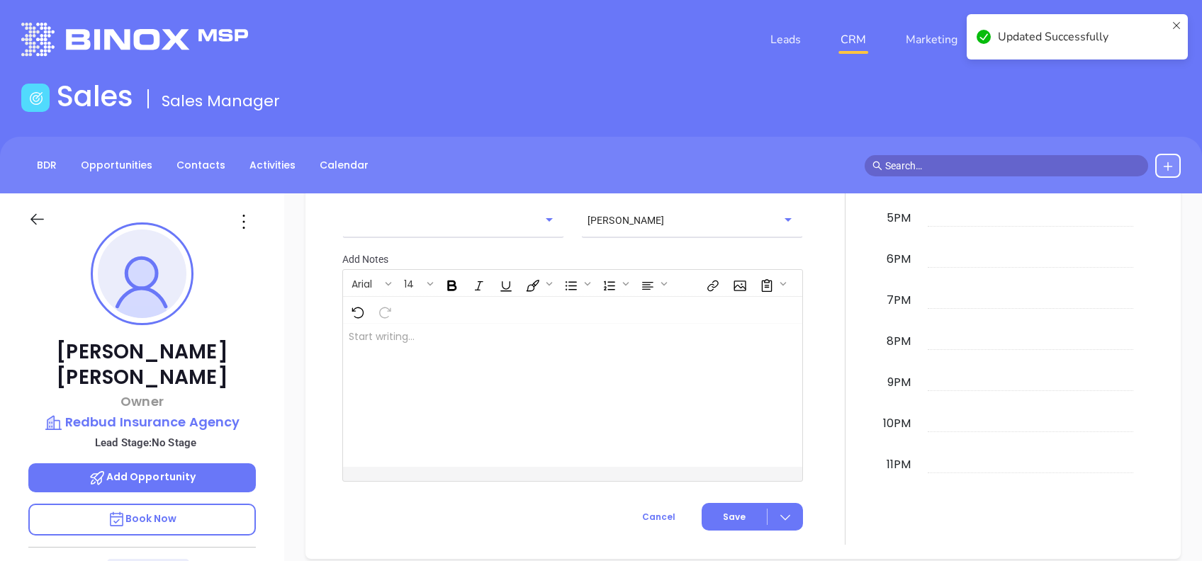
scroll to position [771, 0]
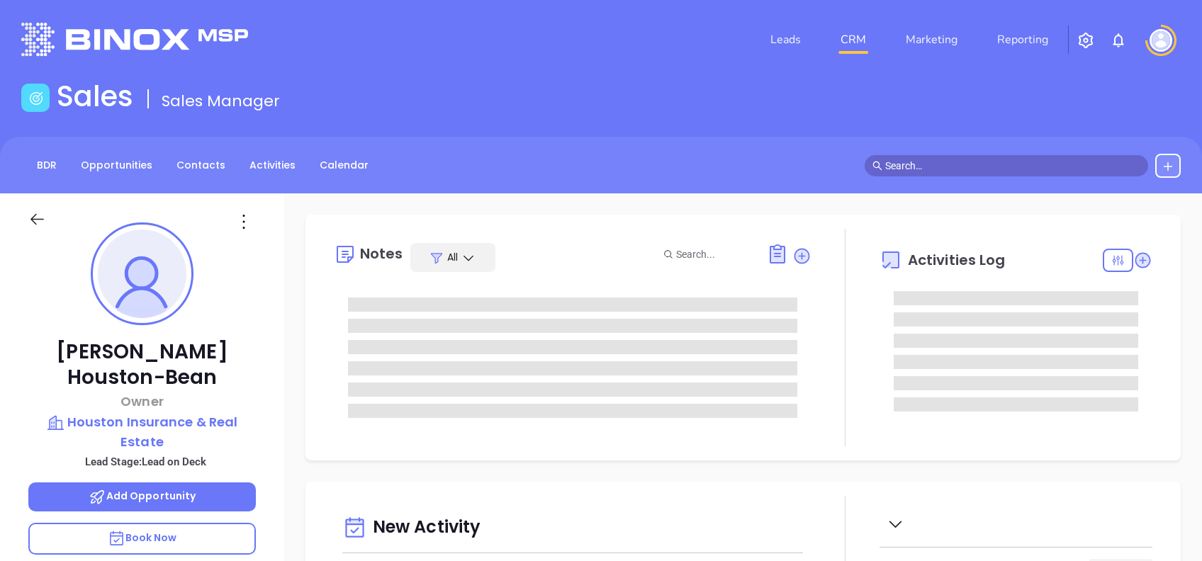
type input "[DATE]"
type input "[PERSON_NAME]"
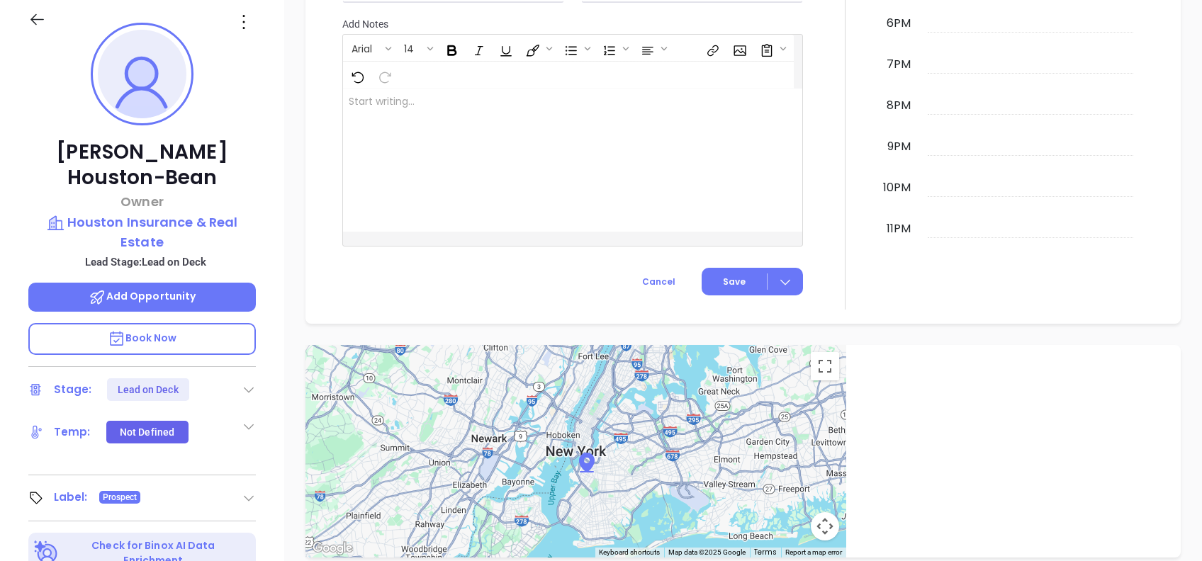
scroll to position [0, 0]
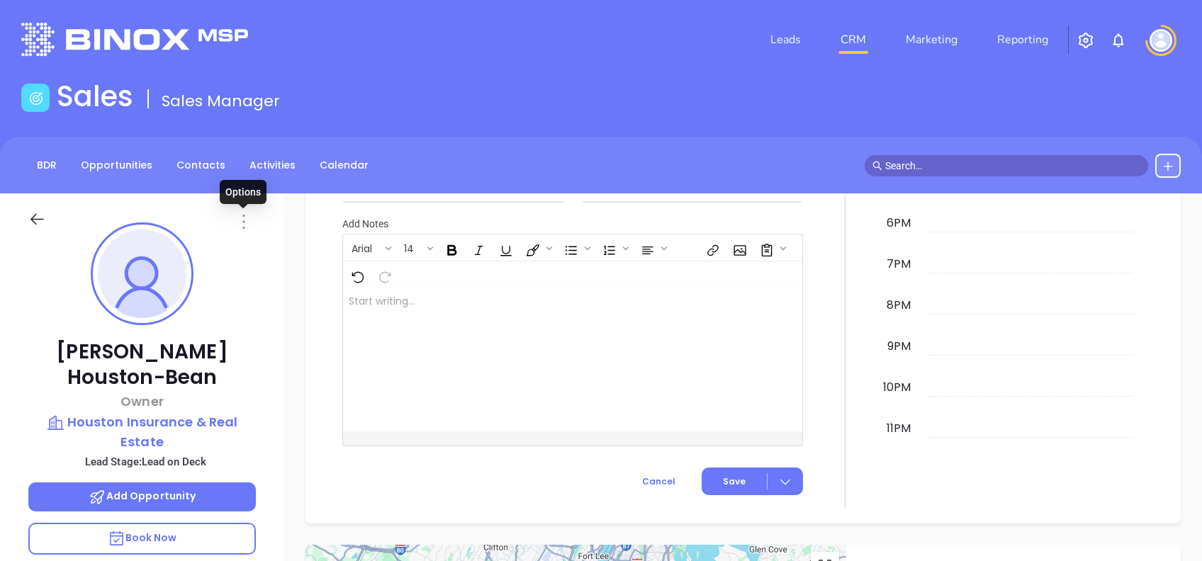
click at [243, 215] on icon at bounding box center [243, 222] width 2 height 14
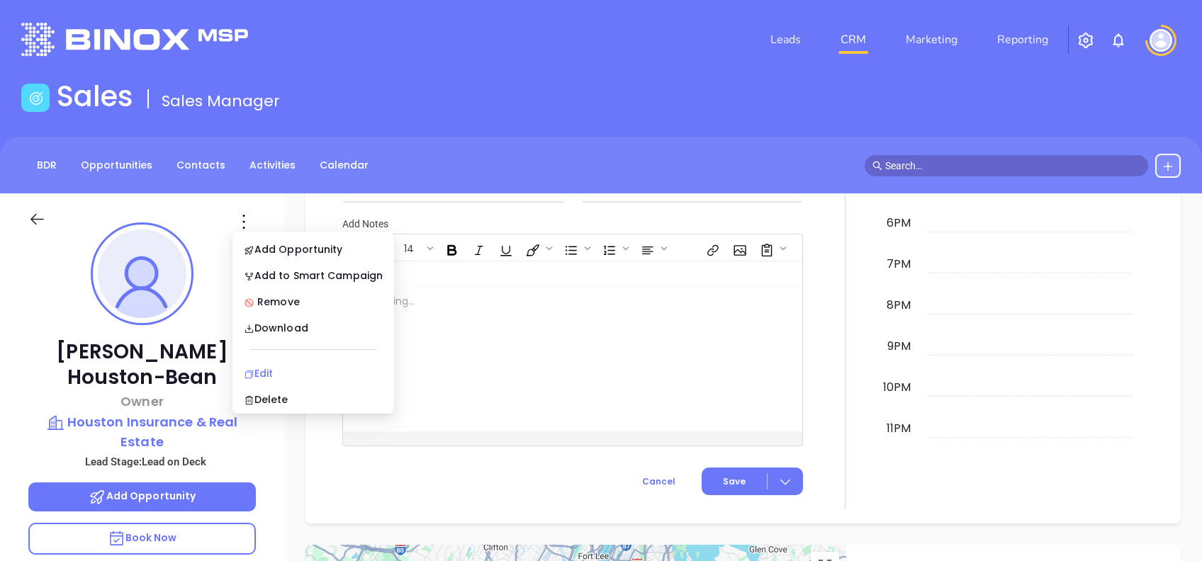
click at [321, 368] on div "Edit" at bounding box center [313, 374] width 139 height 16
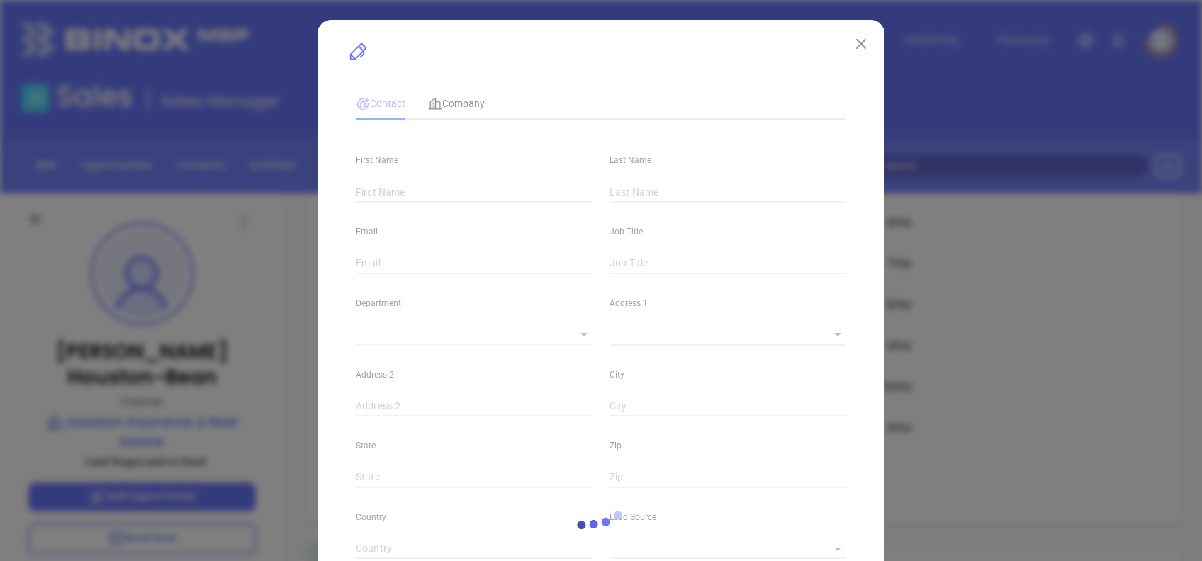
type input "[PERSON_NAME]"
type input "Houston-Bean"
type input "[PERSON_NAME][EMAIL_ADDRESS][DOMAIN_NAME]"
type input "Owner"
type input "1"
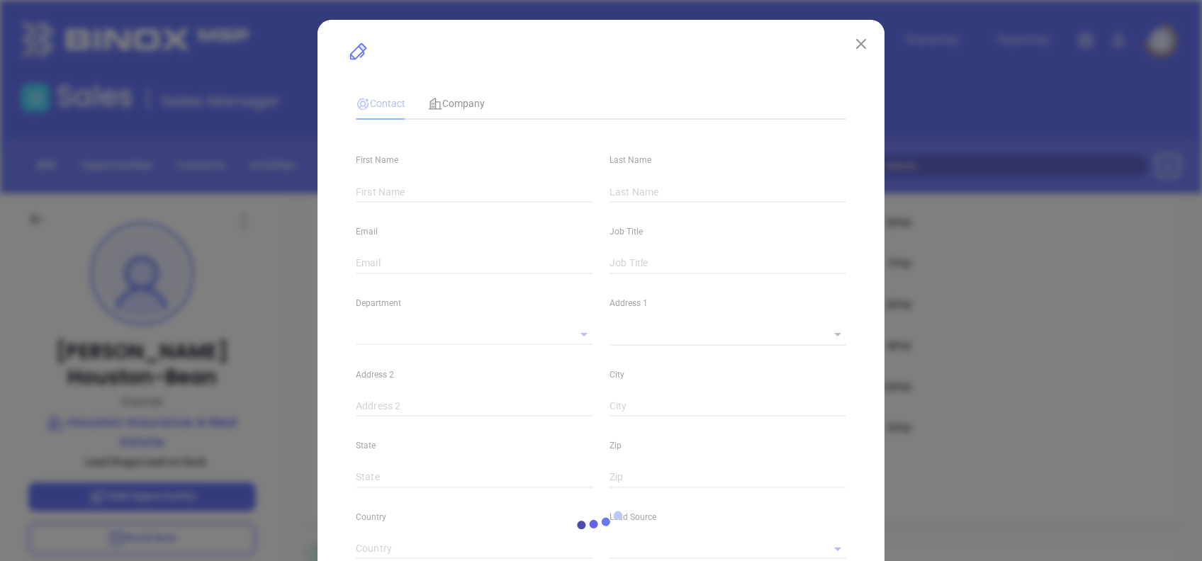
type input "[DOMAIN_NAME][URL][PERSON_NAME]"
type input "Marketing"
type input "Other"
type input "[PERSON_NAME]"
type input "Lead on Deck"
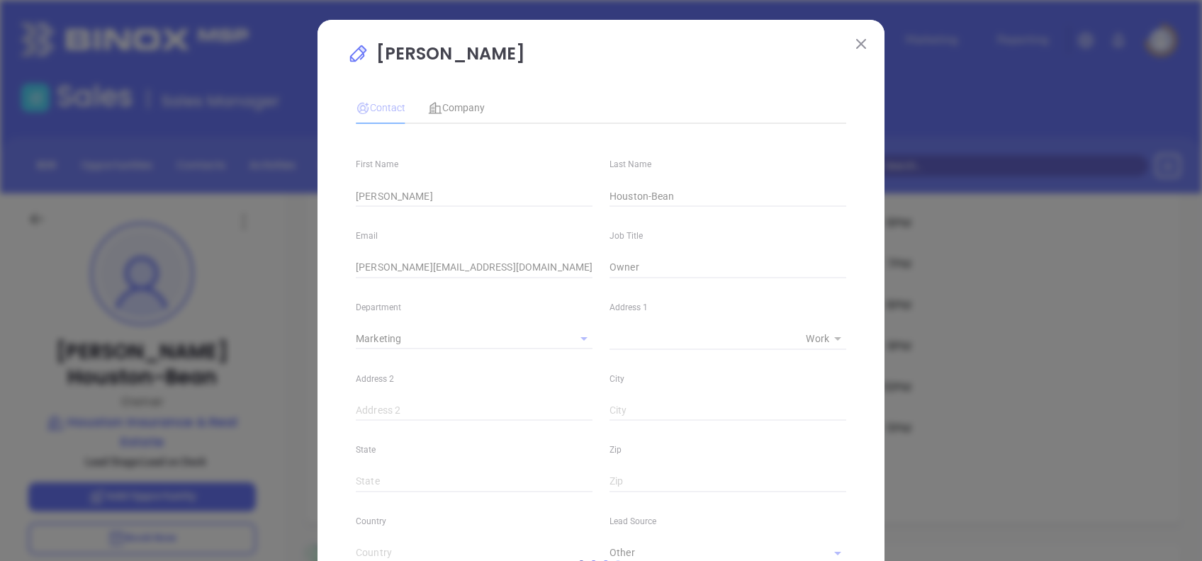
type input "[PHONE_NUMBER]"
type input "1"
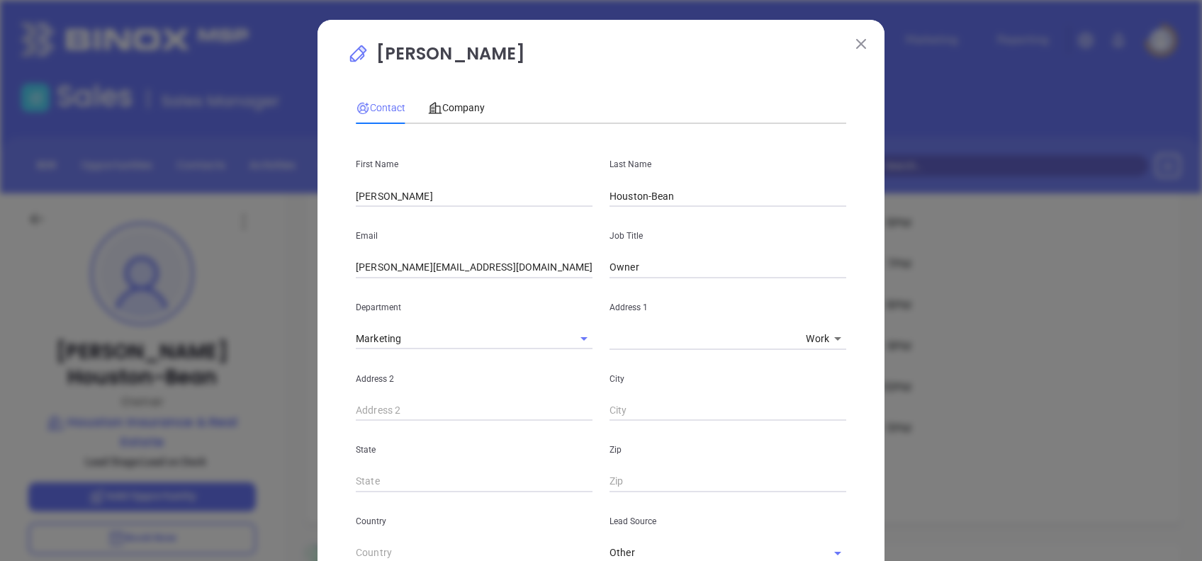
scroll to position [533, 0]
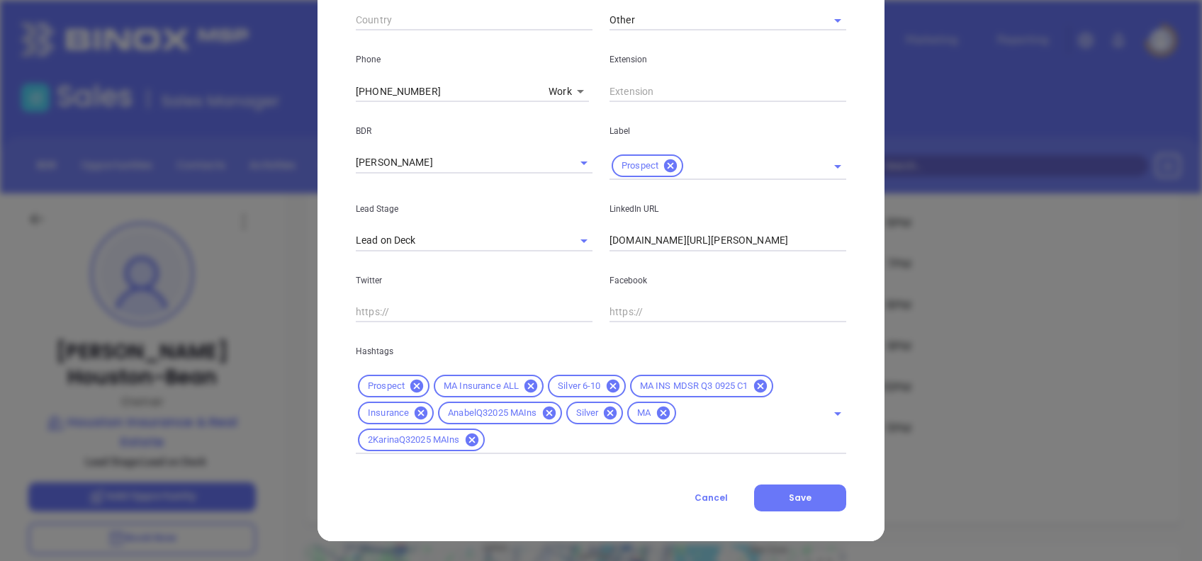
drag, startPoint x: 704, startPoint y: 493, endPoint x: 706, endPoint y: 470, distance: 22.9
click at [704, 494] on span "Cancel" at bounding box center [710, 498] width 33 height 12
